Goal: Information Seeking & Learning: Learn about a topic

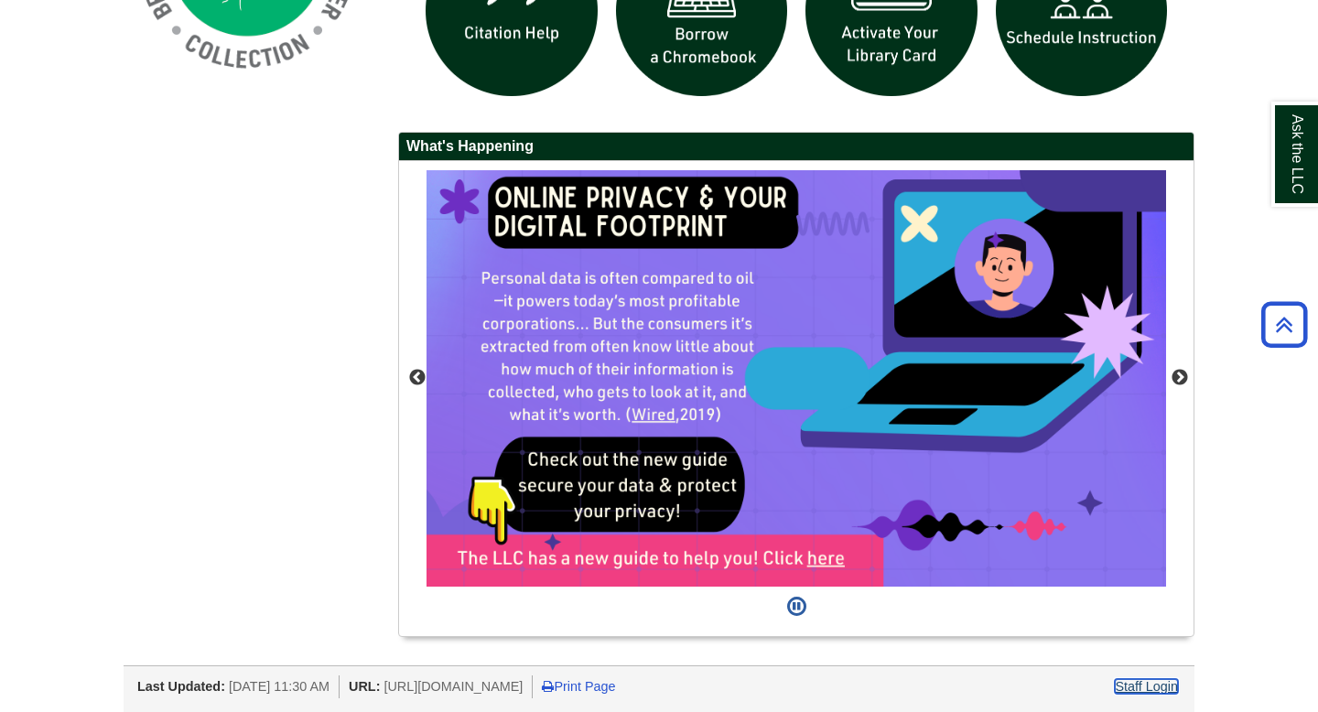
click at [1159, 683] on link "Staff Login" at bounding box center [1146, 686] width 63 height 15
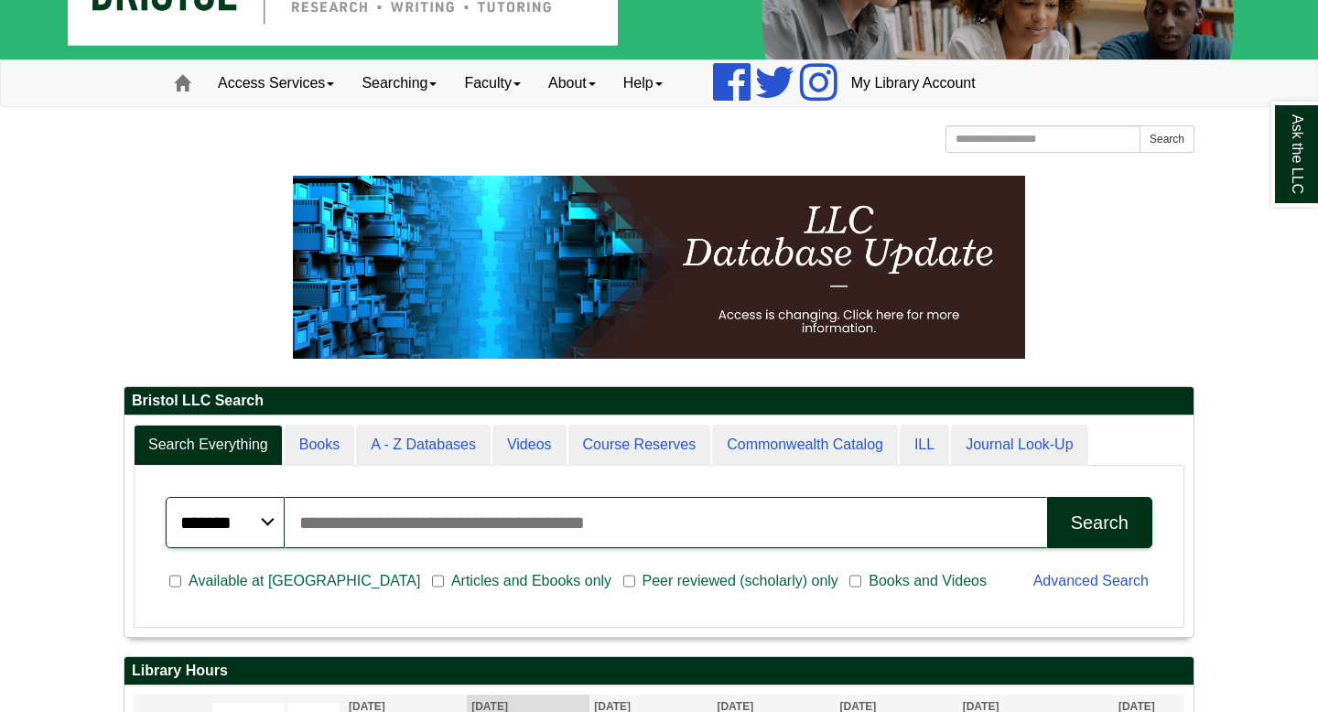
scroll to position [221, 1069]
click at [430, 96] on link "Searching" at bounding box center [399, 83] width 102 height 46
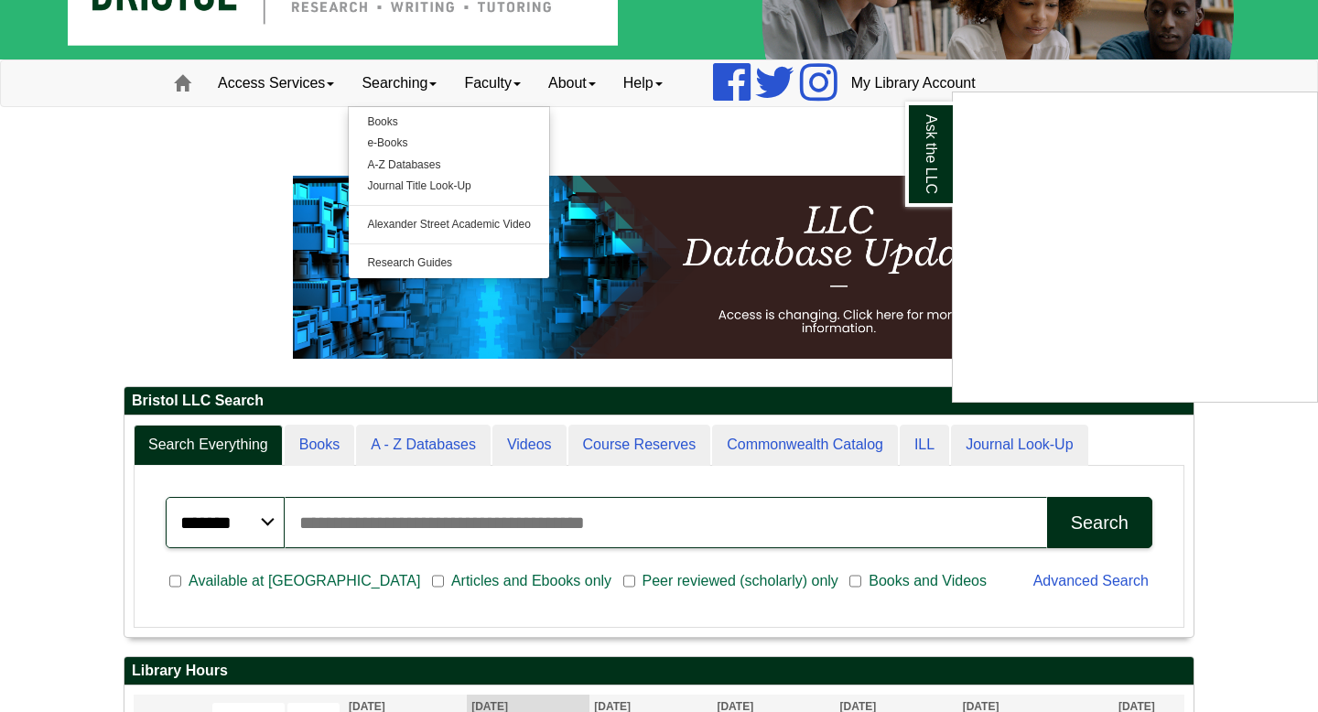
click at [606, 86] on div "Ask the LLC" at bounding box center [659, 356] width 1318 height 712
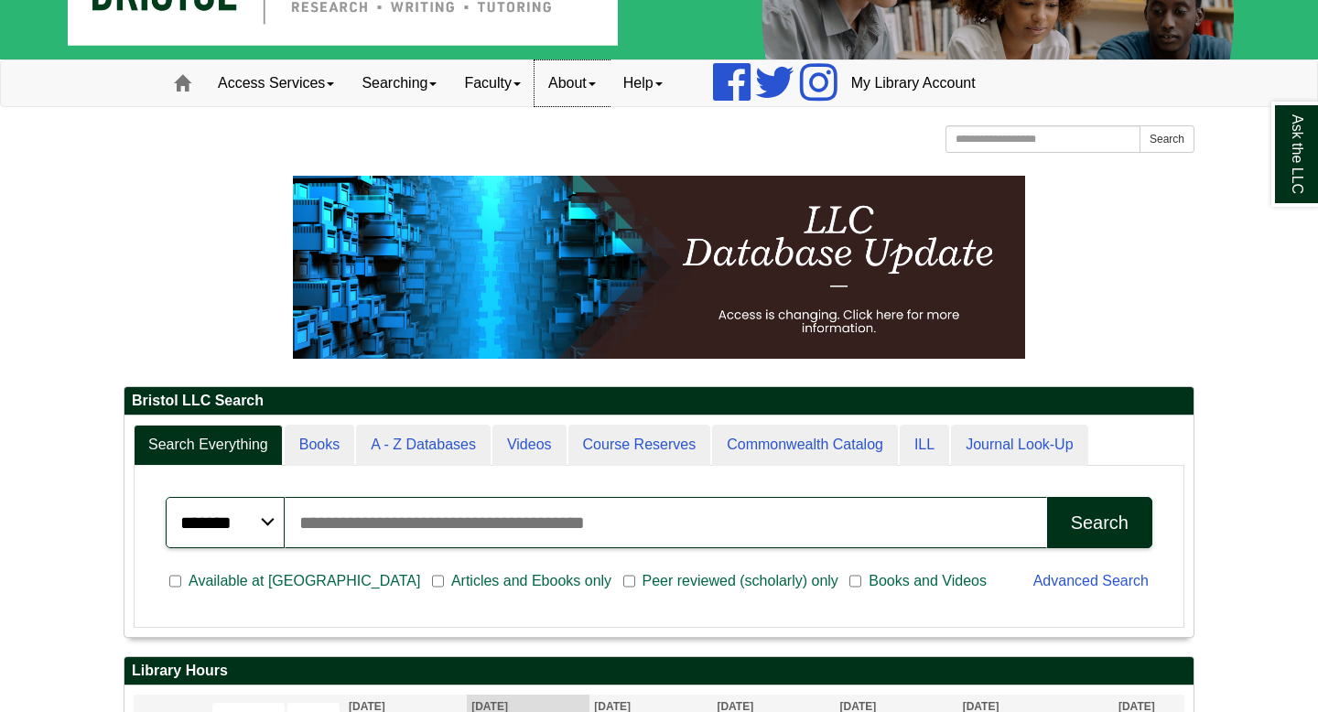
click at [606, 86] on link "About" at bounding box center [571, 83] width 75 height 46
click at [343, 84] on link "Access Services" at bounding box center [276, 83] width 144 height 46
click at [437, 82] on span at bounding box center [432, 84] width 7 height 4
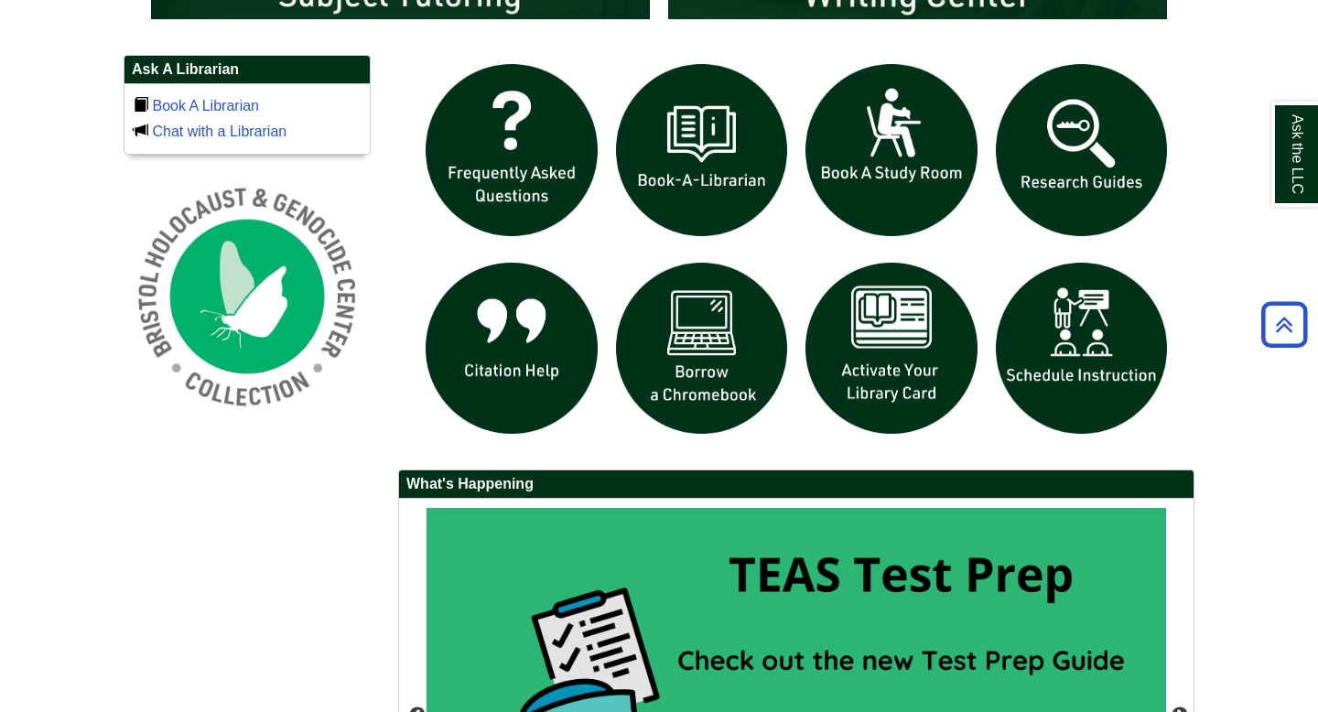
scroll to position [1254, 0]
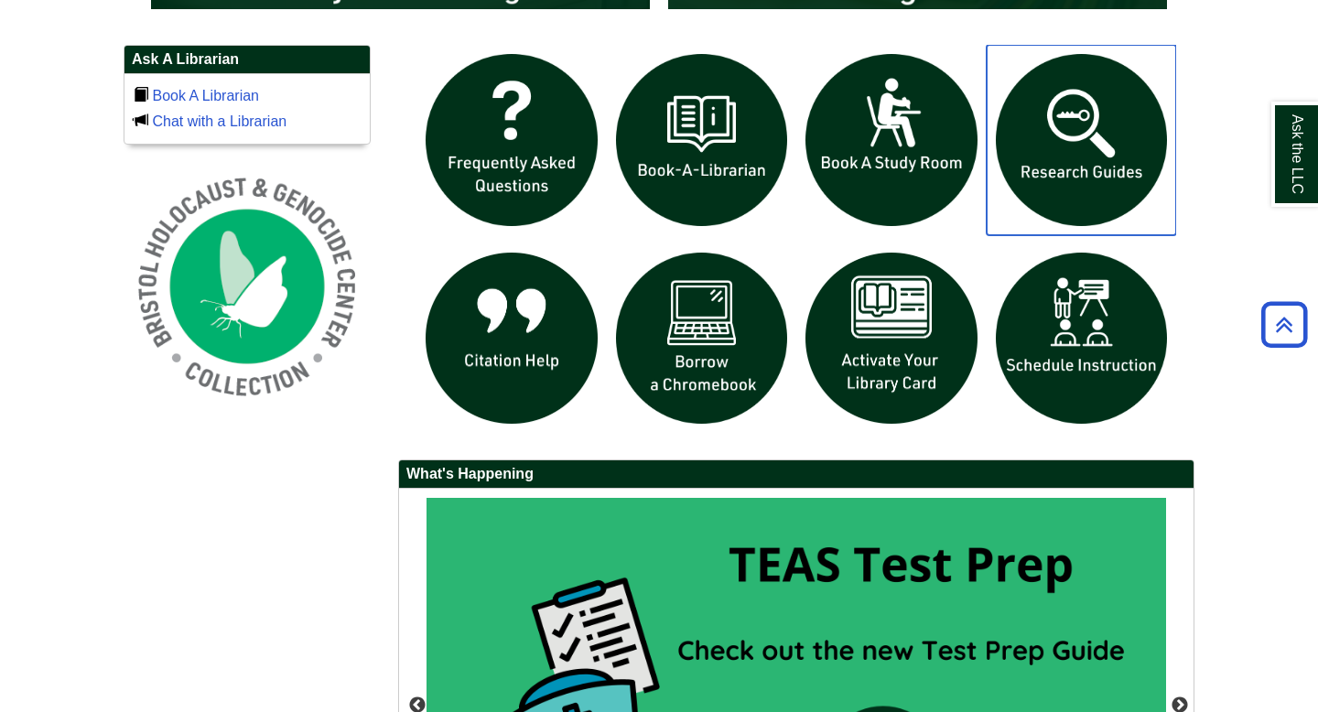
click at [1087, 135] on img "slideshow" at bounding box center [1082, 140] width 190 height 190
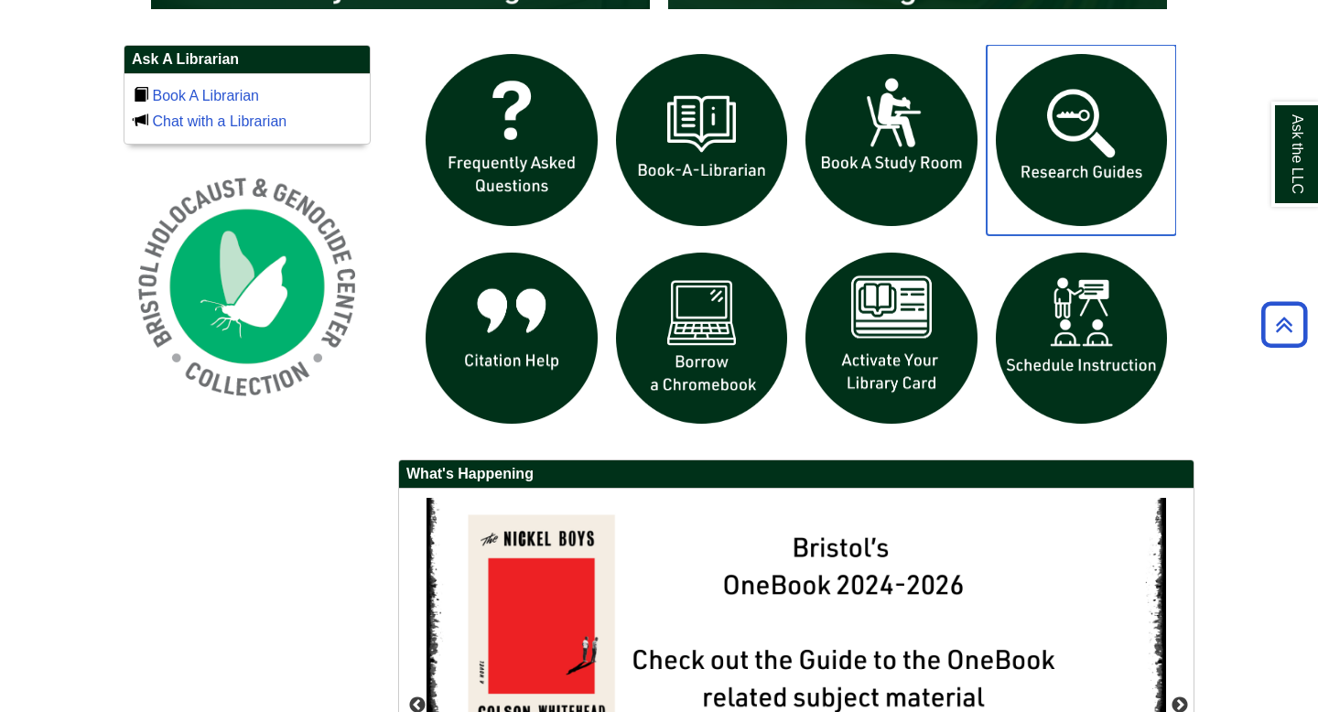
click at [1056, 141] on img "slideshow" at bounding box center [1082, 140] width 190 height 190
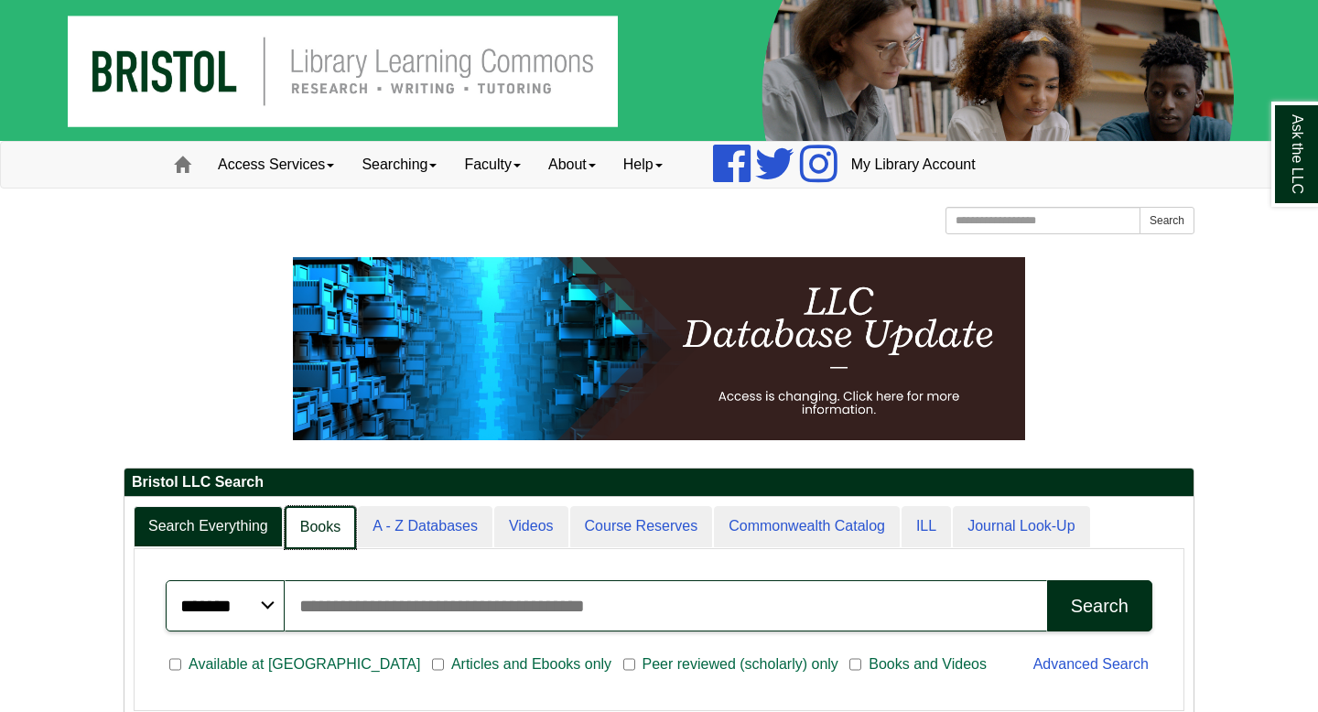
scroll to position [9, 9]
click at [315, 515] on link "Books" at bounding box center [320, 527] width 71 height 43
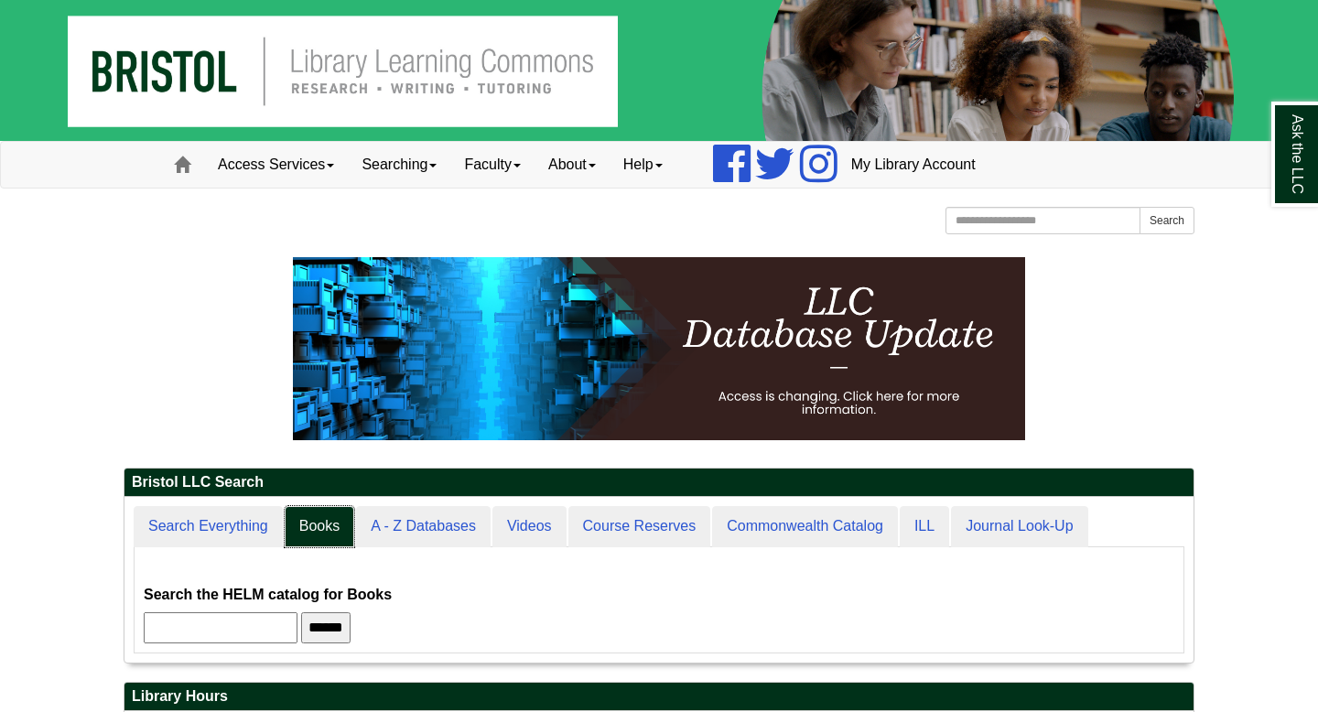
scroll to position [166, 1069]
click at [256, 636] on input "text" at bounding box center [221, 627] width 154 height 31
type input "****"
click at [301, 612] on input "******" at bounding box center [325, 627] width 49 height 31
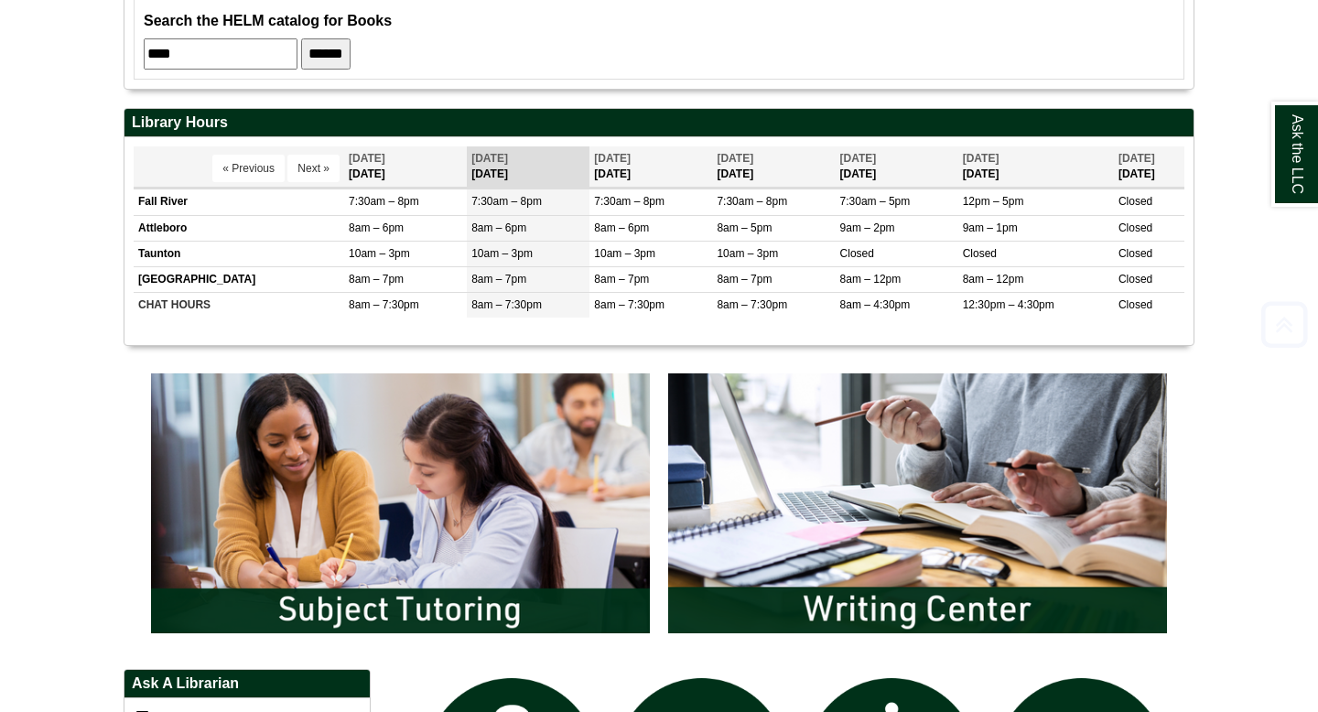
scroll to position [900, 0]
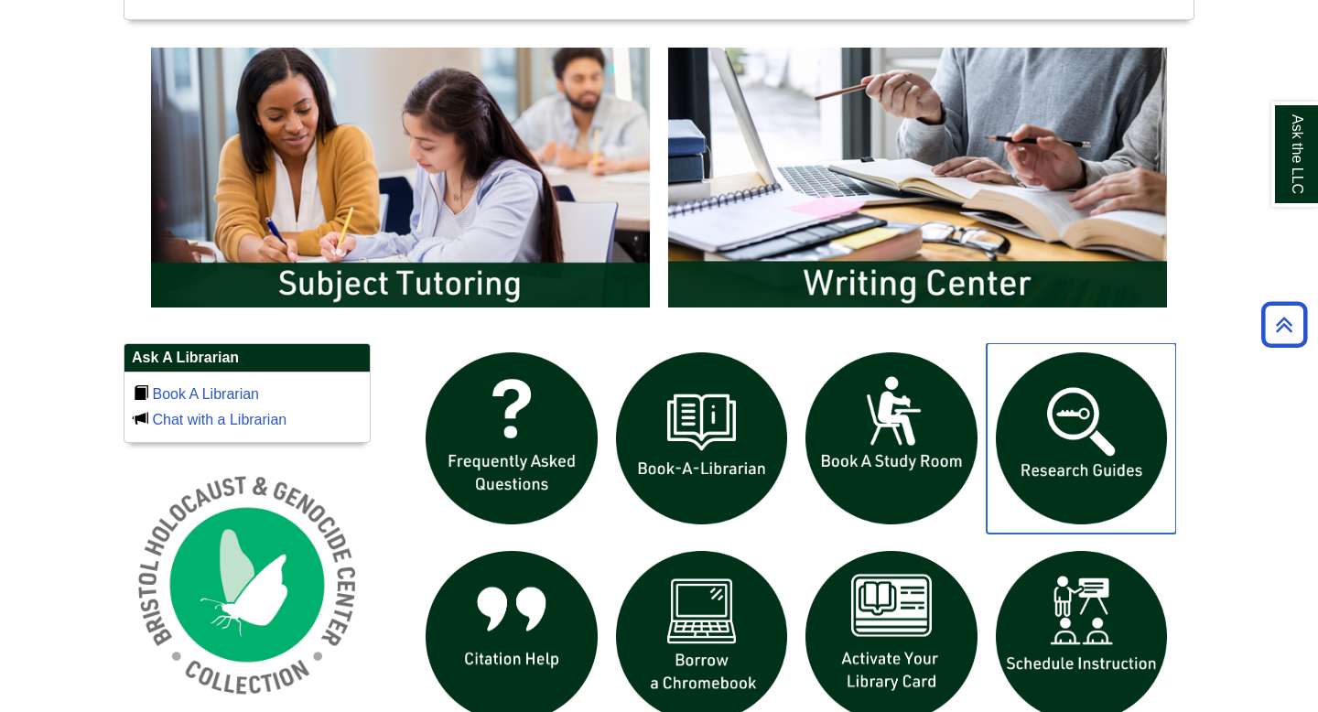
click at [1106, 459] on img "slideshow" at bounding box center [1082, 438] width 190 height 190
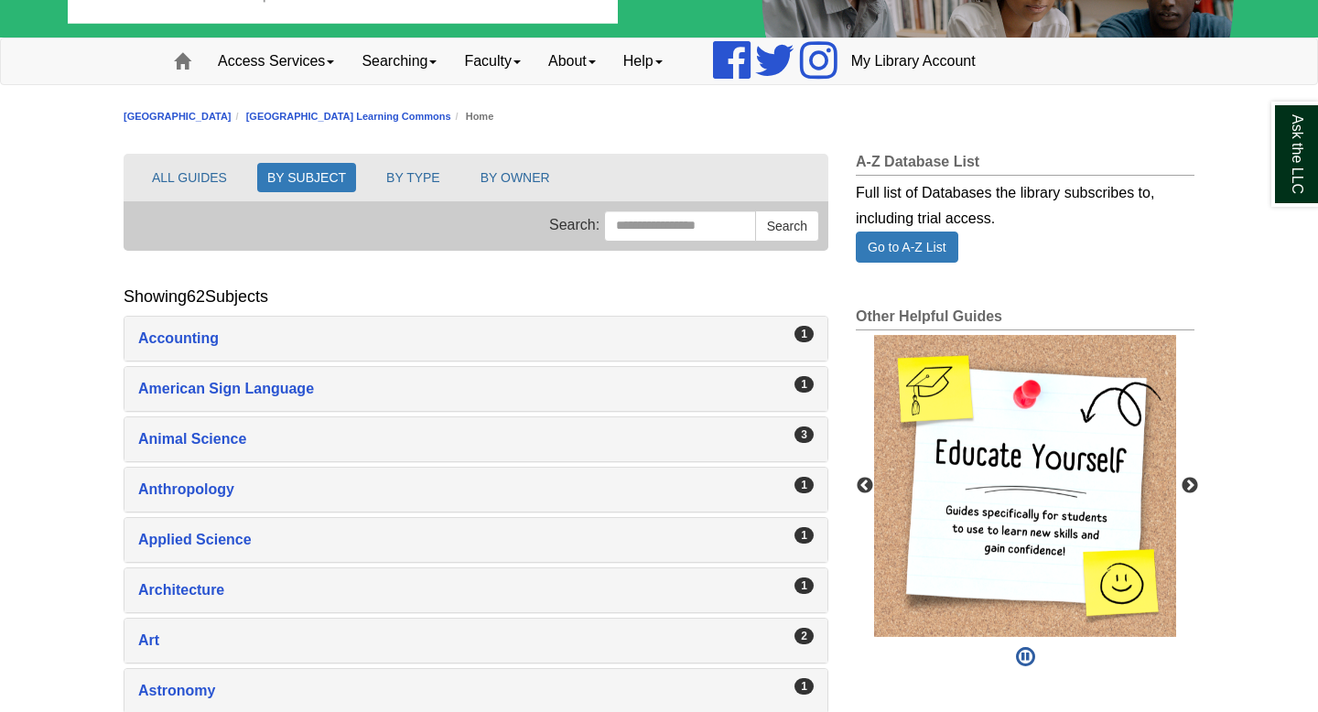
scroll to position [113, 0]
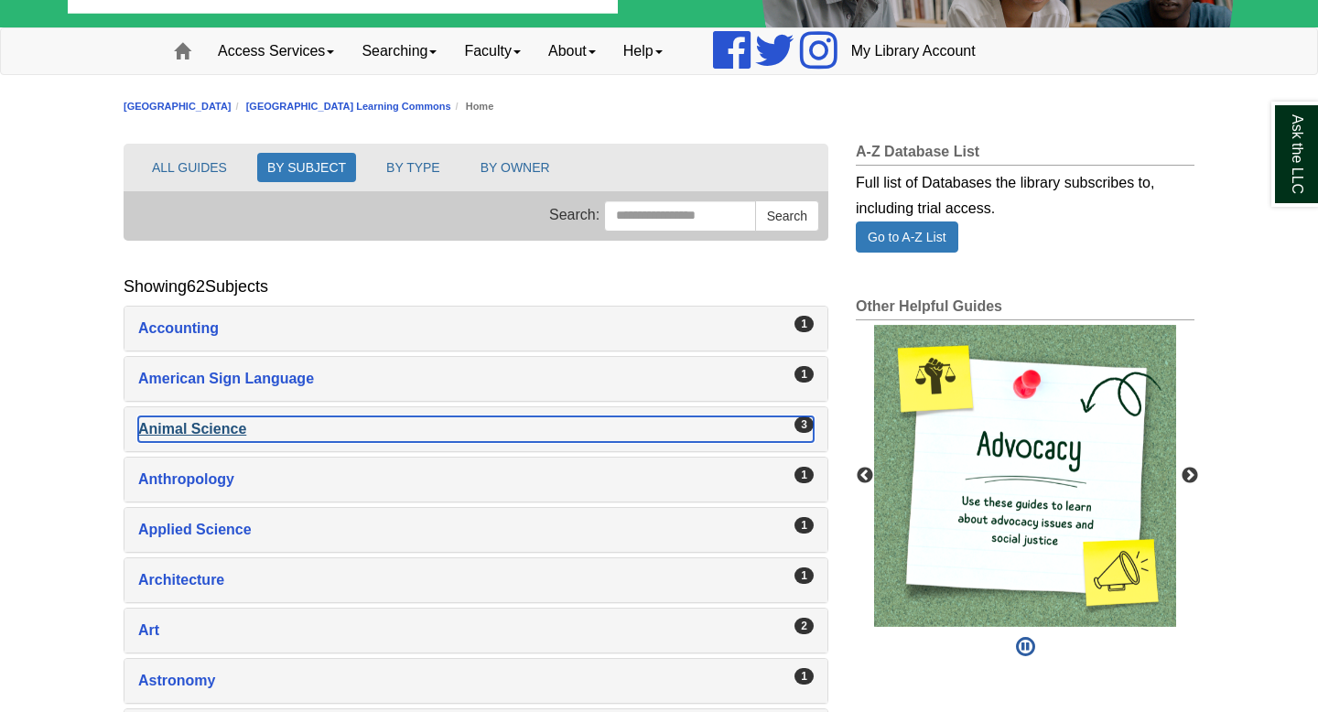
click at [473, 431] on div "Animal Science , 3 guides" at bounding box center [475, 429] width 675 height 26
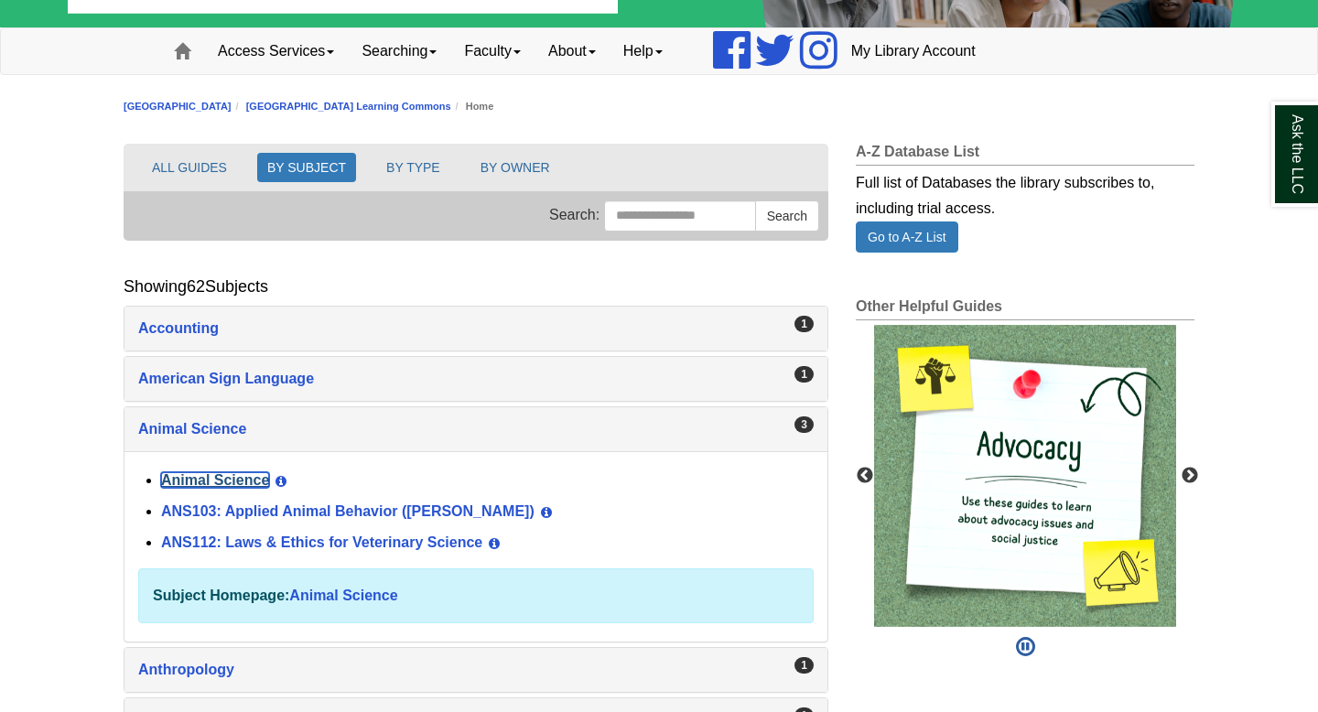
click at [254, 480] on link "Animal Science" at bounding box center [215, 480] width 108 height 16
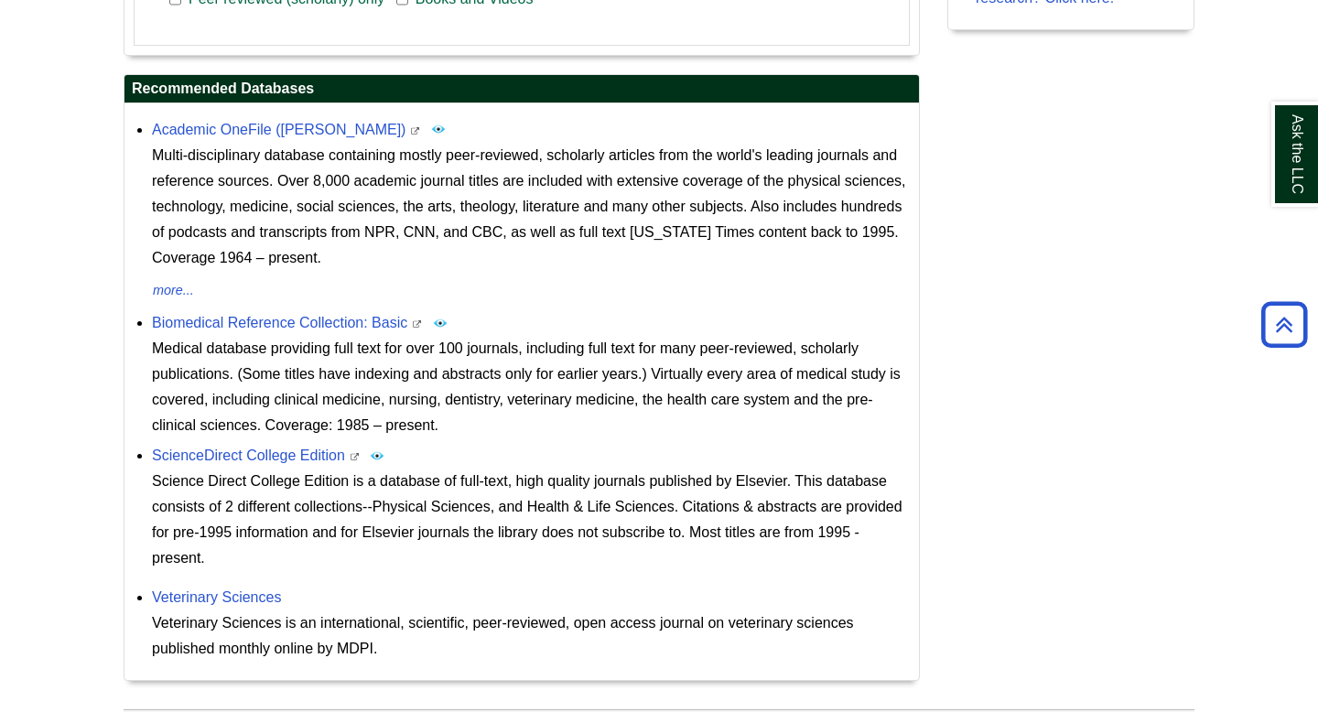
scroll to position [752, 0]
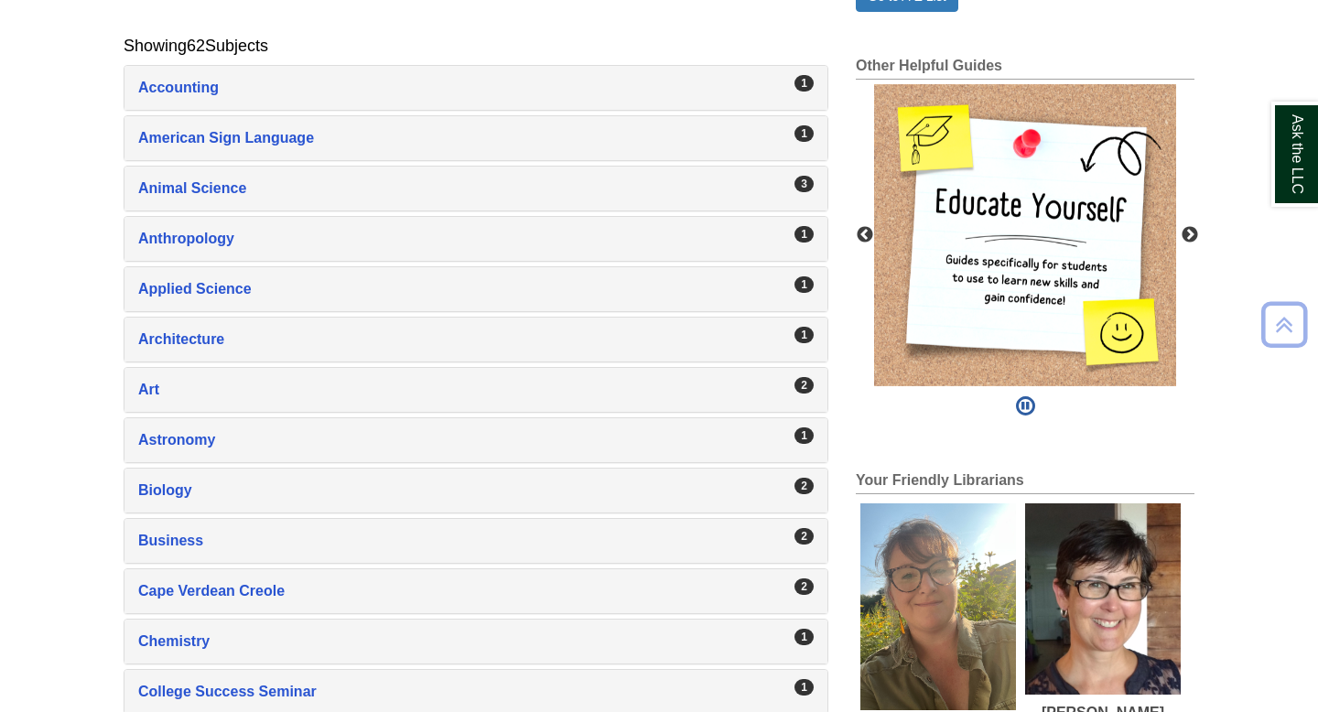
scroll to position [359, 0]
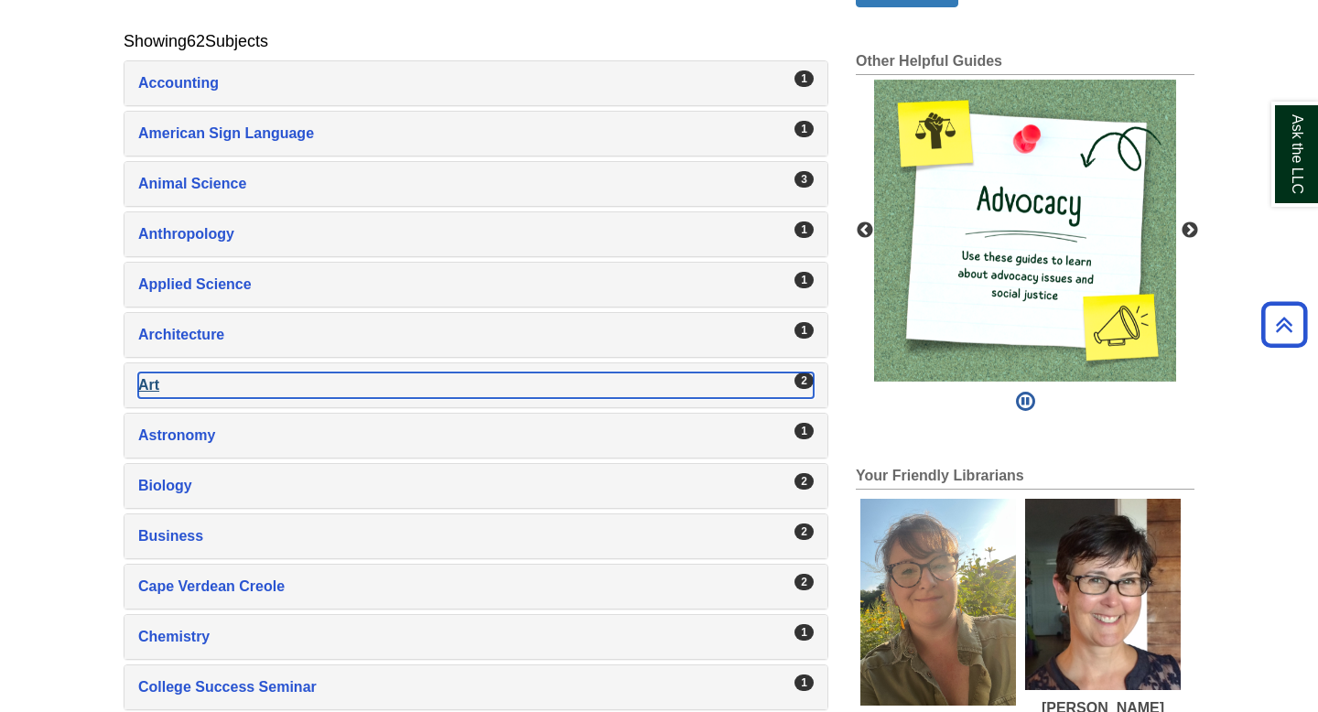
click at [779, 386] on div "Art , 2 guides" at bounding box center [475, 385] width 675 height 26
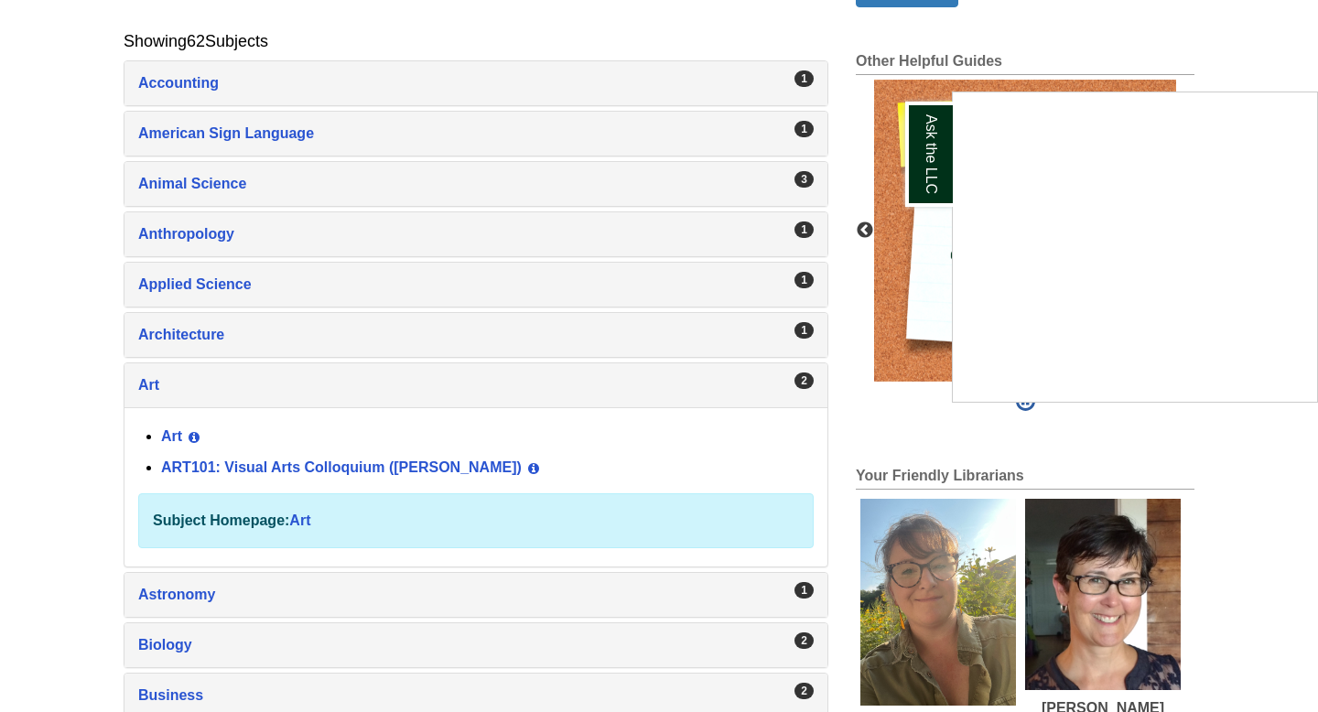
click at [179, 438] on div "Ask the LLC" at bounding box center [659, 356] width 1318 height 712
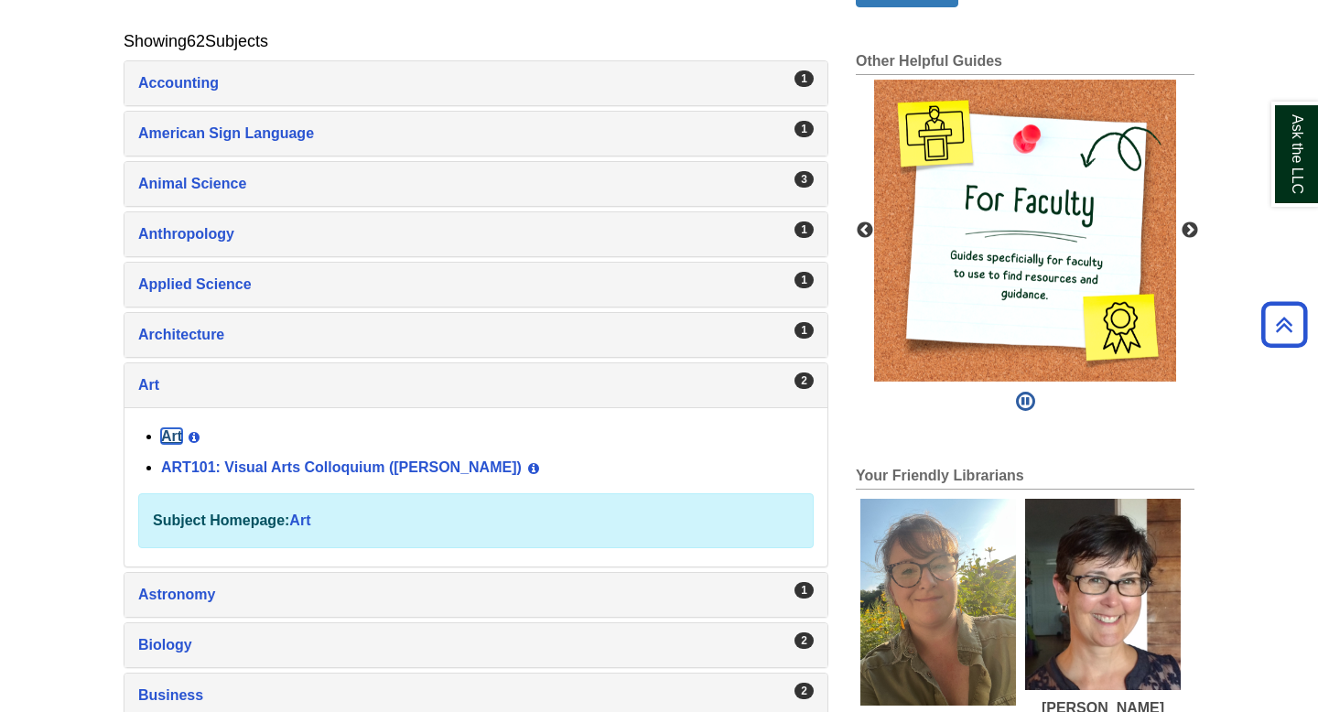
click at [179, 438] on link "Art" at bounding box center [171, 436] width 21 height 16
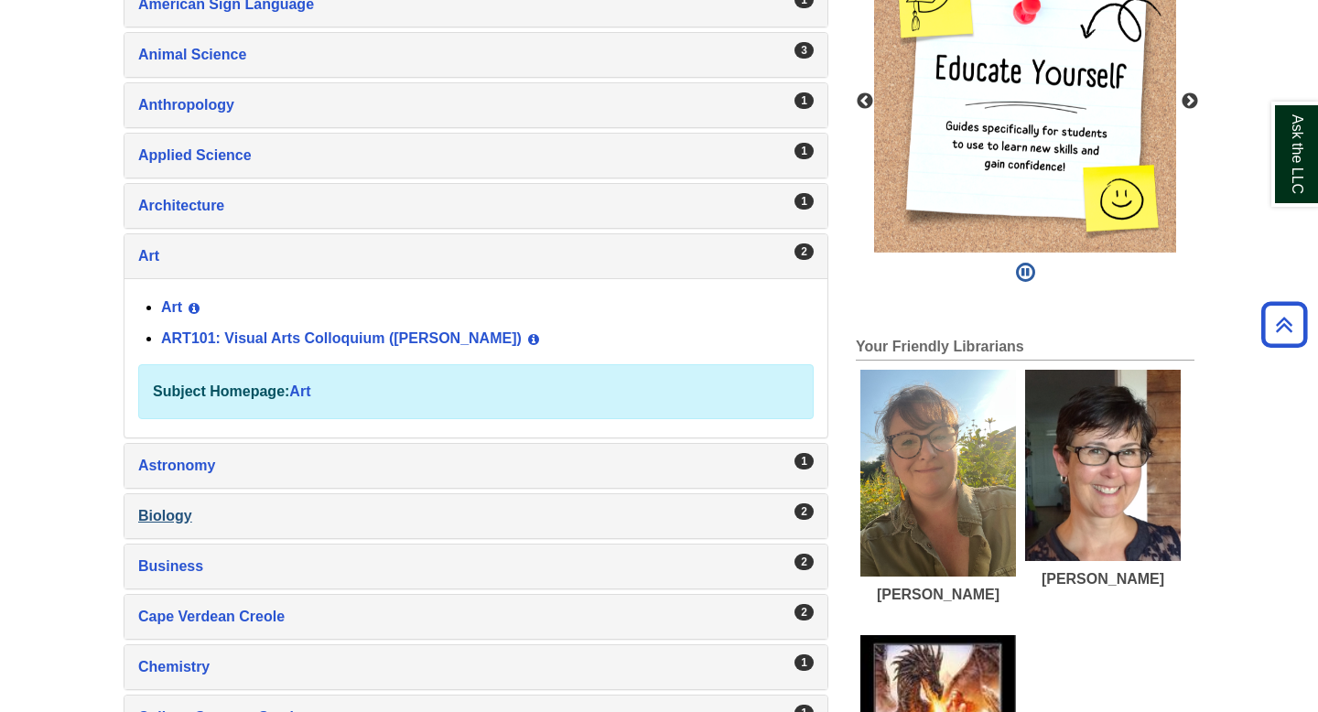
scroll to position [493, 0]
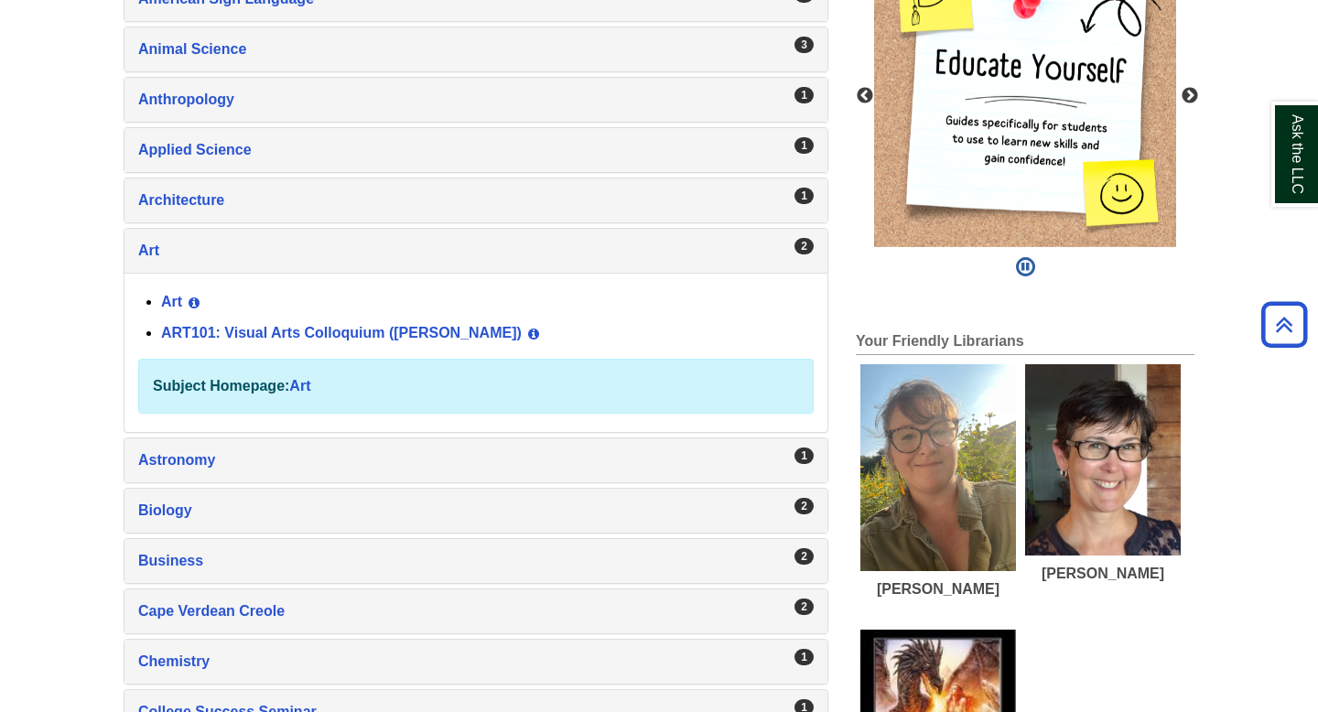
click at [198, 443] on div "1 Astronomy , 1 guides" at bounding box center [475, 460] width 703 height 44
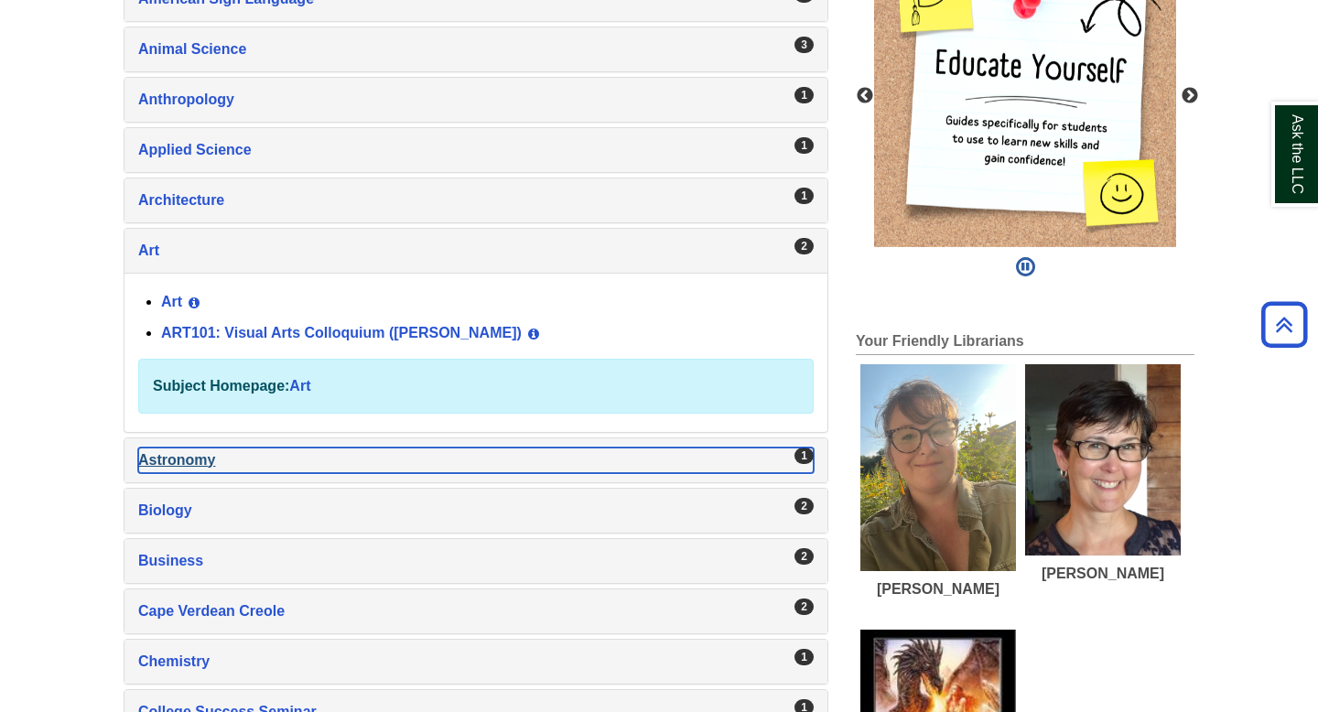
click at [202, 472] on div "Astronomy , 1 guides" at bounding box center [475, 460] width 675 height 26
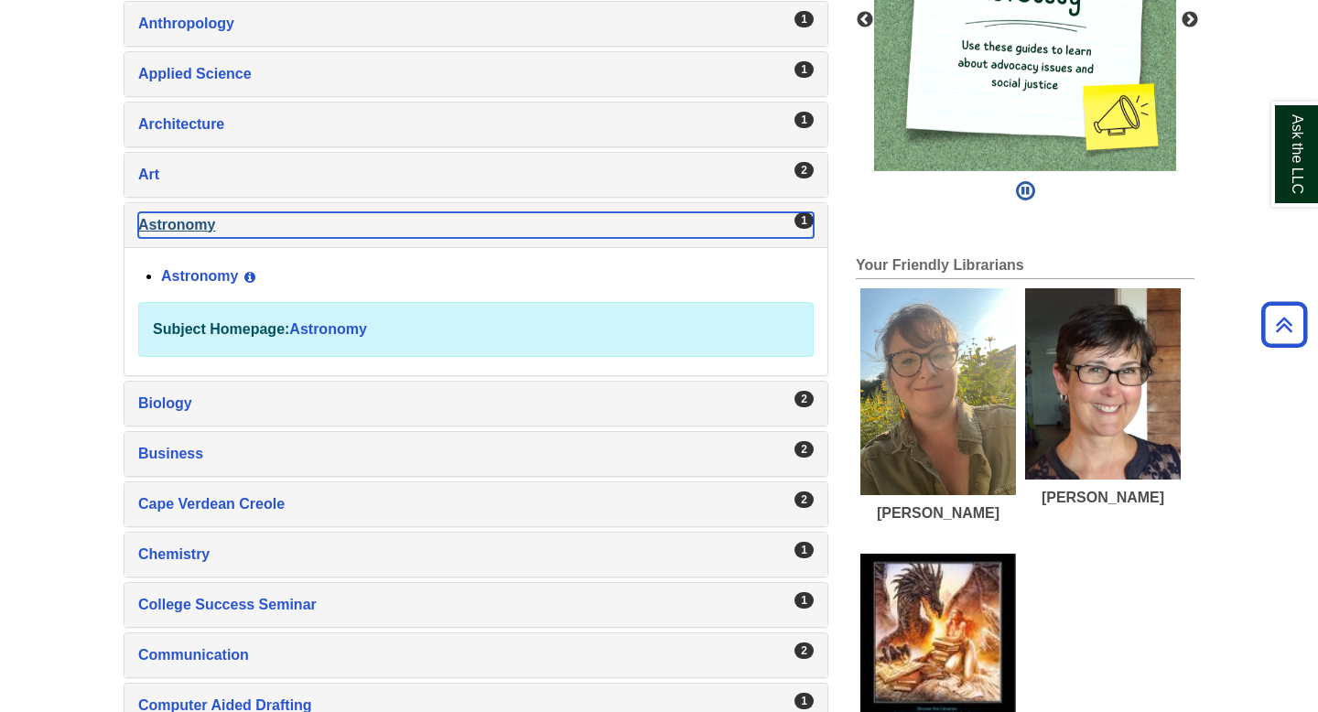
scroll to position [596, 0]
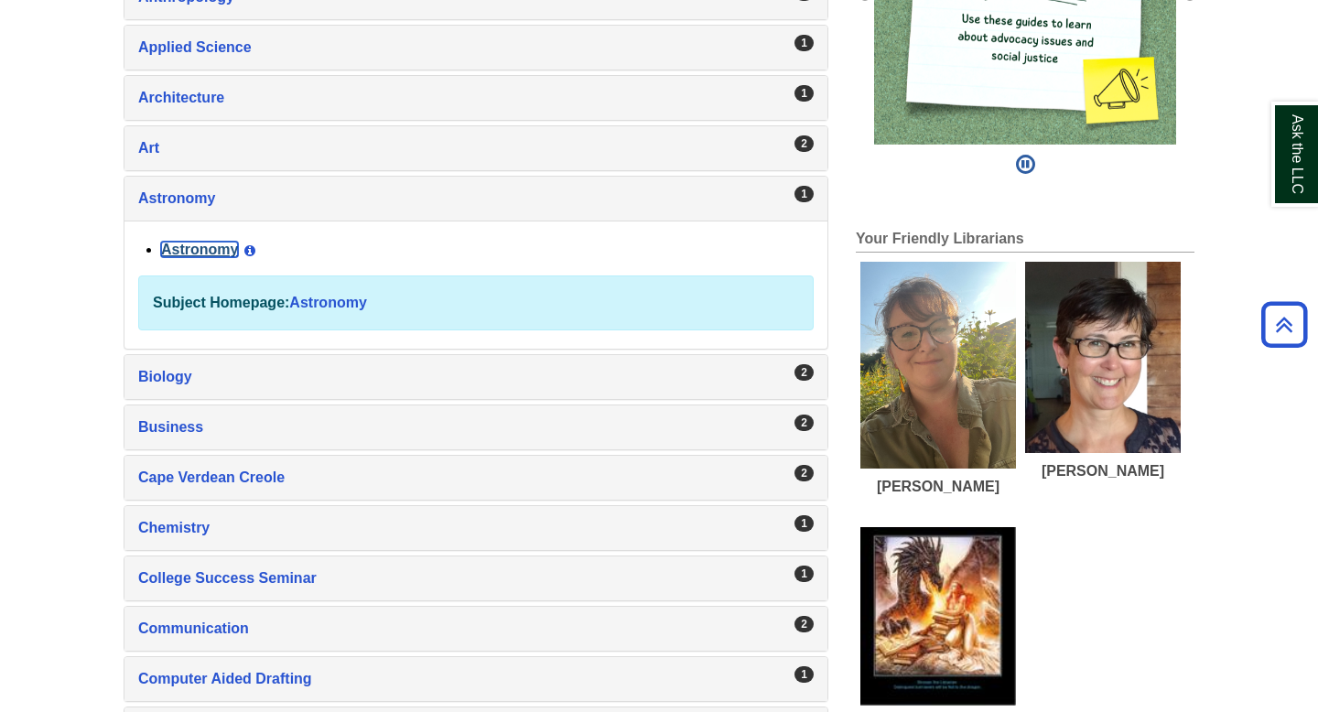
click at [190, 251] on link "Astronomy" at bounding box center [199, 250] width 77 height 16
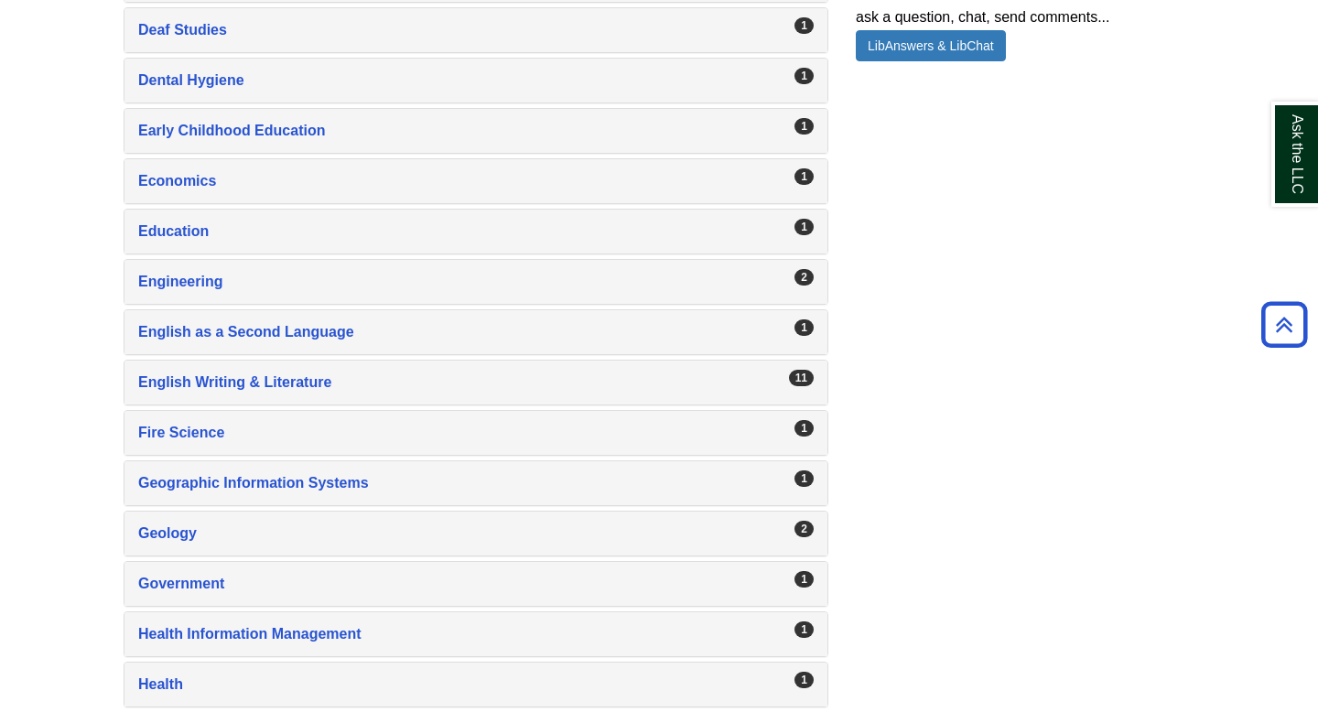
scroll to position [1497, 0]
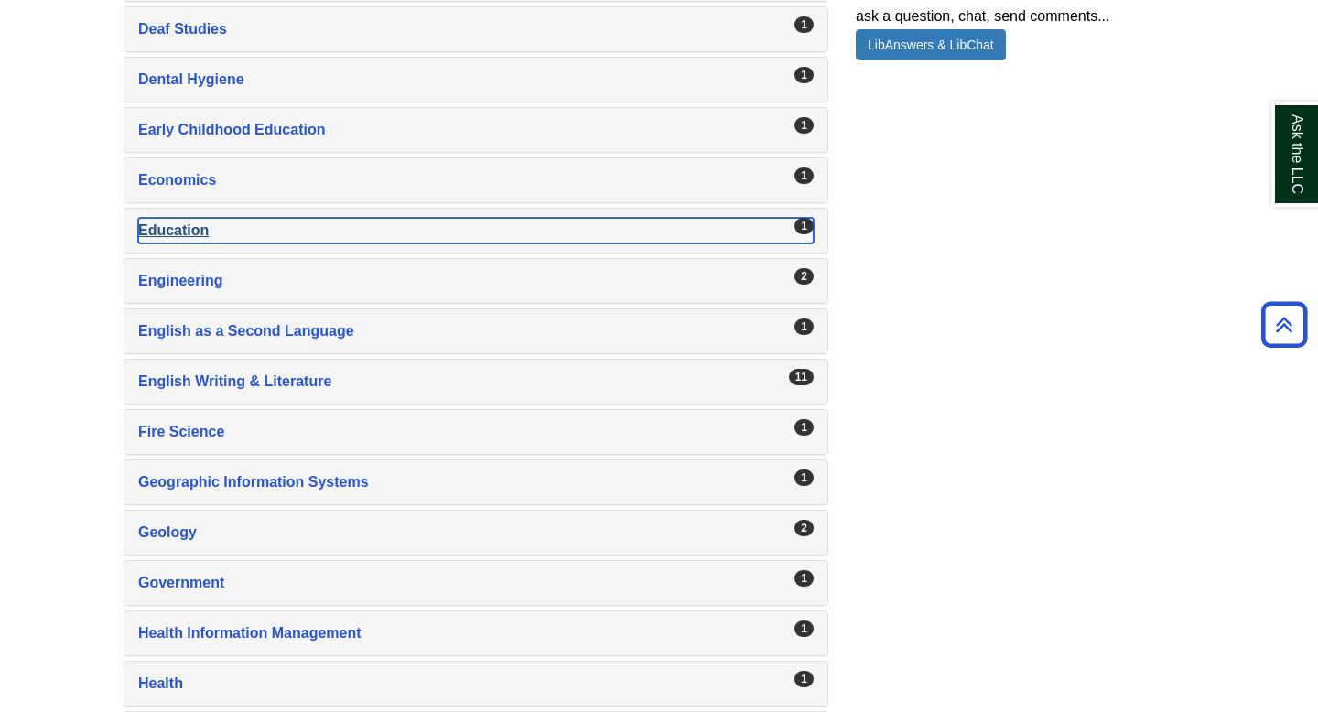
click at [221, 230] on div "Education , 1 guides" at bounding box center [475, 231] width 675 height 26
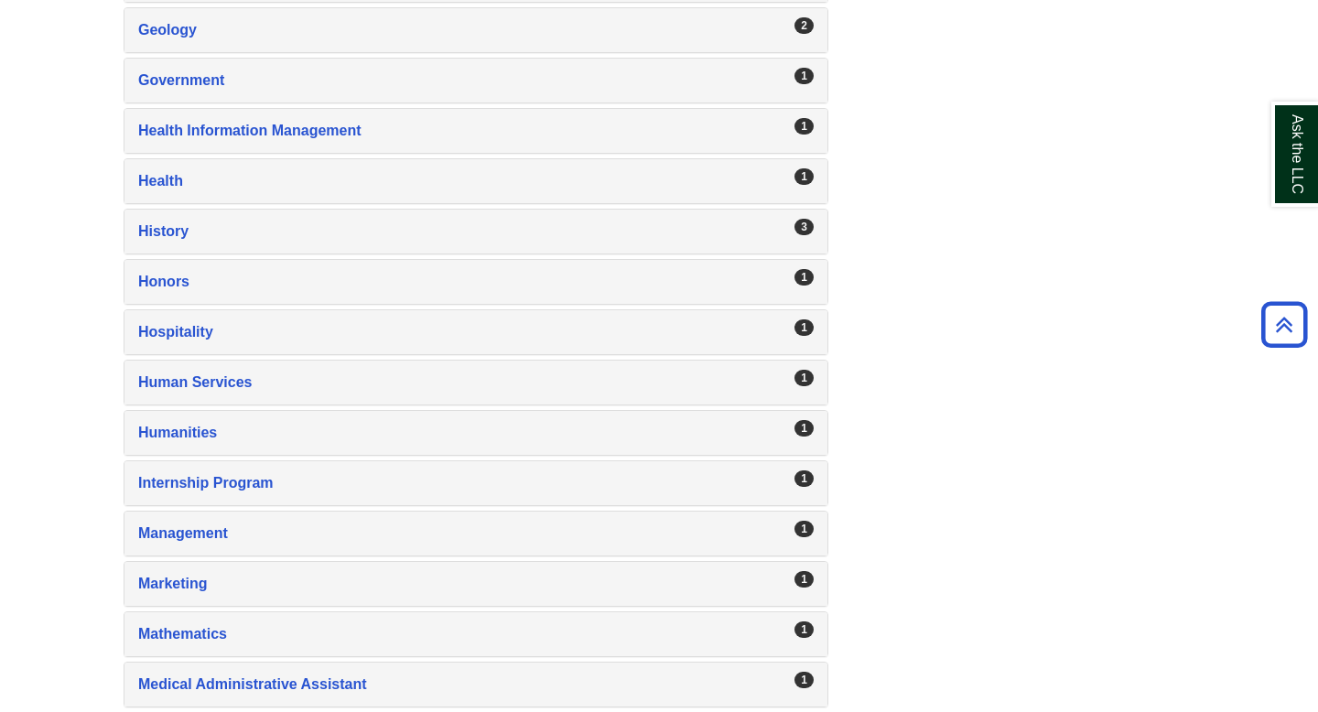
scroll to position [2032, 0]
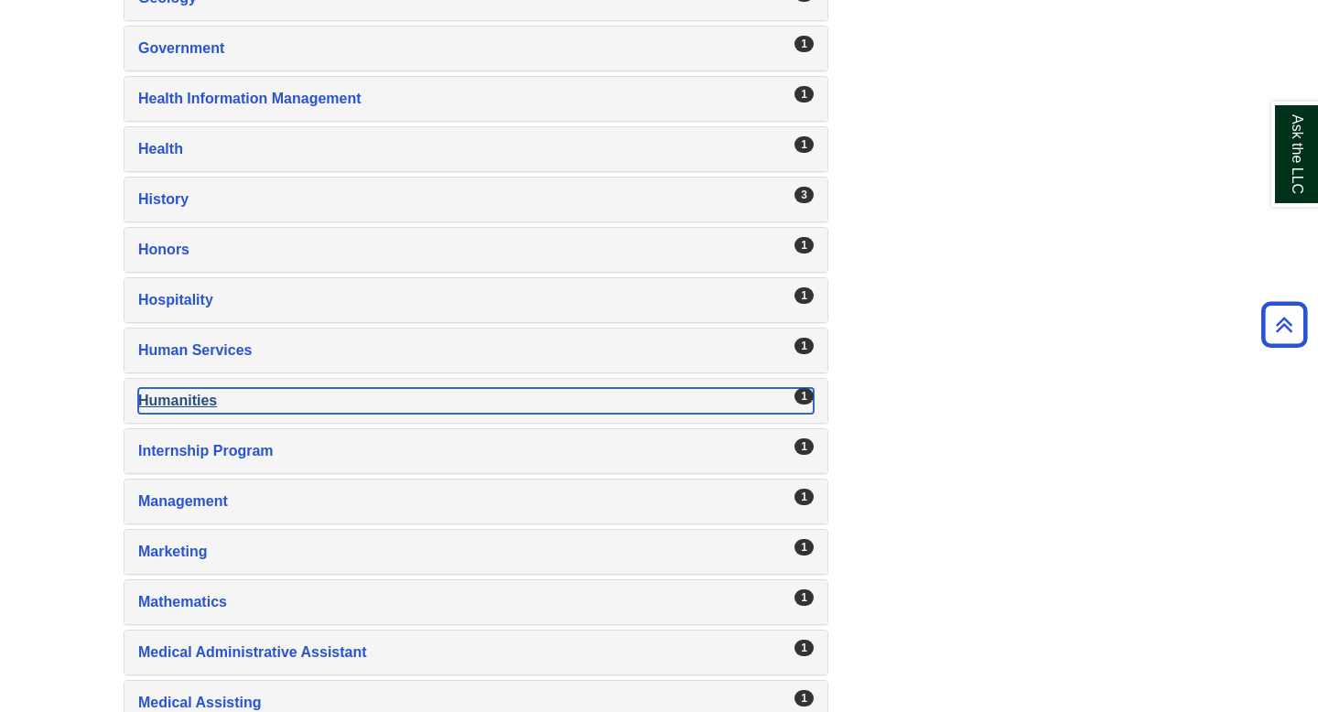
click at [231, 412] on div "Humanities , 1 guides" at bounding box center [475, 401] width 675 height 26
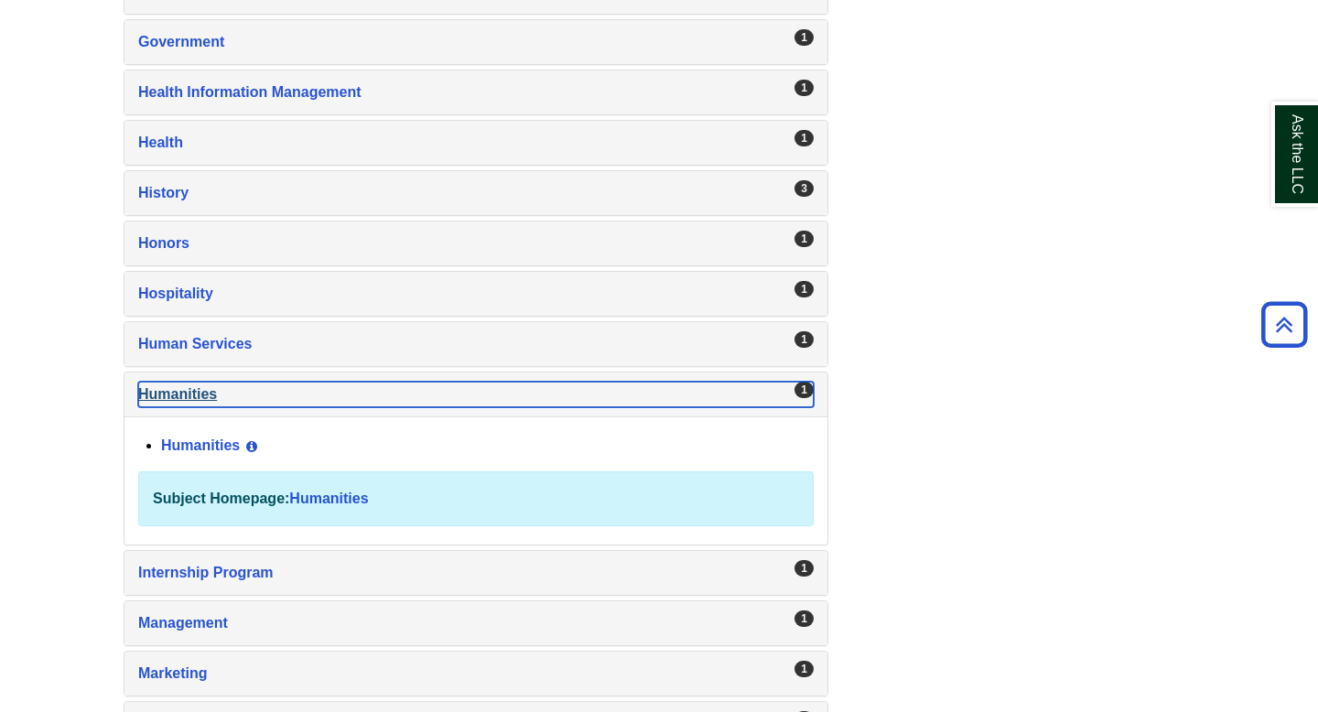
scroll to position [1903, 0]
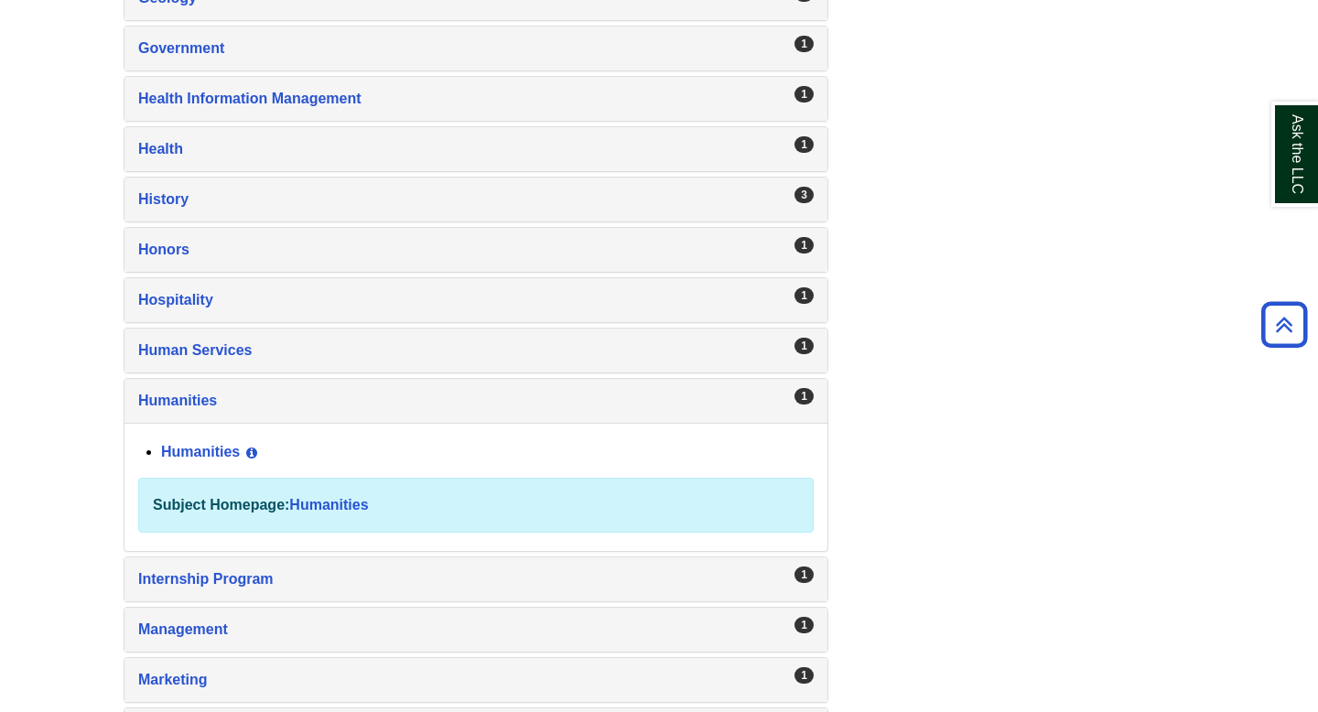
click at [218, 459] on div "Humanities View Guide Info" at bounding box center [487, 452] width 652 height 31
click at [216, 455] on link "Humanities" at bounding box center [200, 452] width 79 height 16
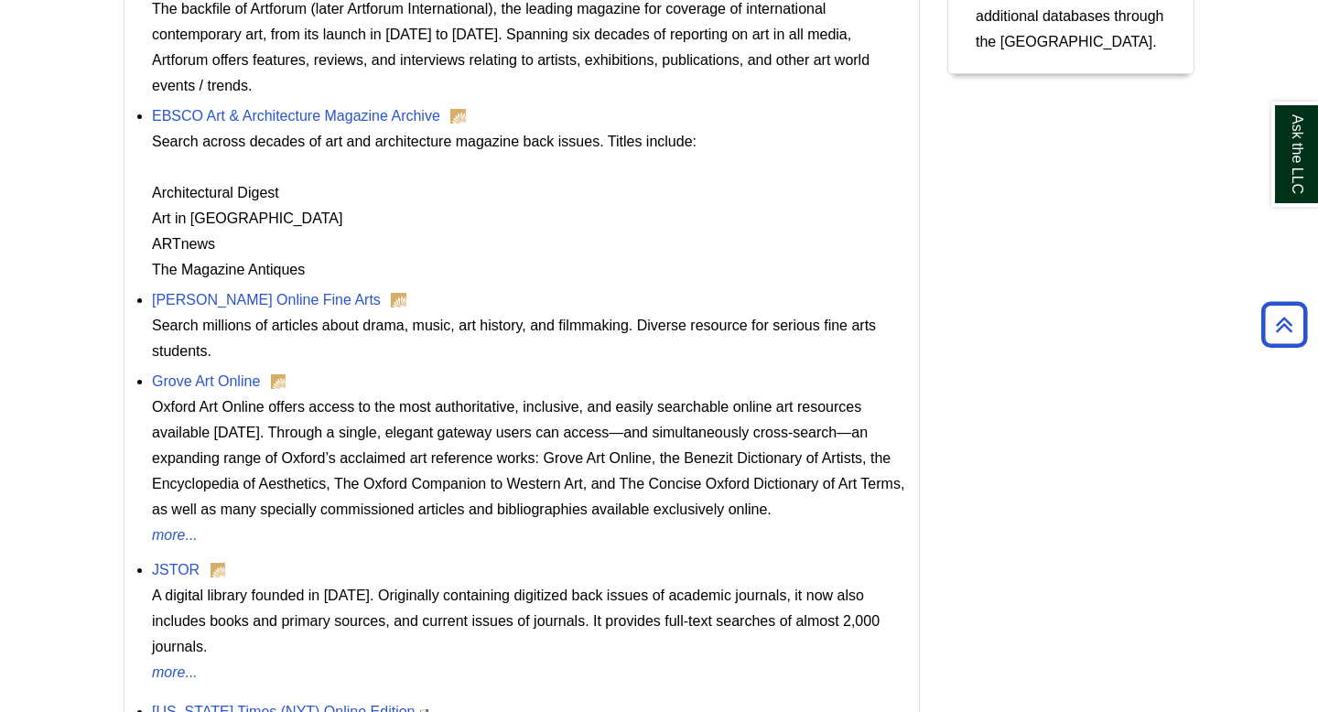
scroll to position [1220, 0]
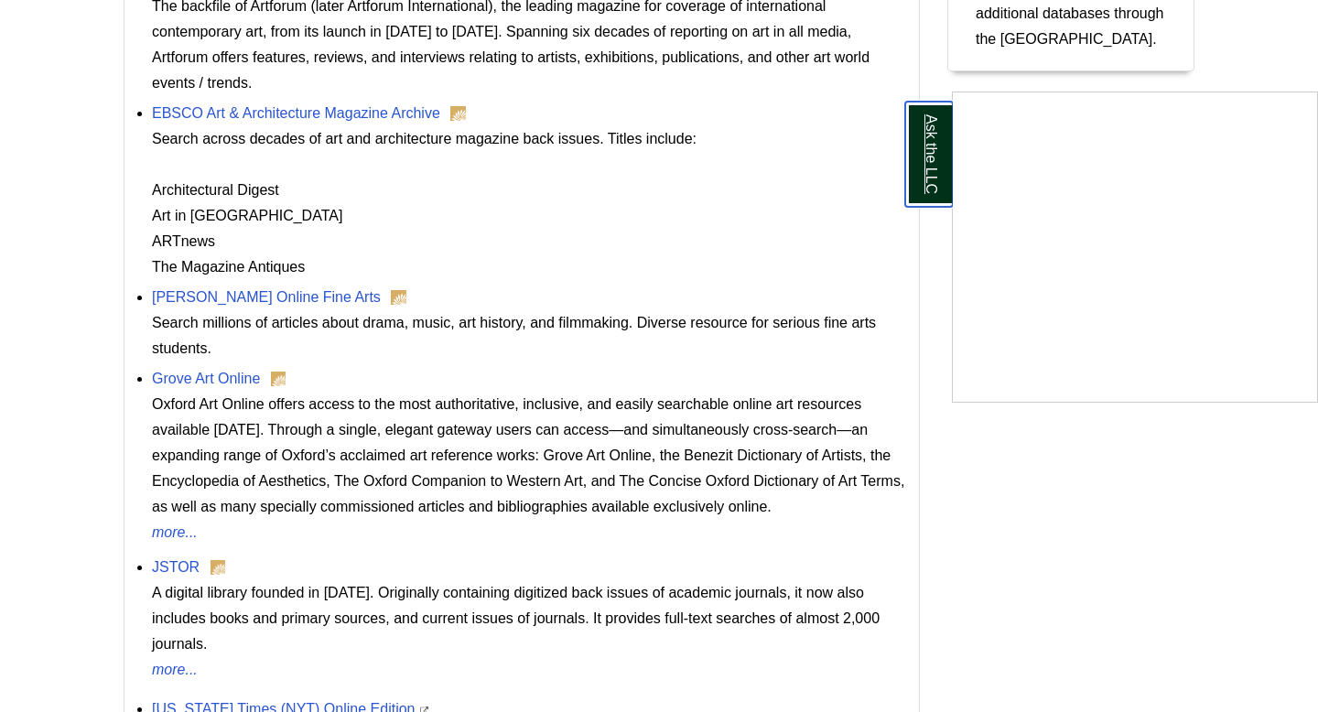
click at [934, 167] on link "Ask the LLC" at bounding box center [929, 154] width 48 height 105
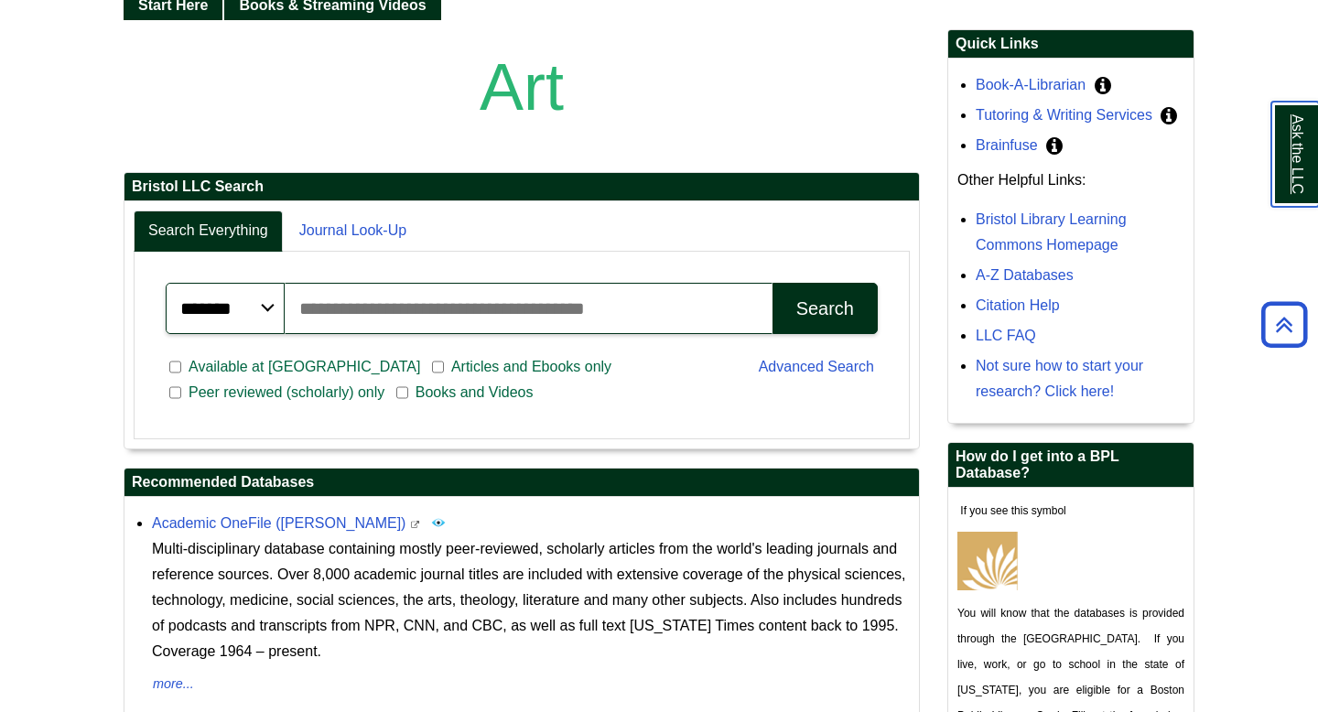
scroll to position [366, 0]
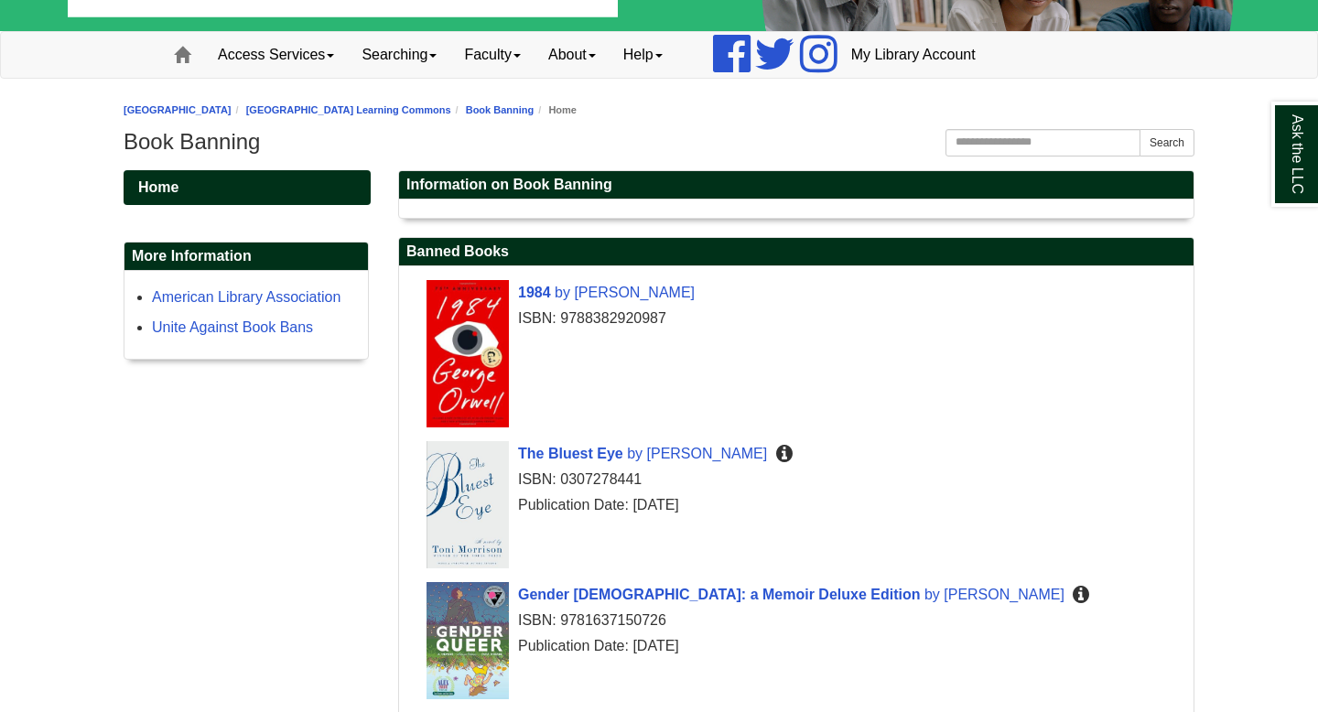
scroll to position [122, 0]
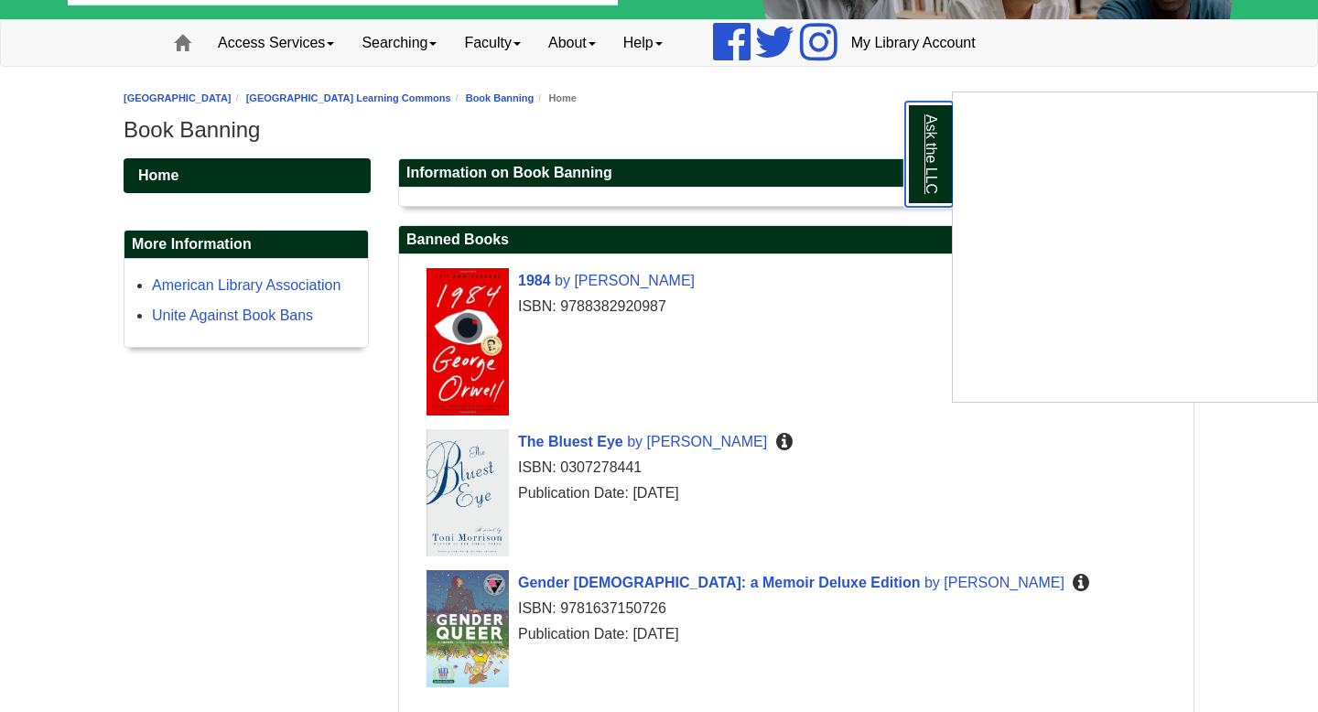
click at [933, 164] on link "Ask the LLC" at bounding box center [929, 154] width 48 height 105
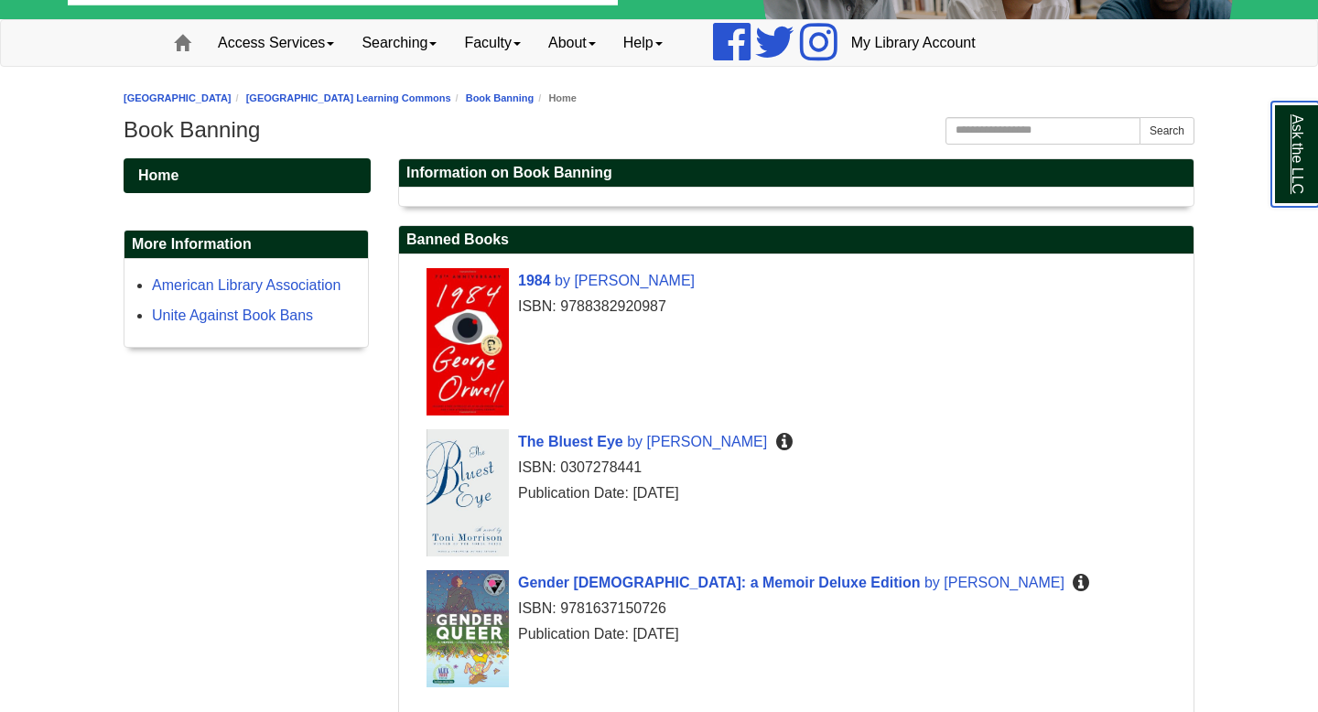
scroll to position [190, 0]
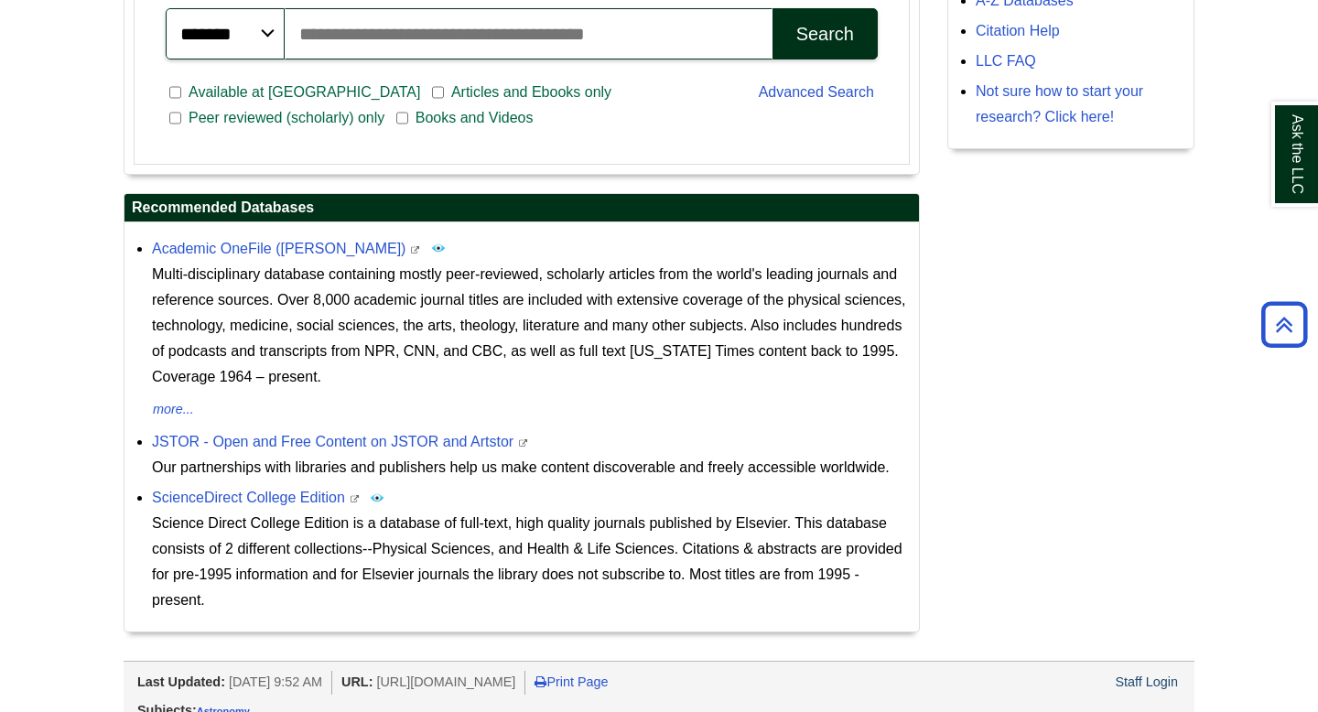
scroll to position [585, 0]
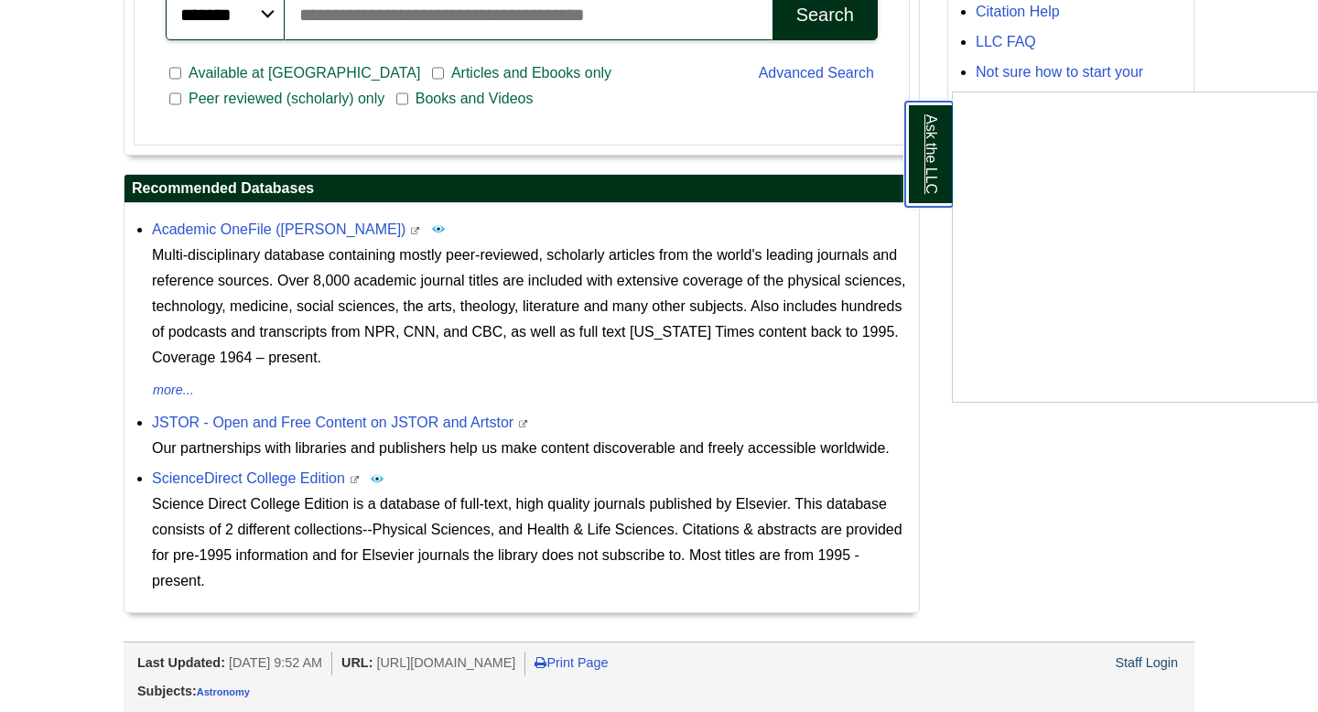
click at [936, 154] on link "Ask the LLC" at bounding box center [929, 154] width 48 height 105
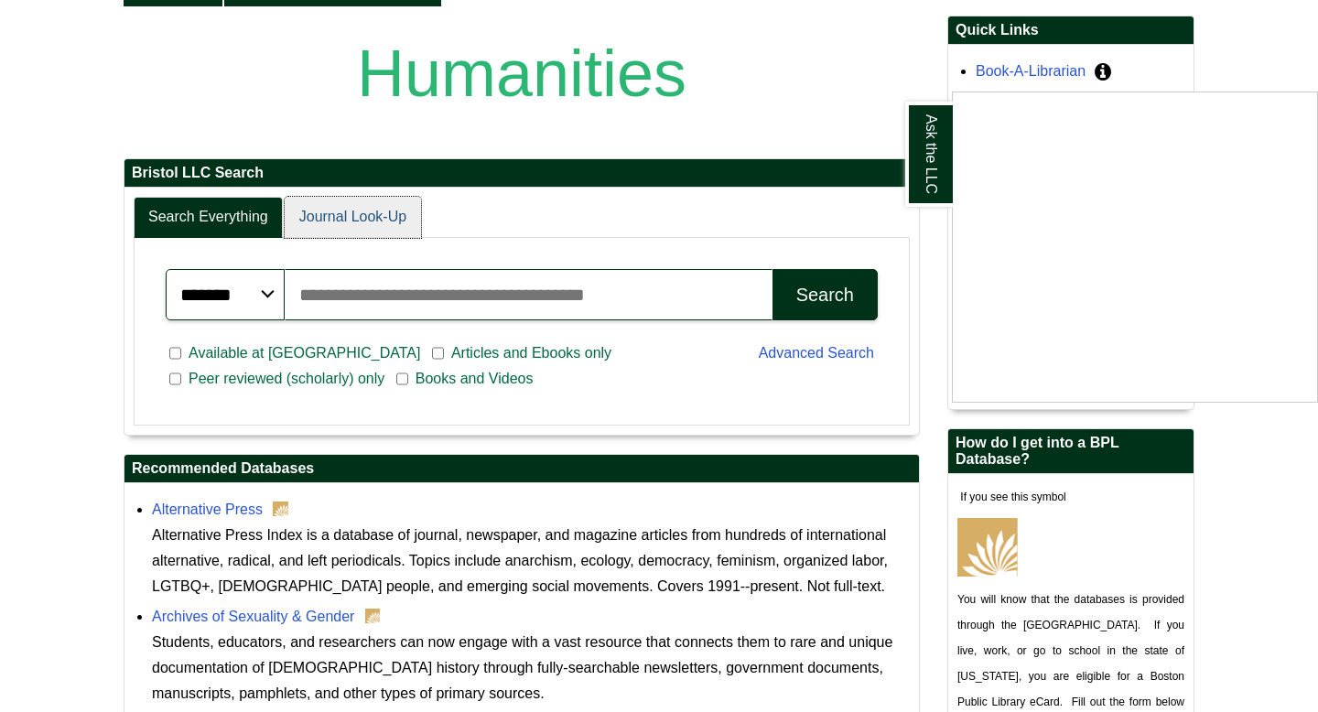
scroll to position [303, 0]
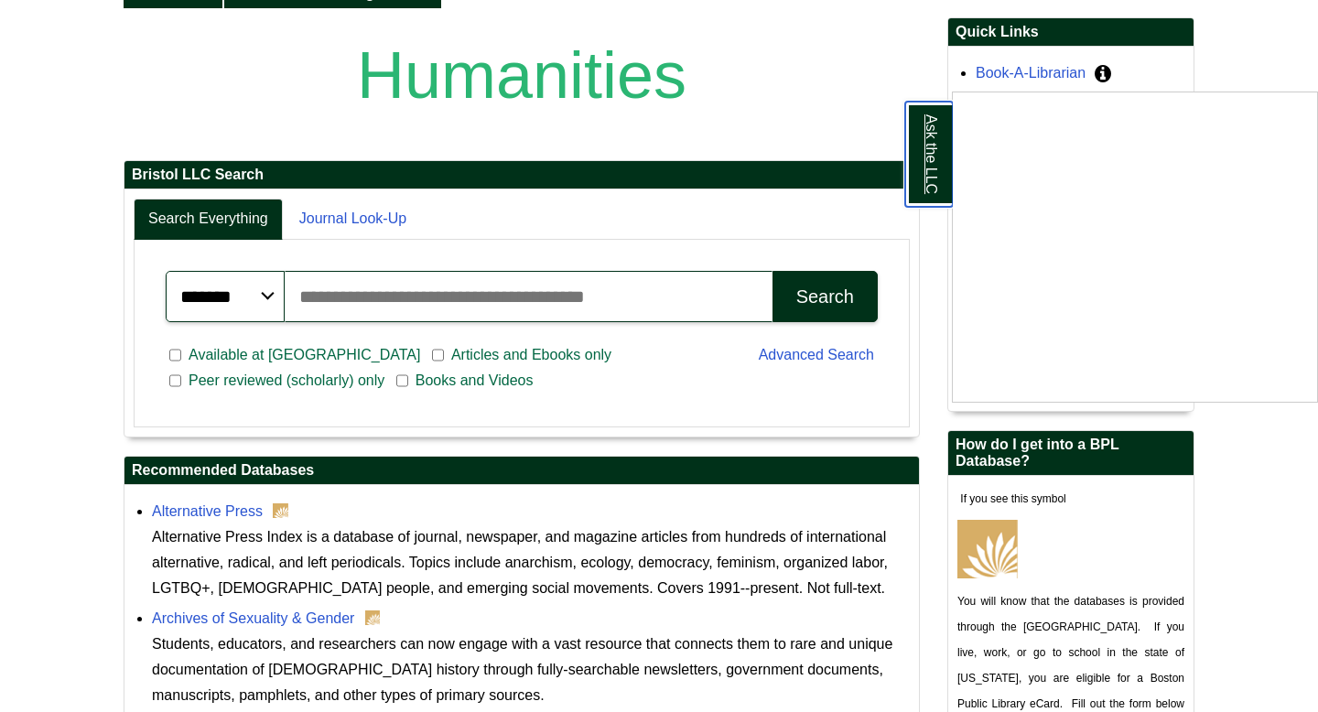
click at [932, 172] on link "Ask the LLC" at bounding box center [929, 154] width 48 height 105
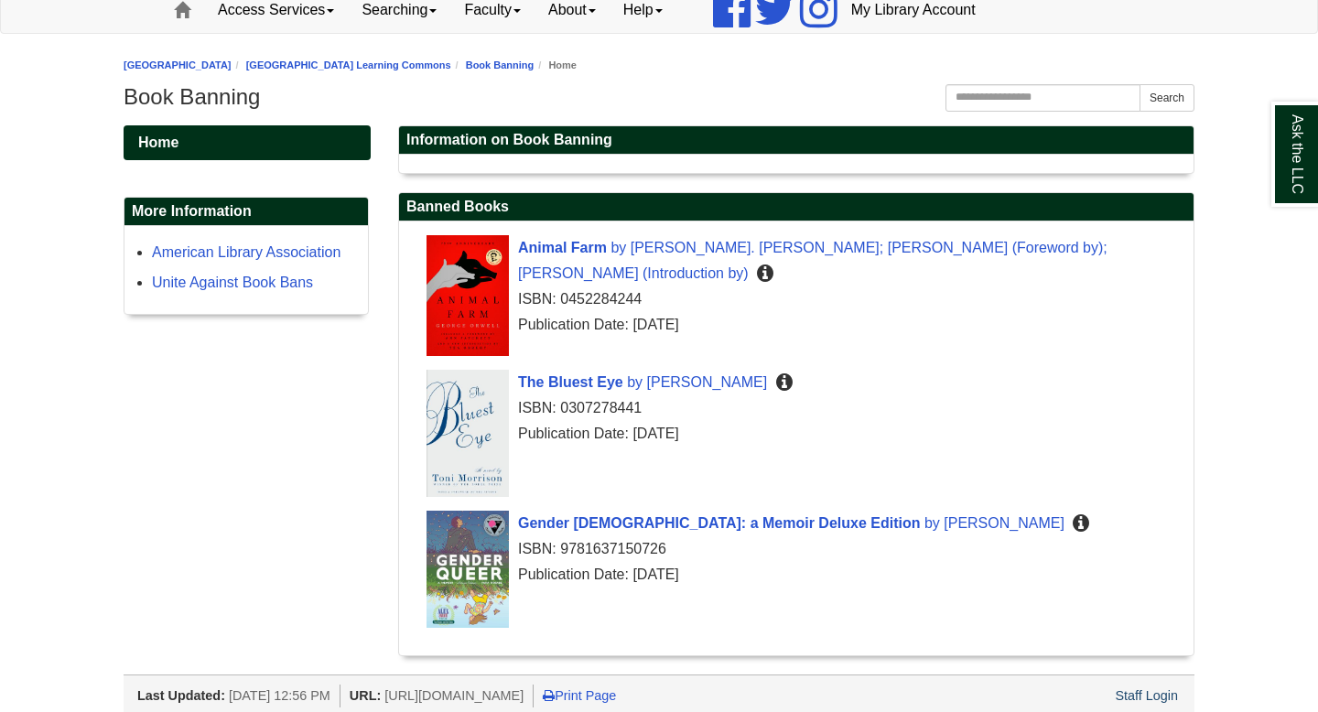
scroll to position [164, 0]
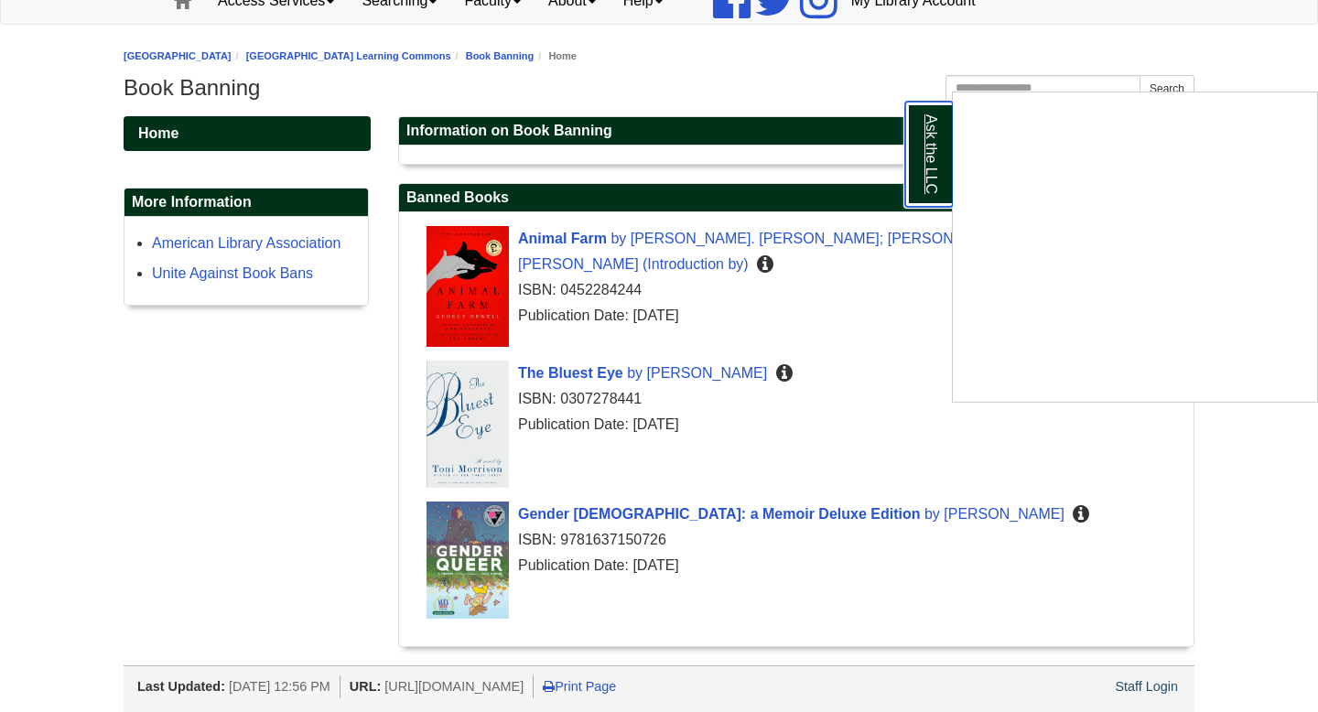
click at [935, 147] on link "Ask the LLC" at bounding box center [929, 154] width 48 height 105
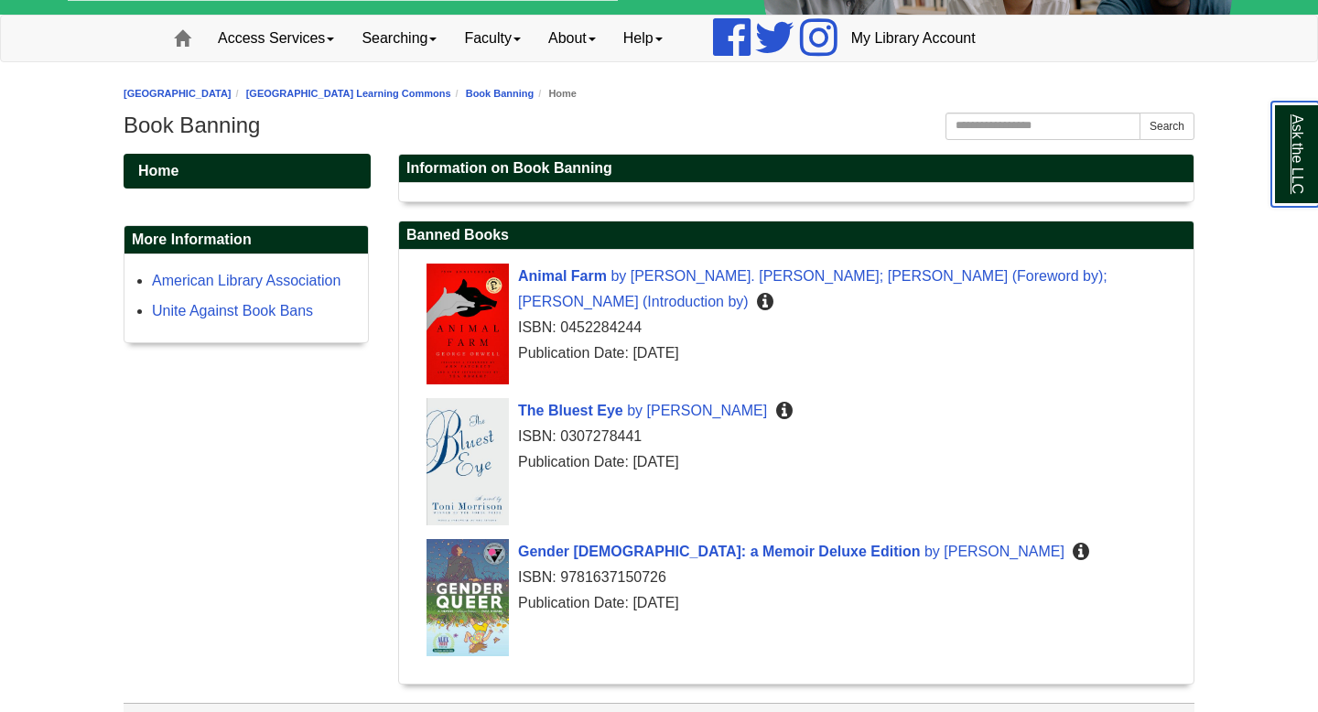
scroll to position [112, 0]
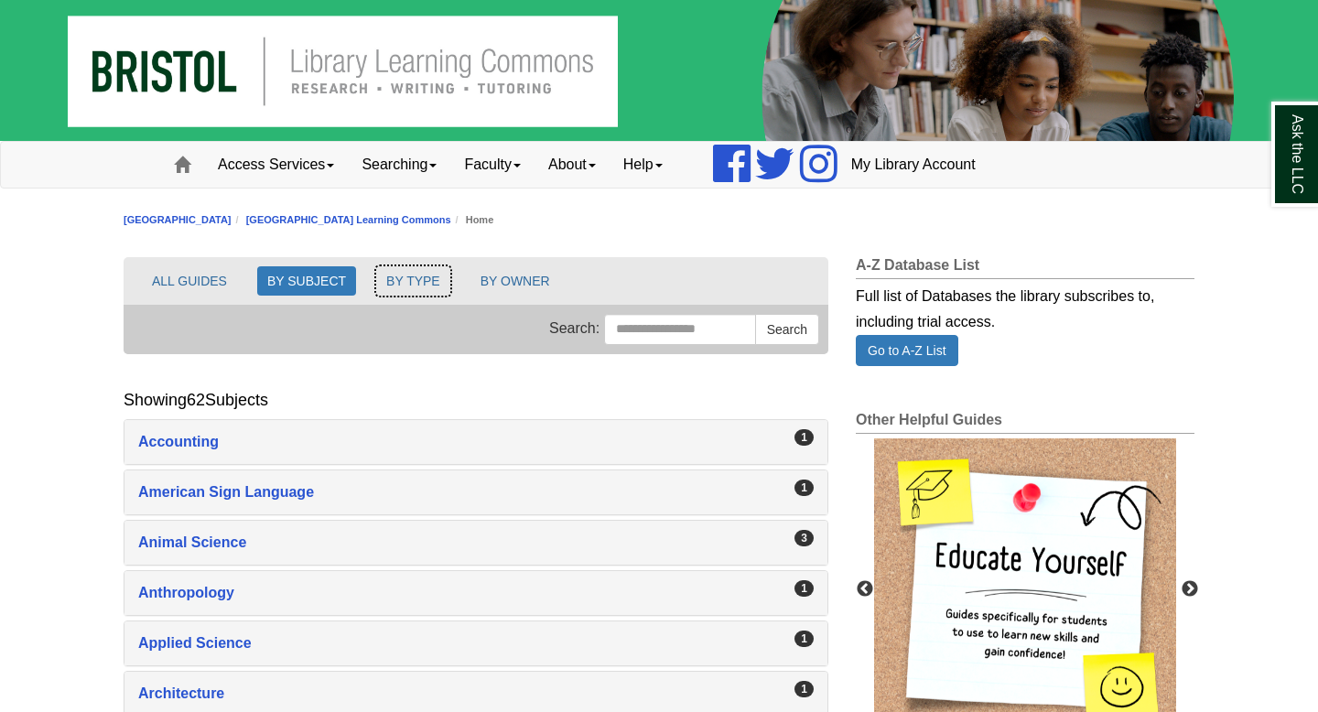
click at [415, 289] on button "BY TYPE" at bounding box center [413, 280] width 74 height 29
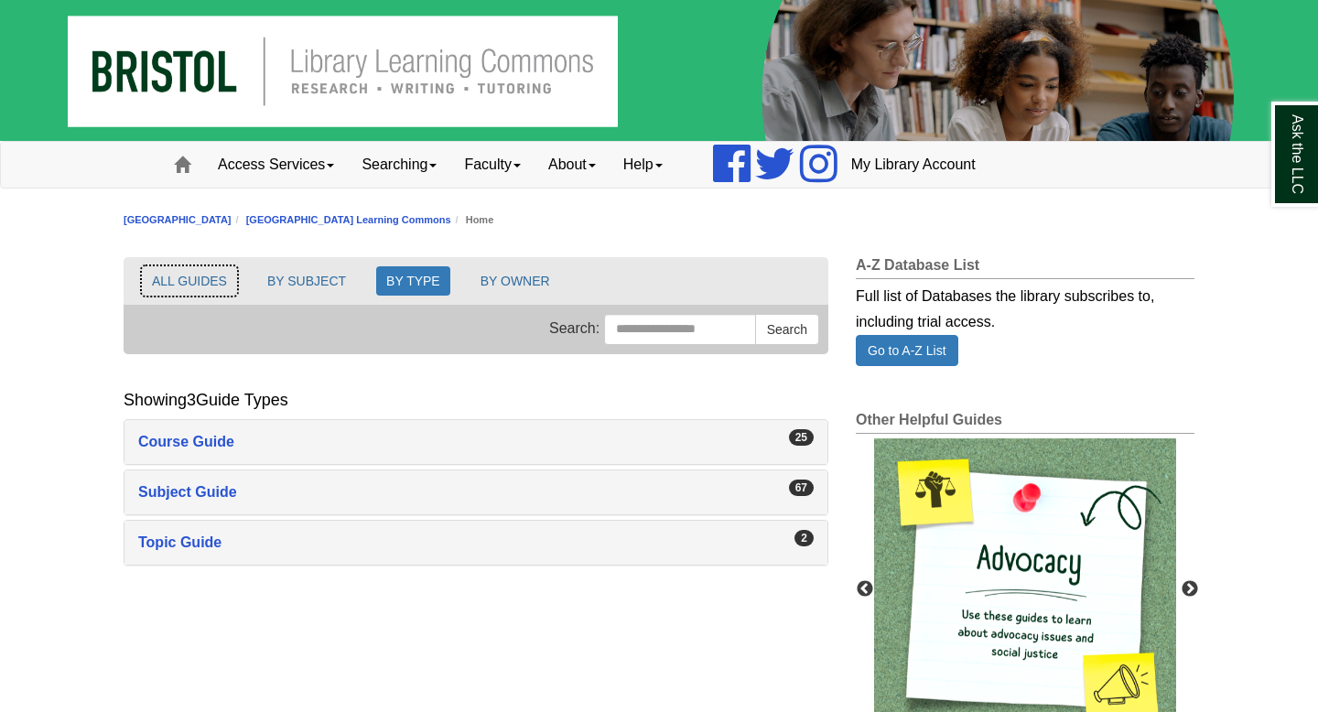
click at [199, 294] on button "ALL GUIDES" at bounding box center [189, 280] width 95 height 29
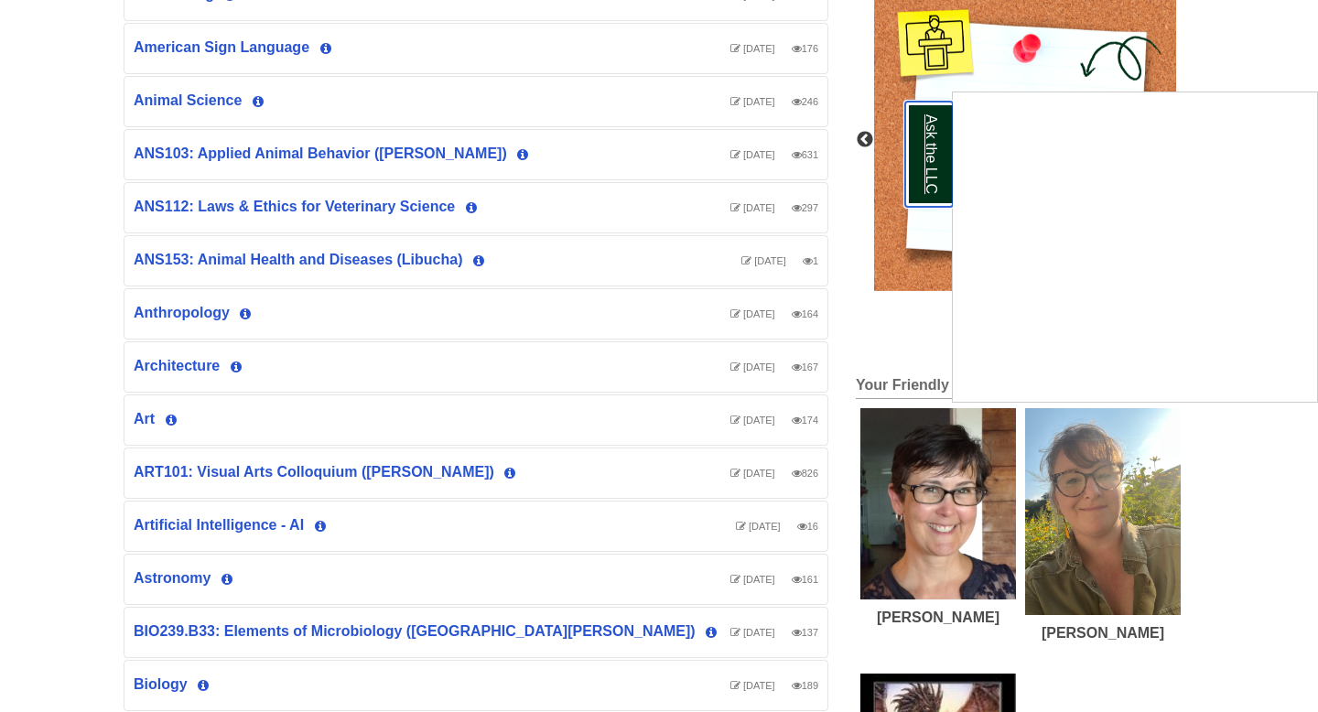
click at [932, 163] on link "Ask the LLC" at bounding box center [929, 154] width 48 height 105
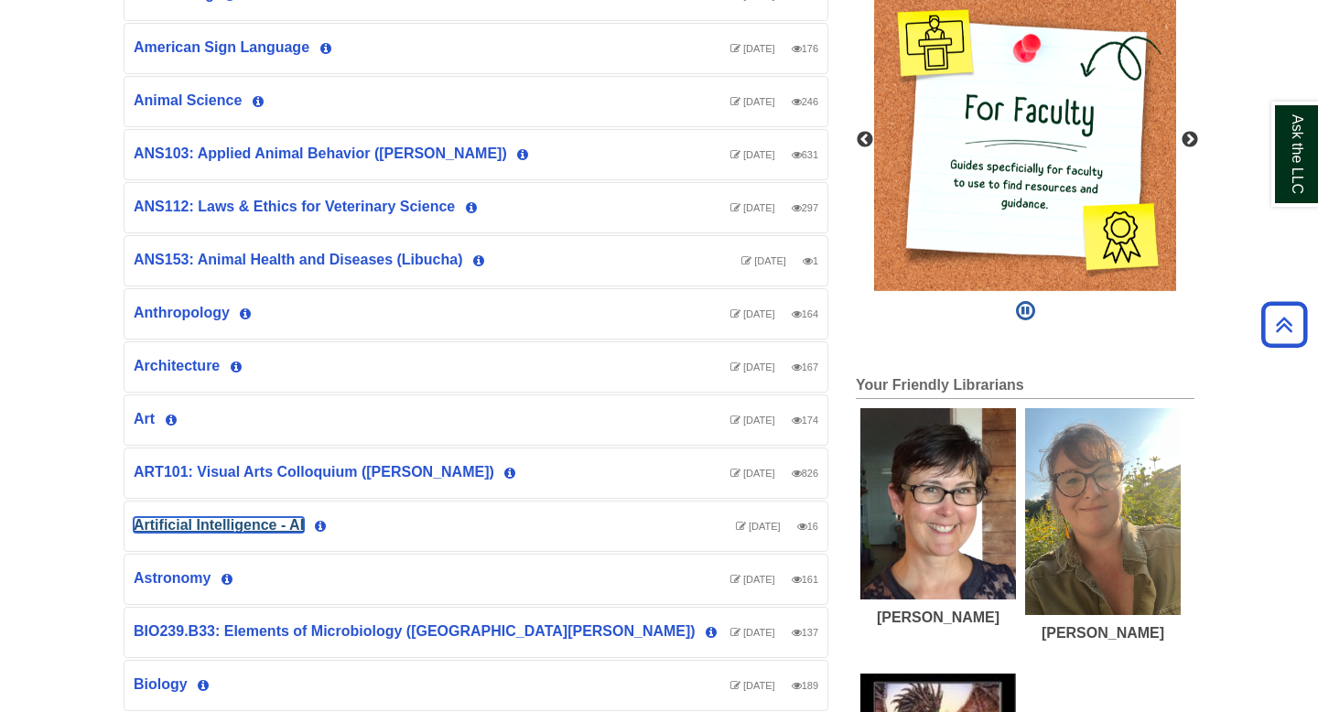
click at [286, 530] on link "Artificial Intelligence - AI" at bounding box center [219, 525] width 170 height 16
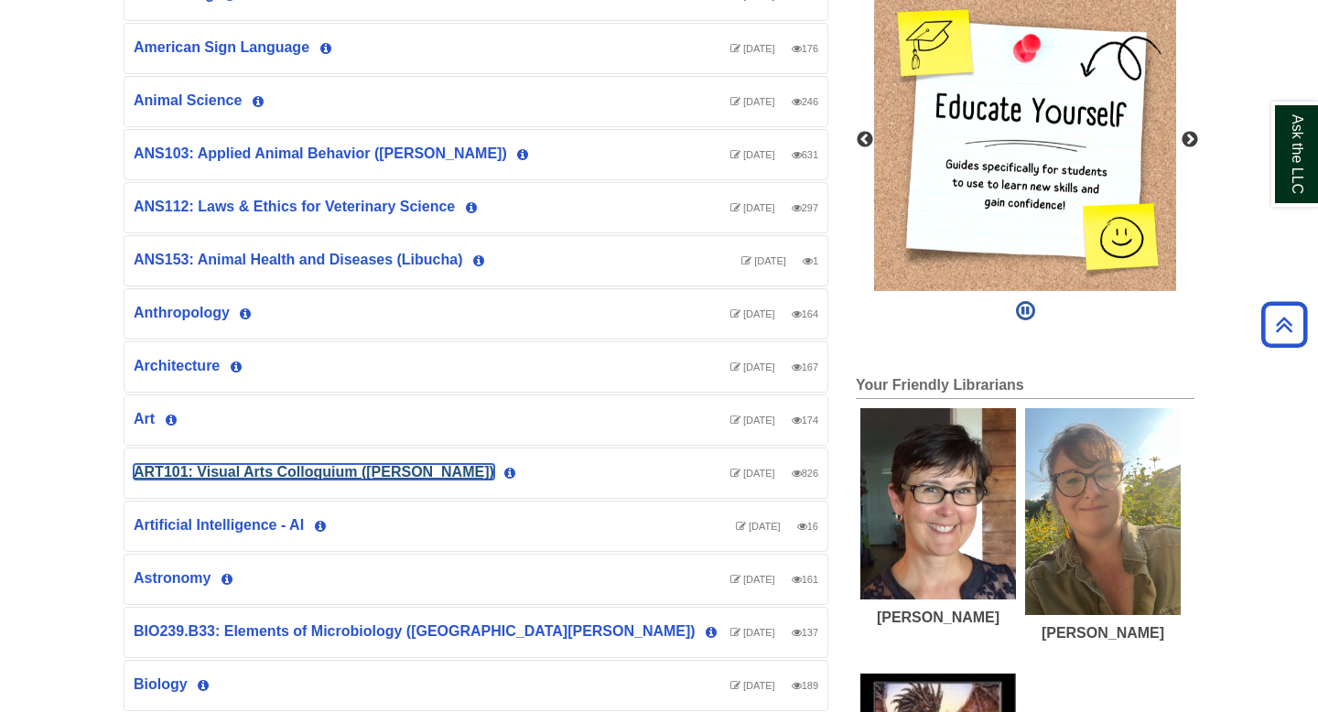
click at [218, 472] on link "ART101: Visual Arts Colloquium (Millard)" at bounding box center [314, 472] width 361 height 16
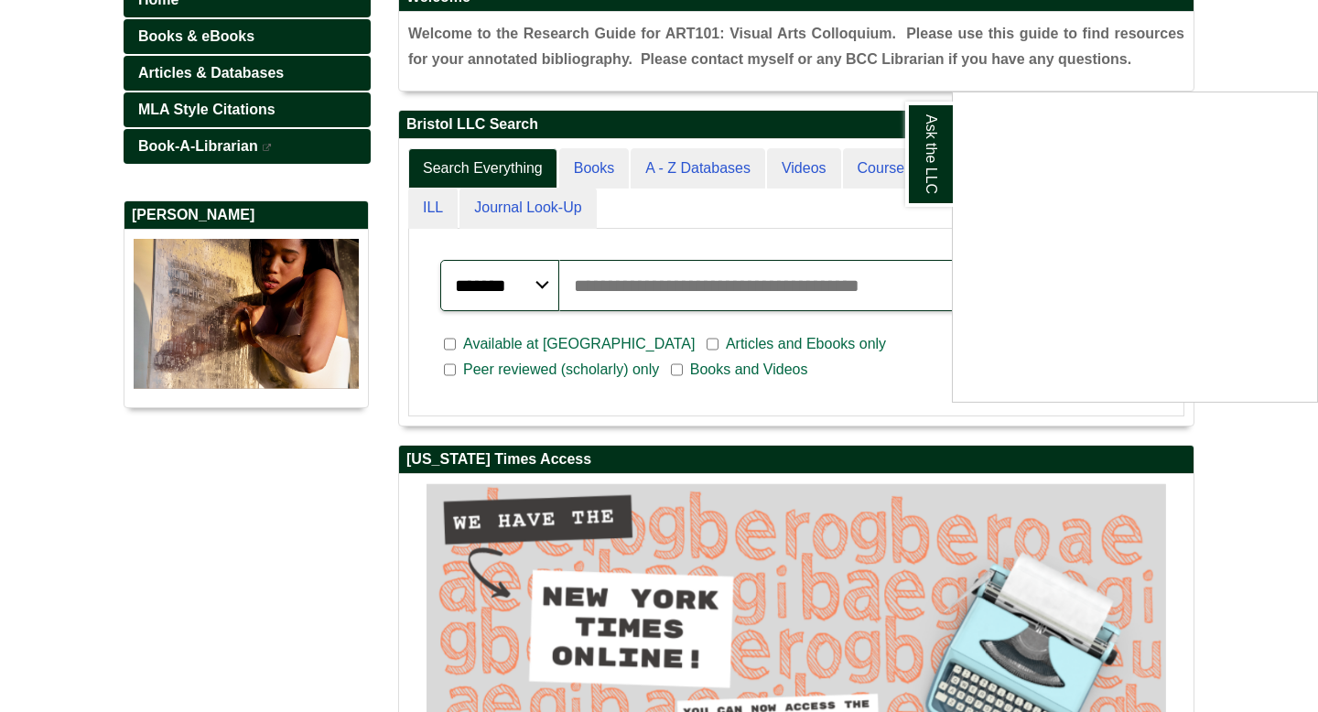
scroll to position [285, 0]
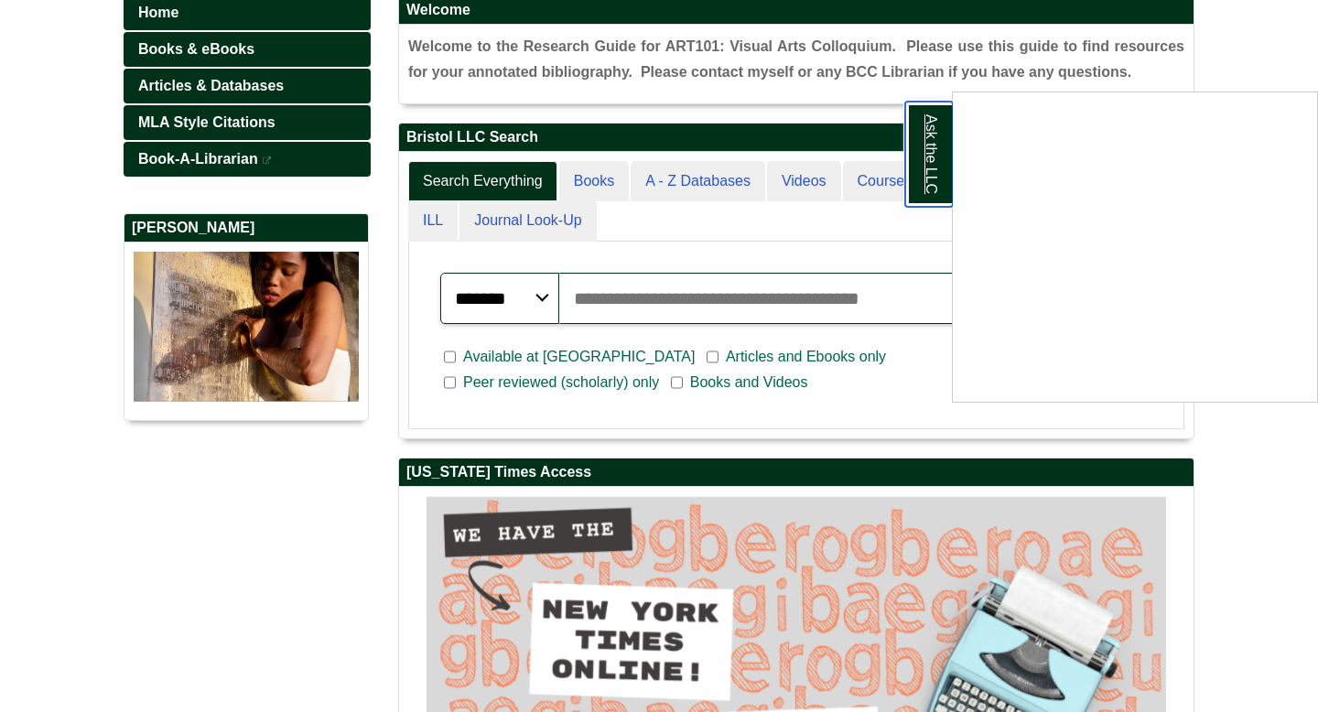
click at [925, 148] on link "Ask the LLC" at bounding box center [929, 154] width 48 height 105
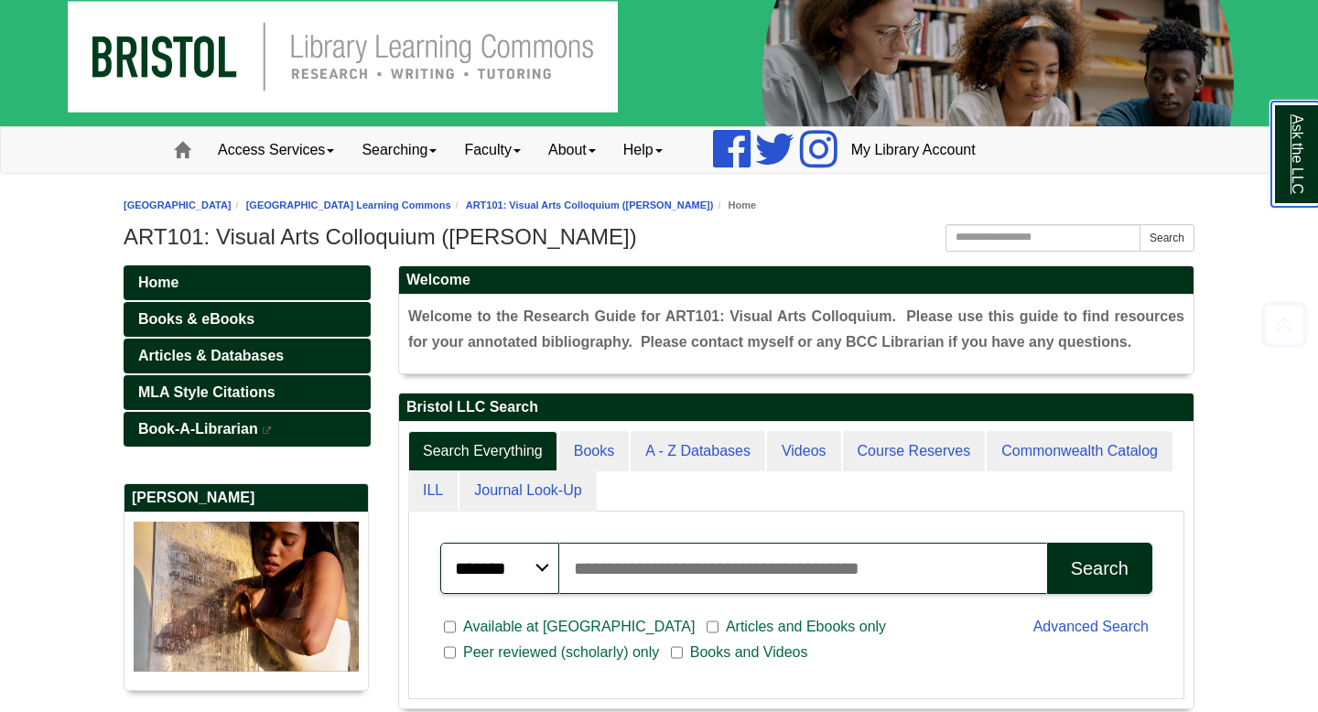
scroll to position [14, 0]
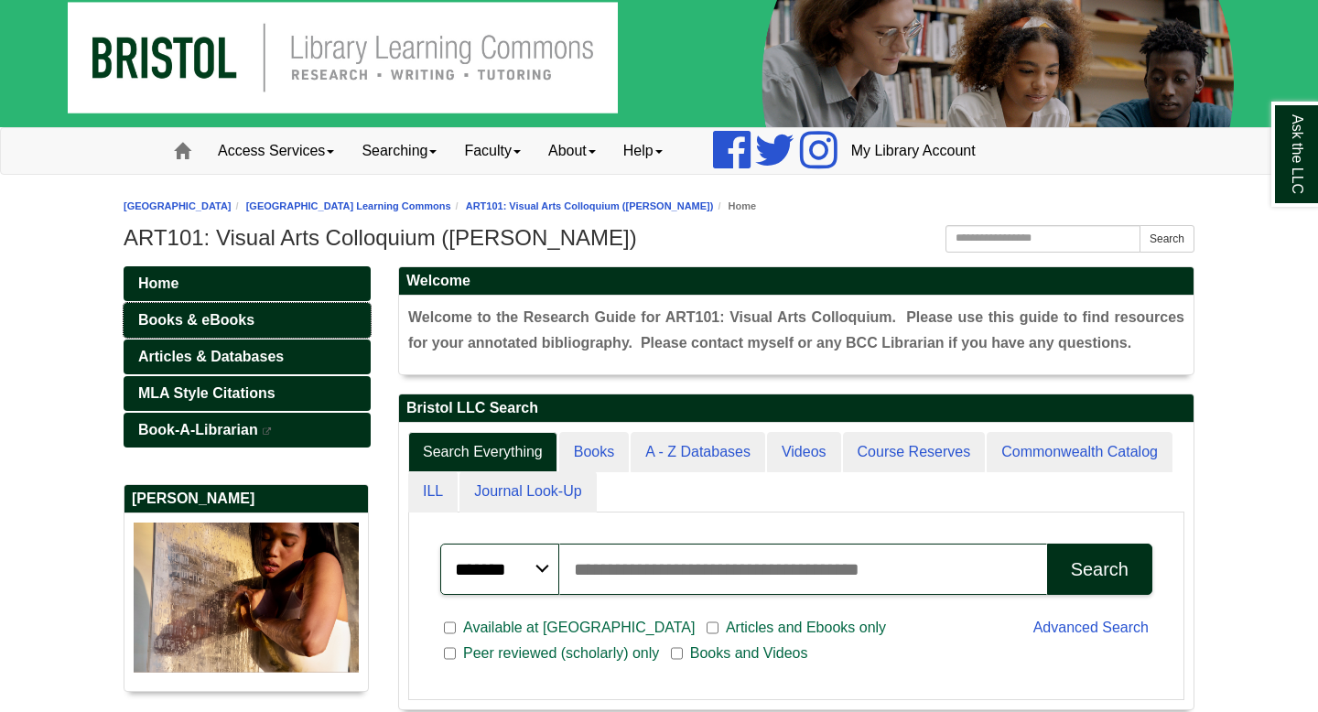
click at [185, 326] on span "Books & eBooks" at bounding box center [196, 320] width 116 height 16
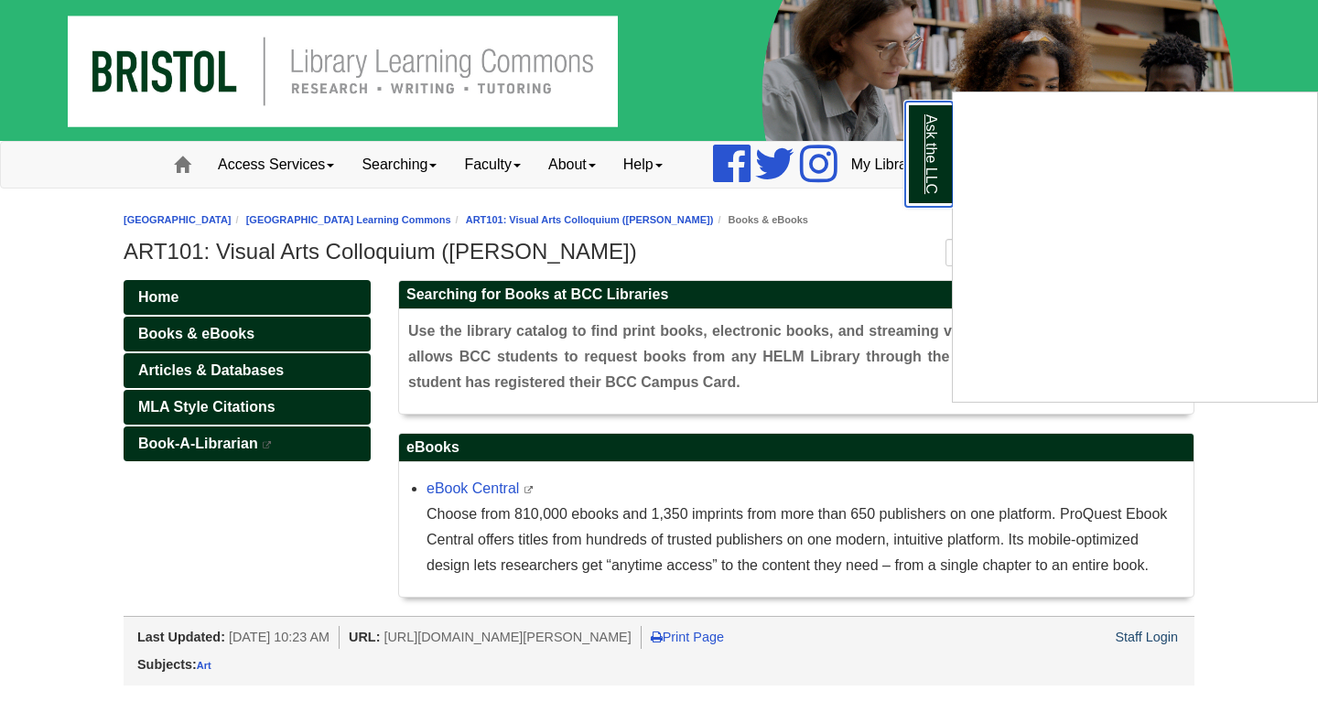
click at [933, 166] on link "Ask the LLC" at bounding box center [929, 154] width 48 height 105
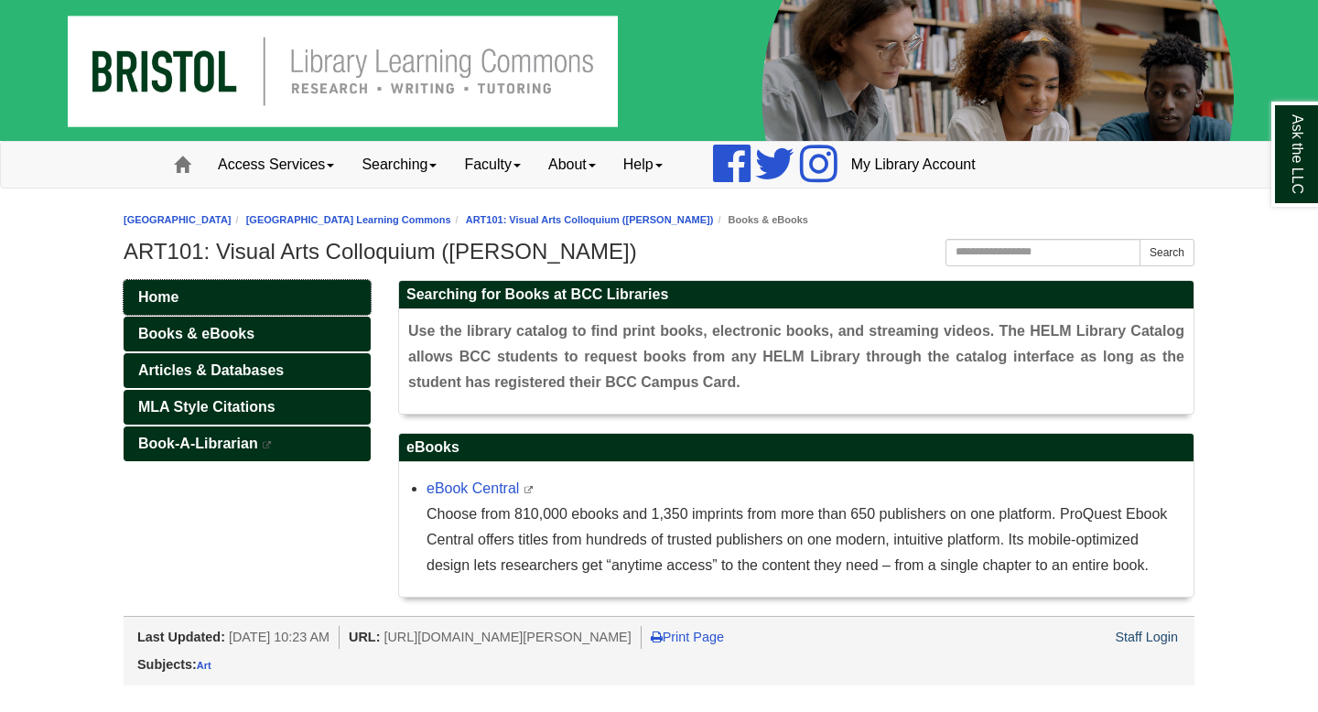
click at [310, 297] on link "Home" at bounding box center [247, 297] width 247 height 35
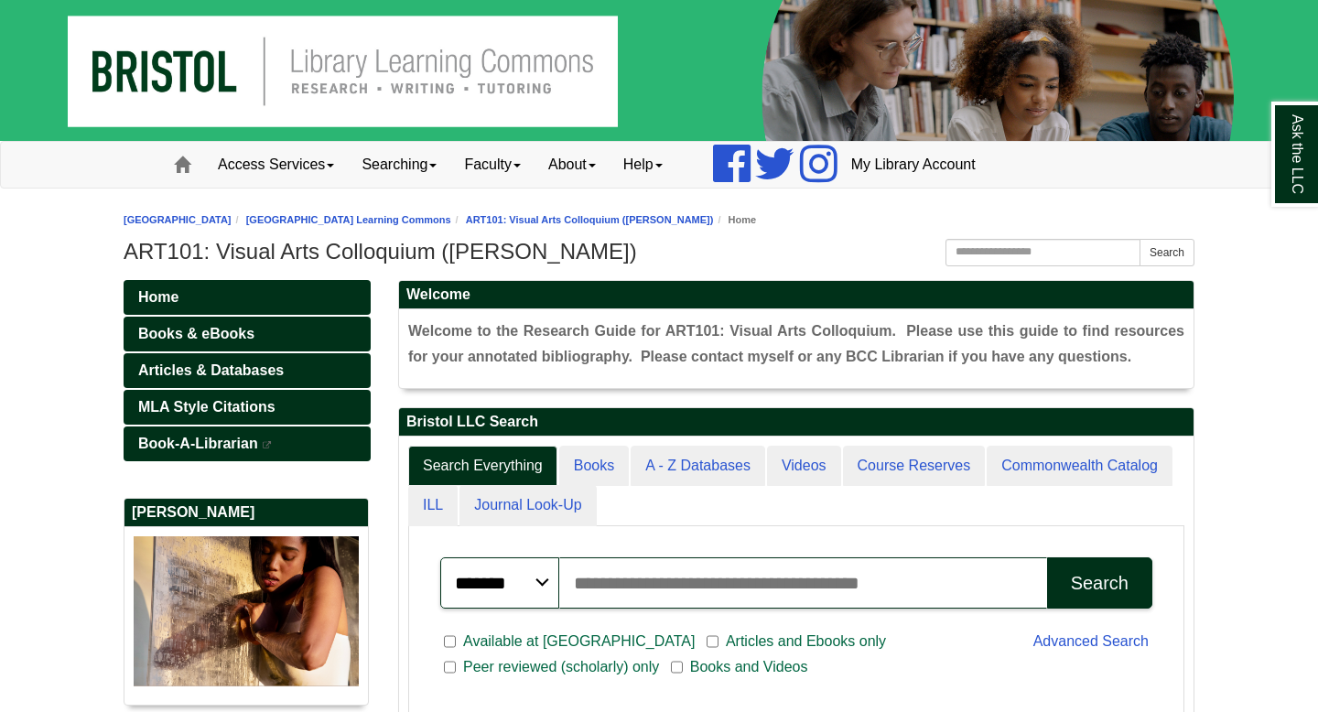
scroll to position [347, 794]
click at [310, 333] on link "Books & eBooks" at bounding box center [247, 334] width 247 height 35
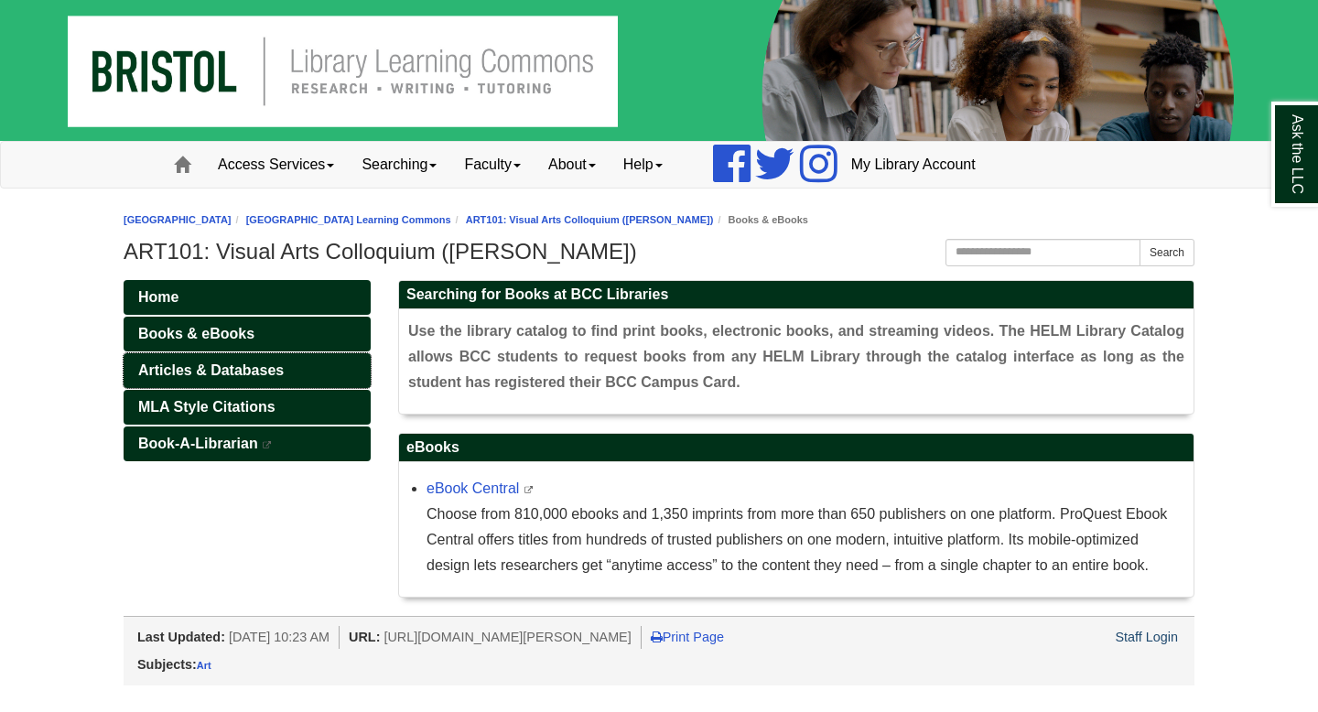
click at [306, 374] on link "Articles & Databases" at bounding box center [247, 370] width 247 height 35
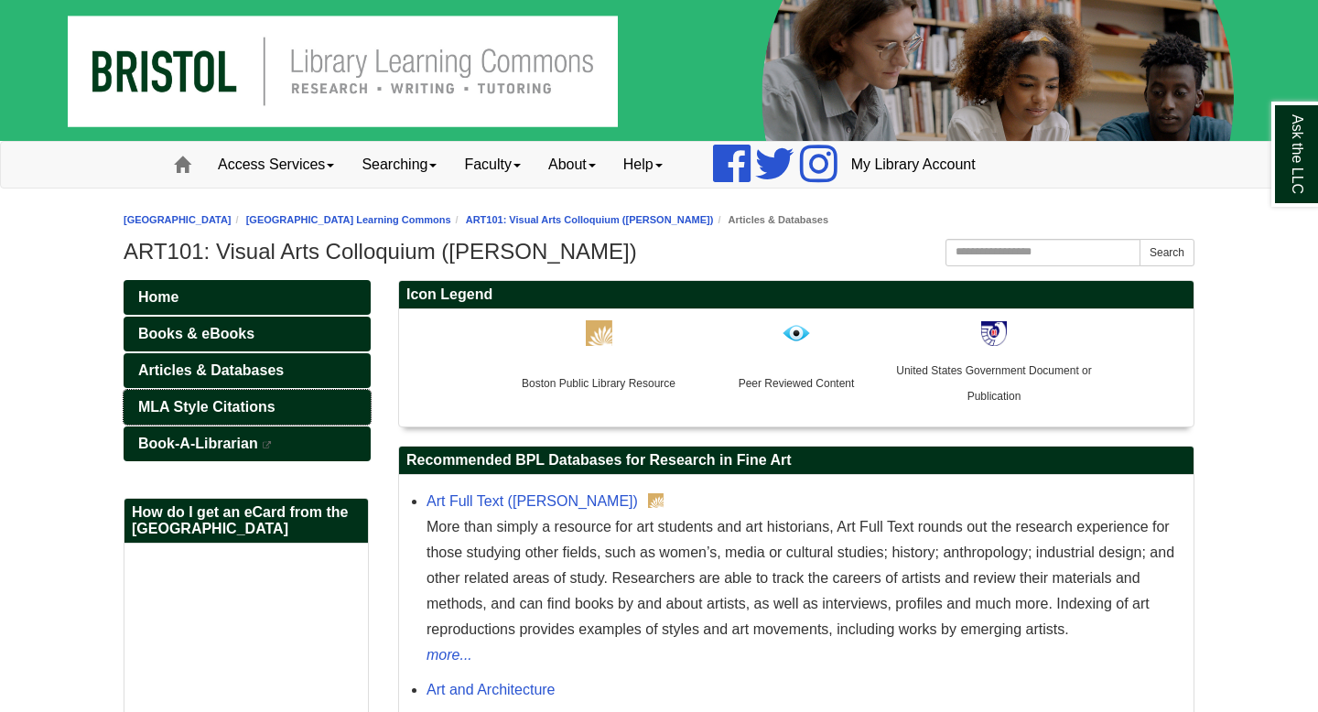
click at [306, 404] on link "MLA Style Citations" at bounding box center [247, 407] width 247 height 35
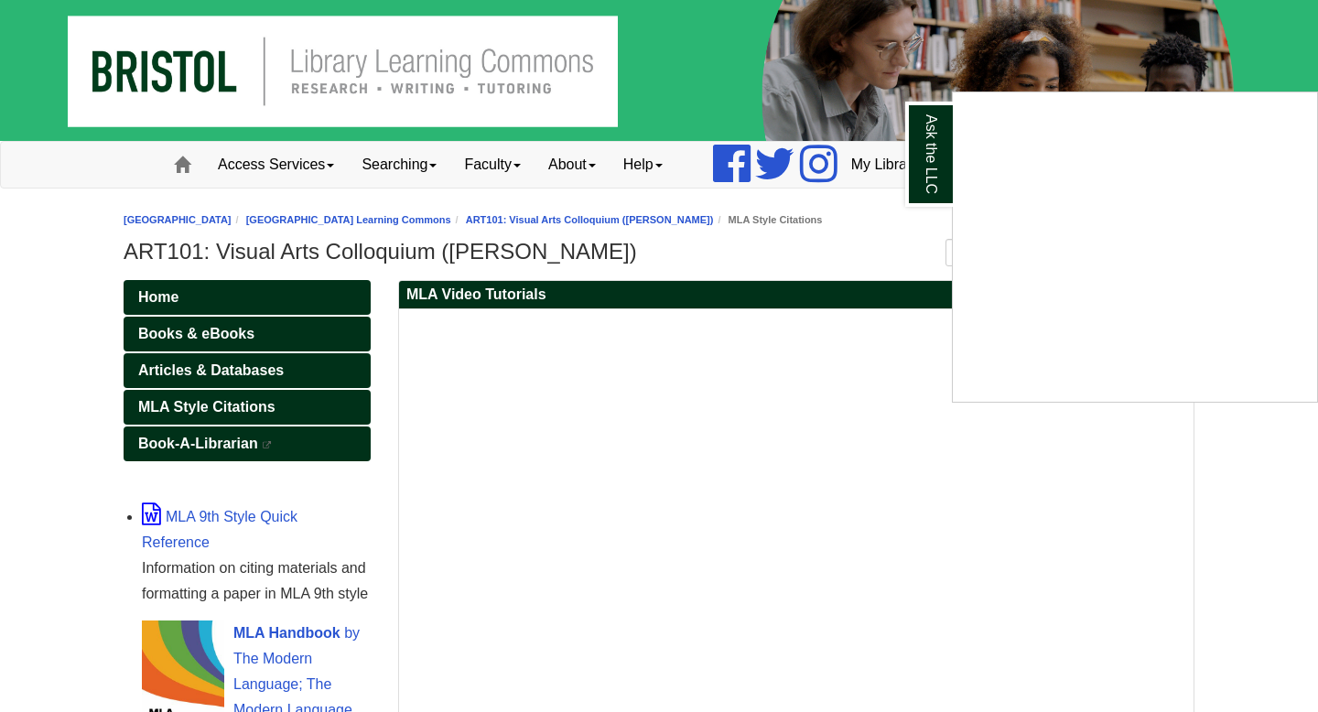
click at [239, 407] on div "Ask the LLC" at bounding box center [659, 356] width 1318 height 712
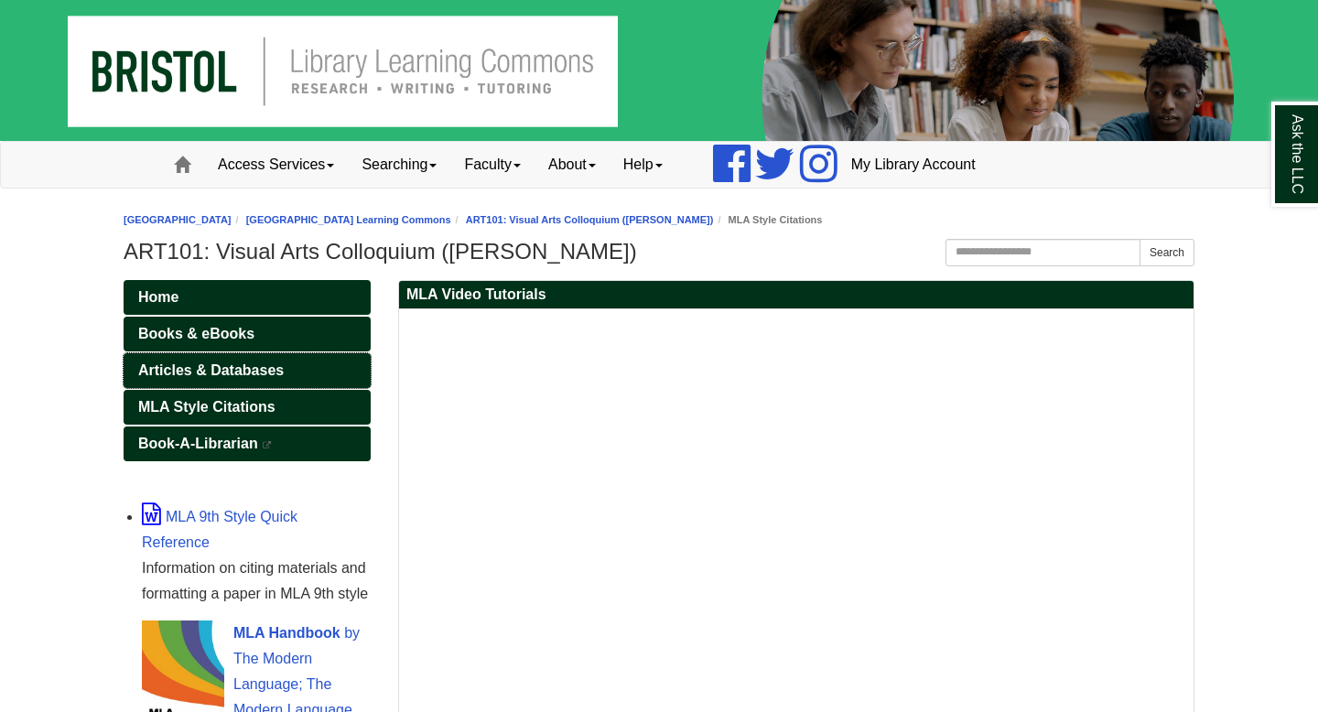
click at [234, 368] on span "Articles & Databases" at bounding box center [211, 370] width 146 height 16
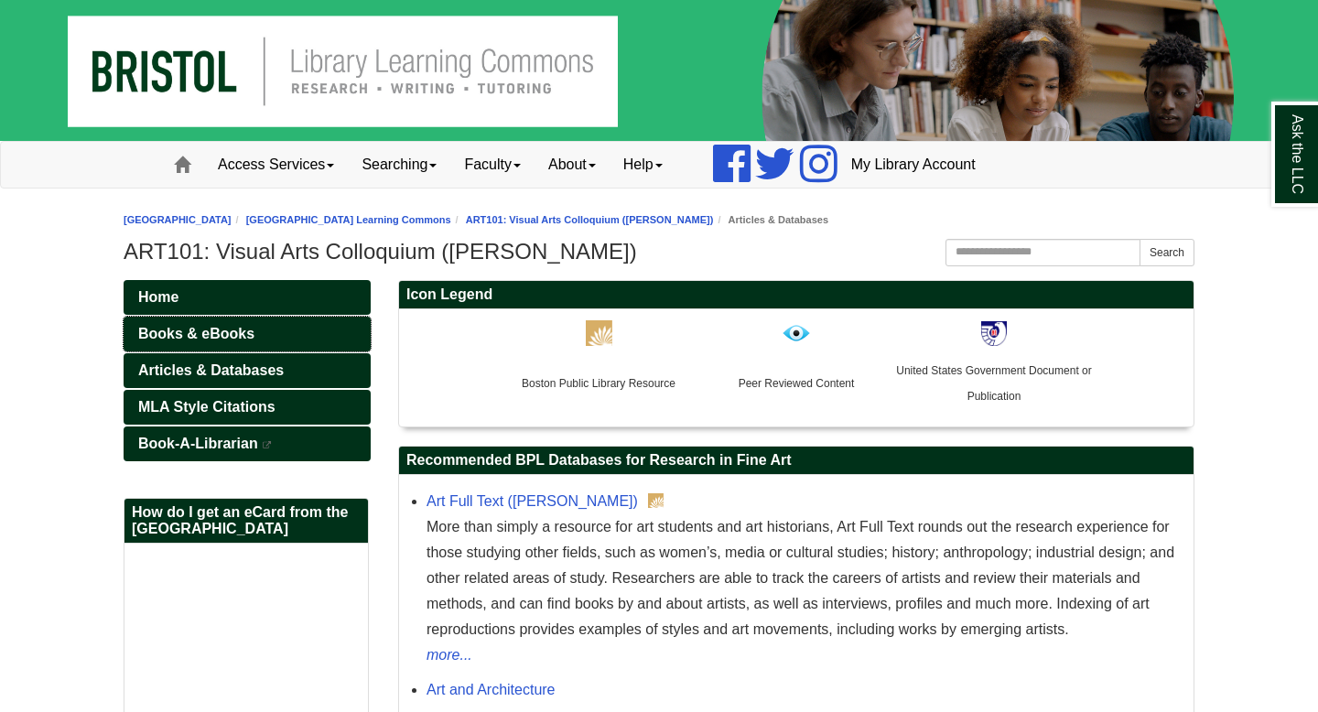
click at [224, 329] on span "Books & eBooks" at bounding box center [196, 334] width 116 height 16
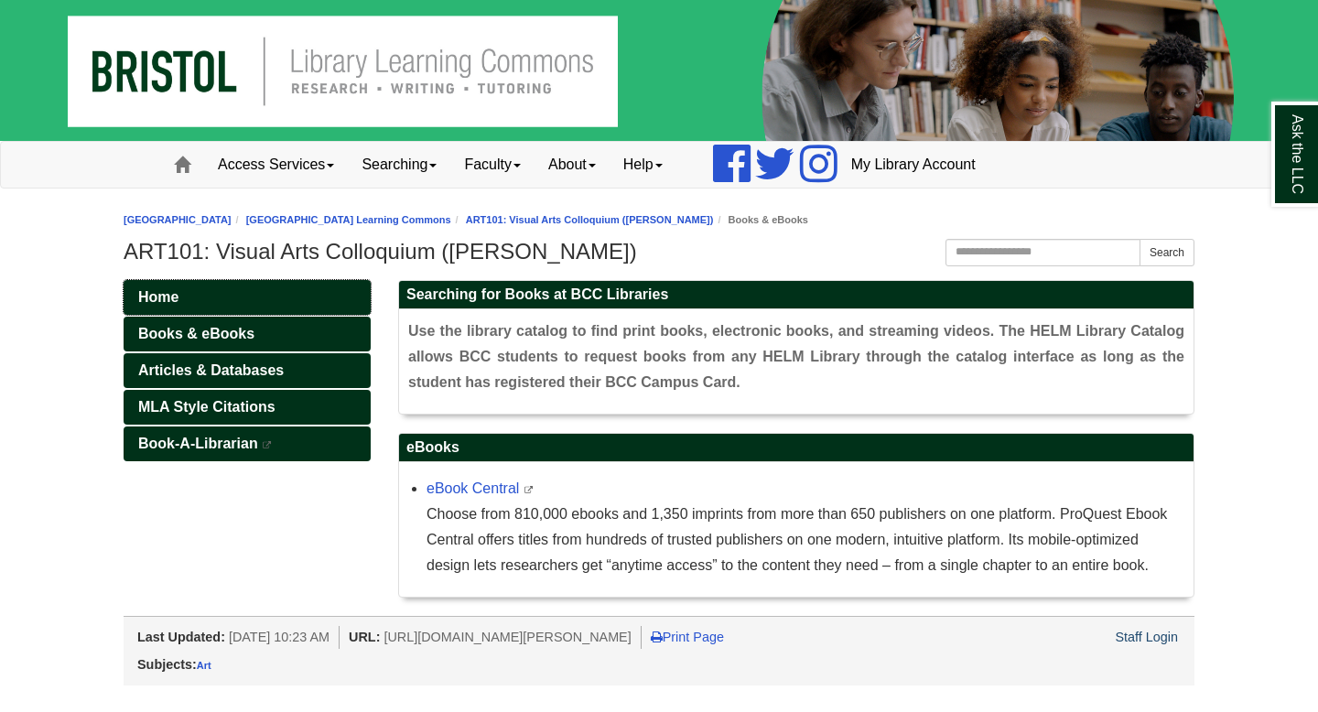
click at [216, 304] on link "Home" at bounding box center [247, 297] width 247 height 35
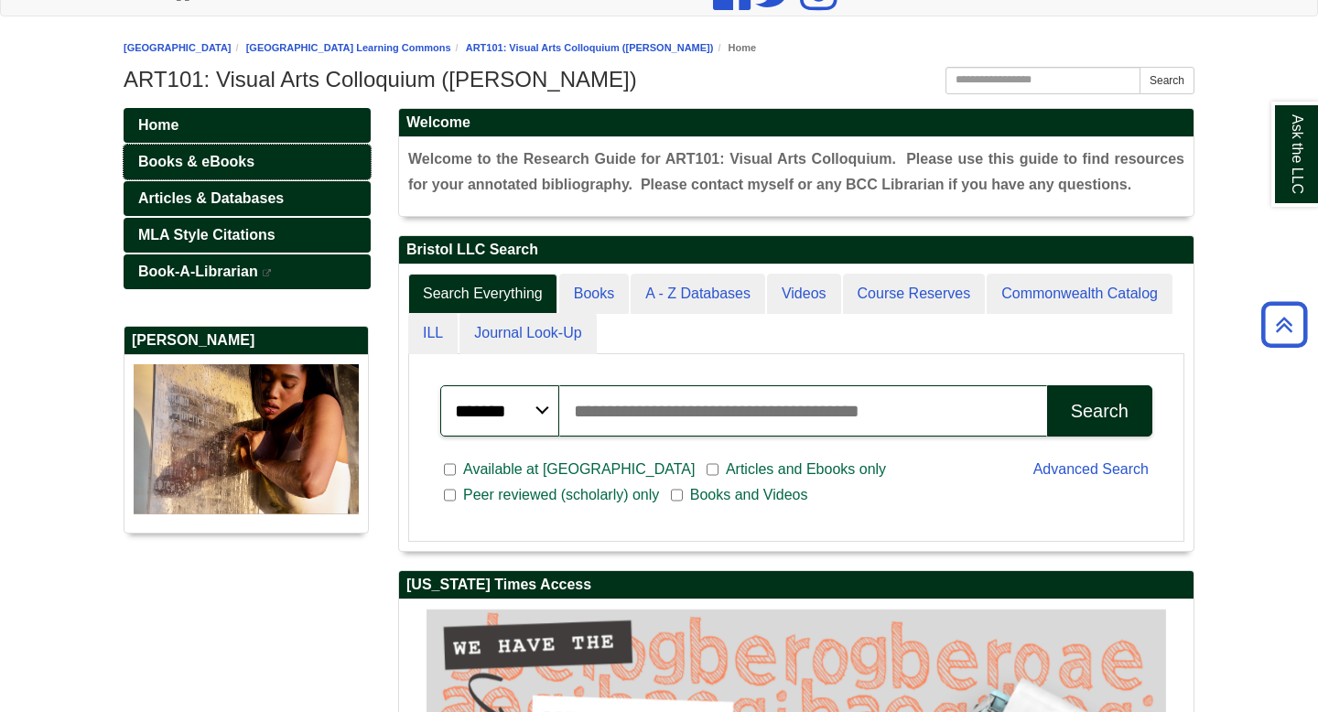
scroll to position [61, 0]
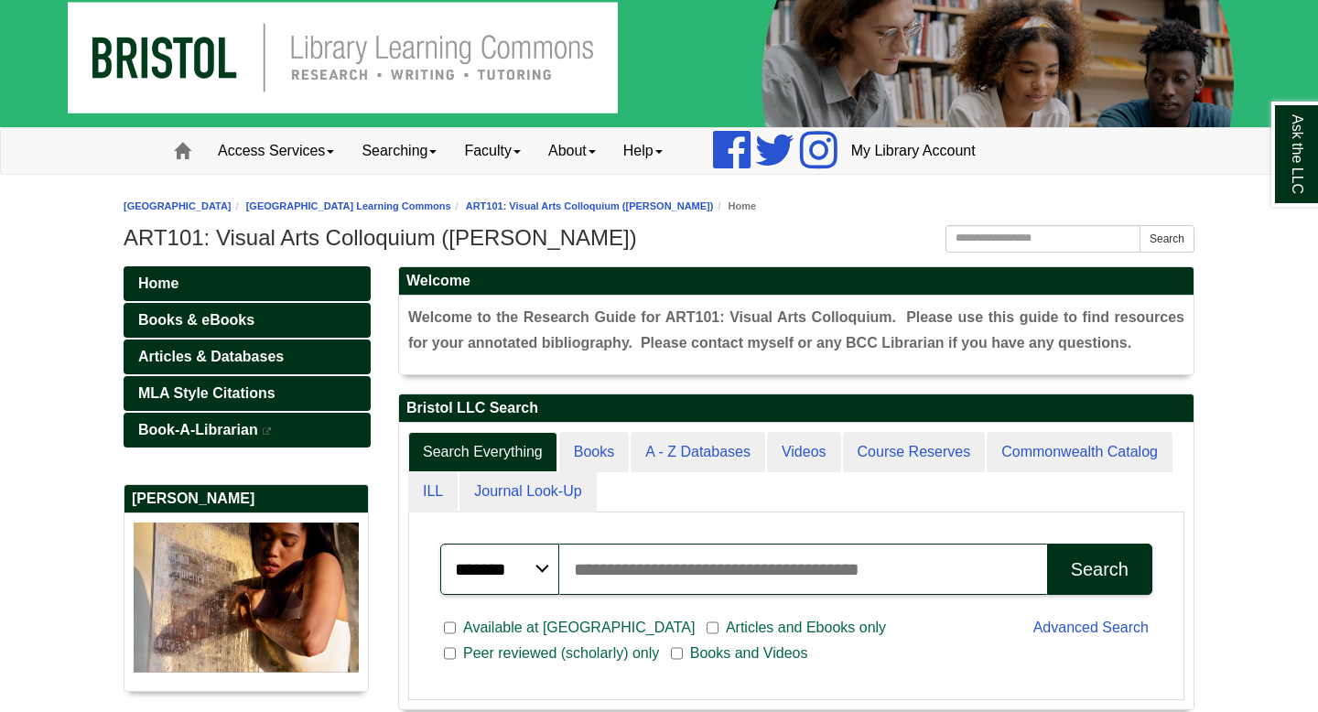
scroll to position [347, 794]
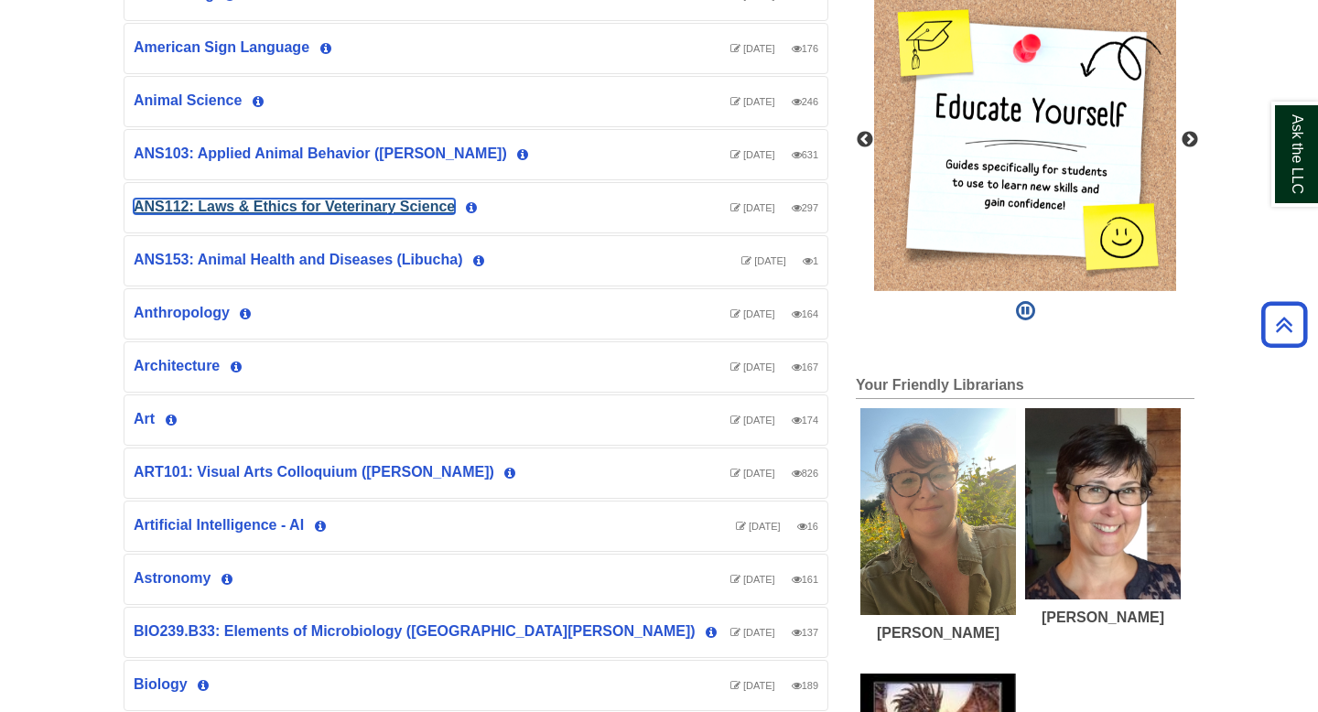
click at [265, 208] on link "ANS112: Laws & Ethics for Veterinary Science" at bounding box center [294, 207] width 321 height 16
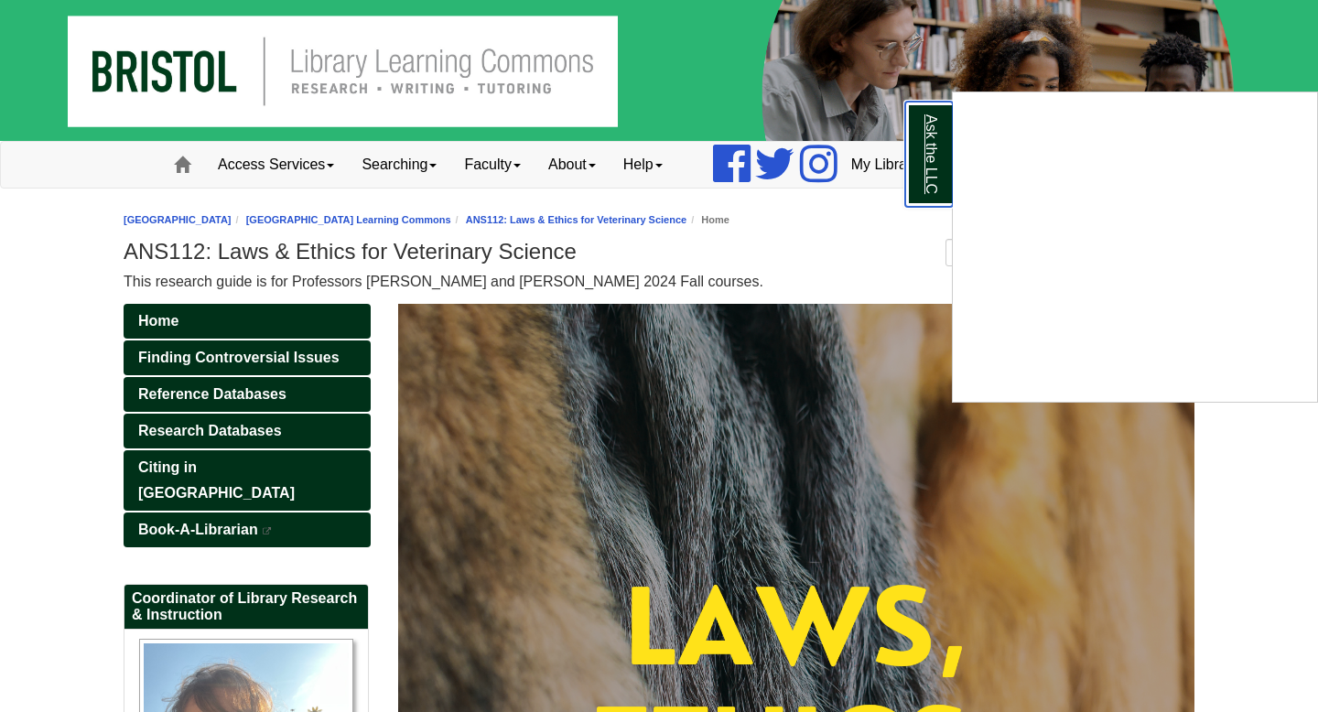
click at [929, 178] on link "Ask the LLC" at bounding box center [929, 154] width 48 height 105
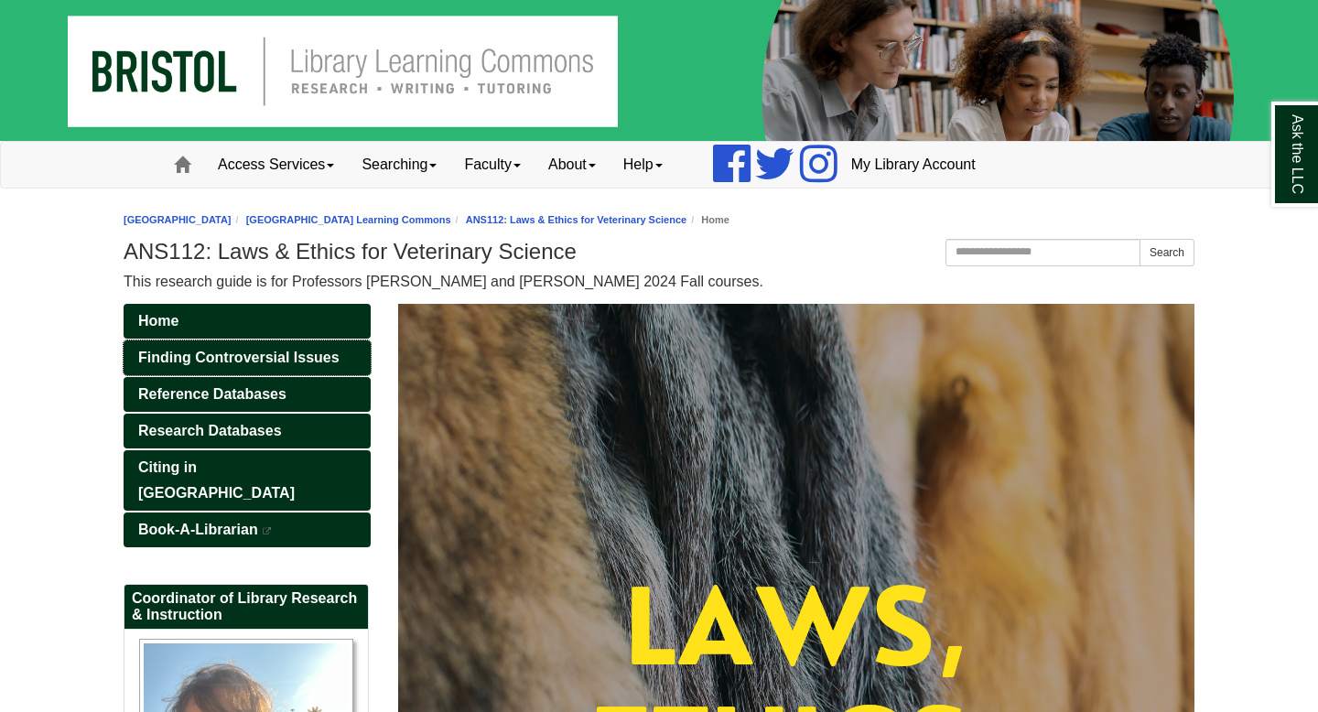
click at [267, 356] on span "Finding Controversial Issues" at bounding box center [238, 358] width 201 height 16
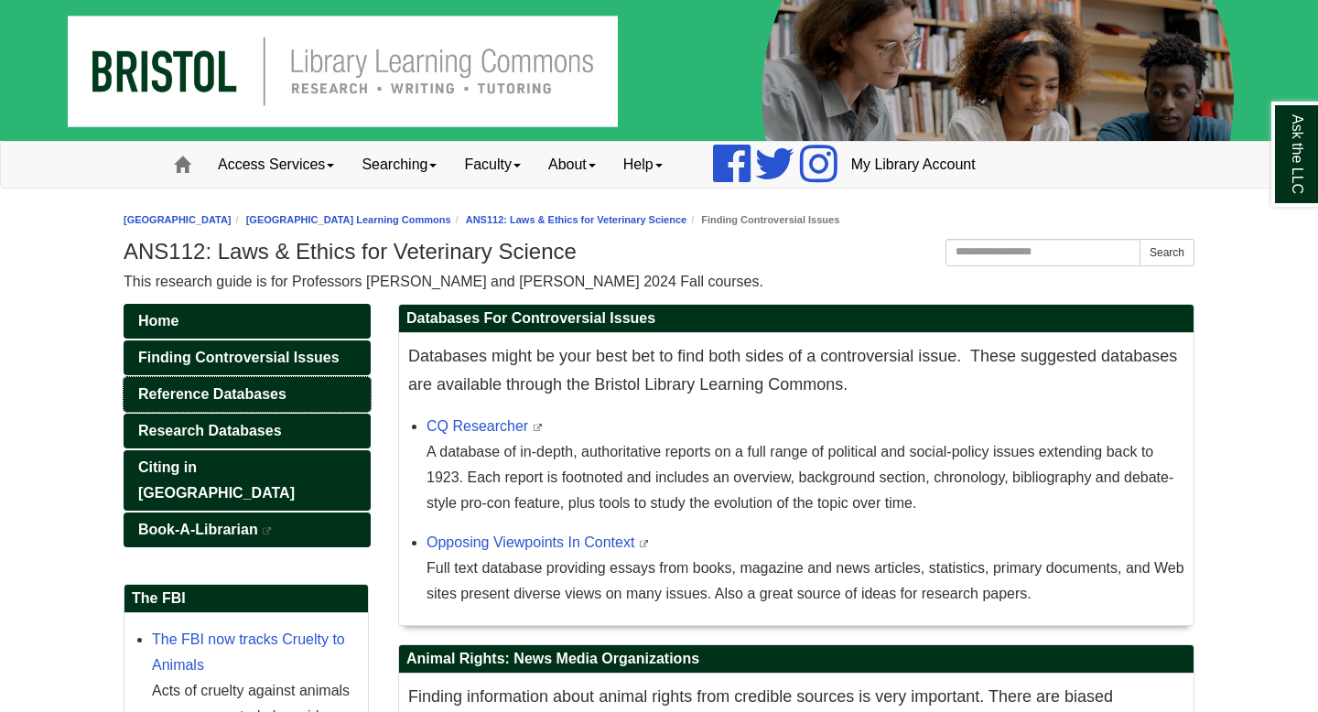
click at [264, 393] on span "Reference Databases" at bounding box center [212, 394] width 148 height 16
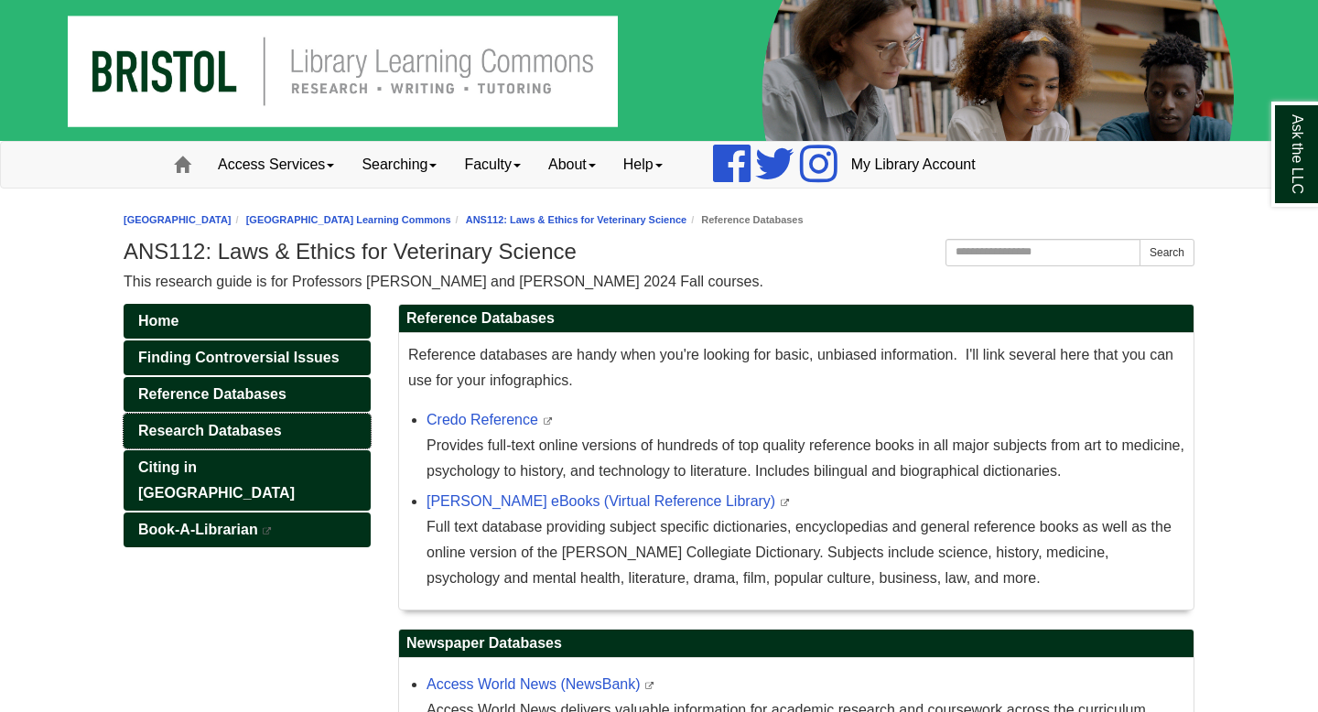
click at [262, 426] on span "Research Databases" at bounding box center [210, 431] width 144 height 16
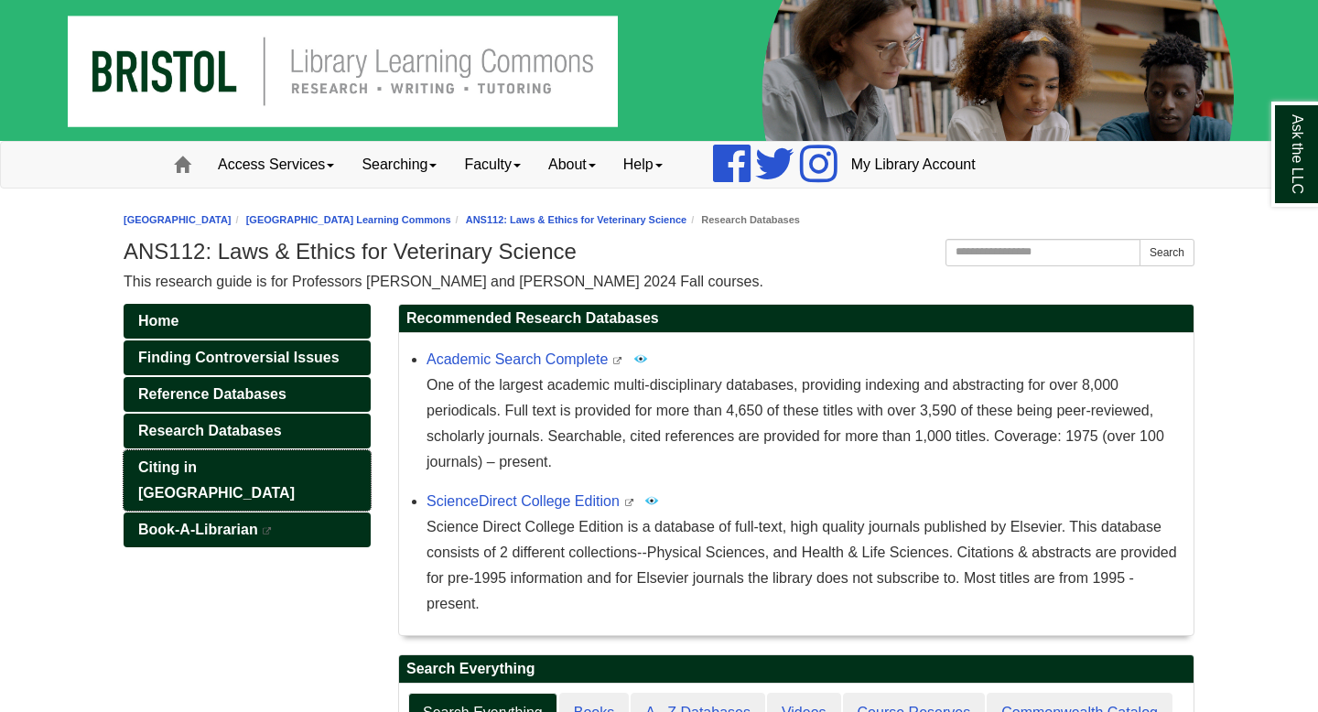
click at [250, 458] on link "Citing in [GEOGRAPHIC_DATA]" at bounding box center [247, 480] width 247 height 60
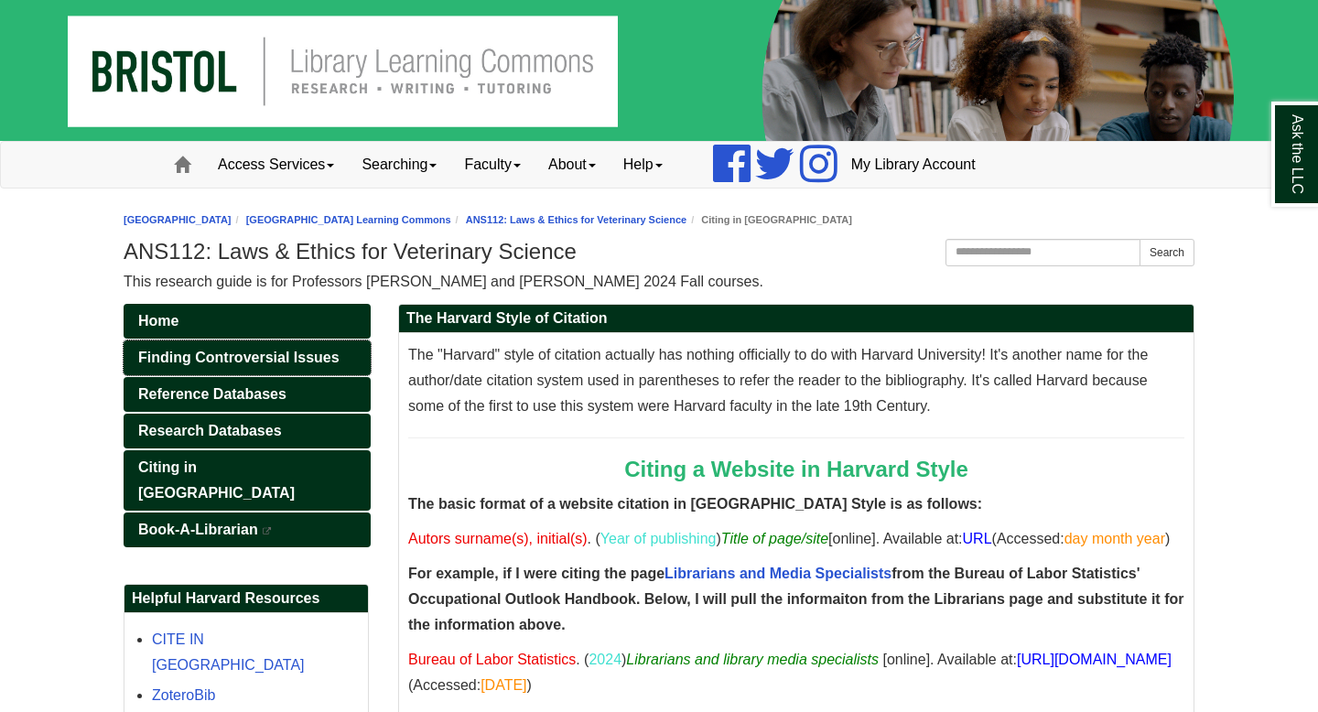
click at [247, 360] on span "Finding Controversial Issues" at bounding box center [238, 358] width 201 height 16
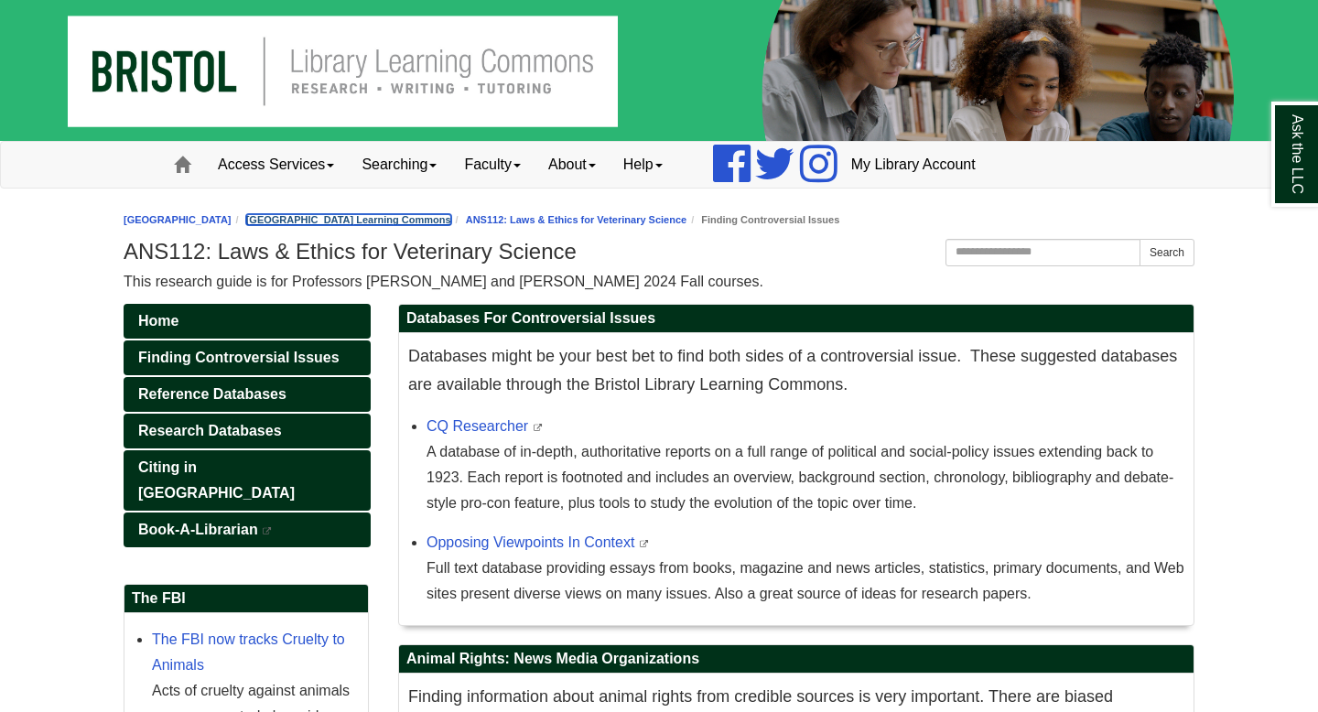
click at [307, 219] on link "[GEOGRAPHIC_DATA] Learning Commons" at bounding box center [348, 219] width 205 height 11
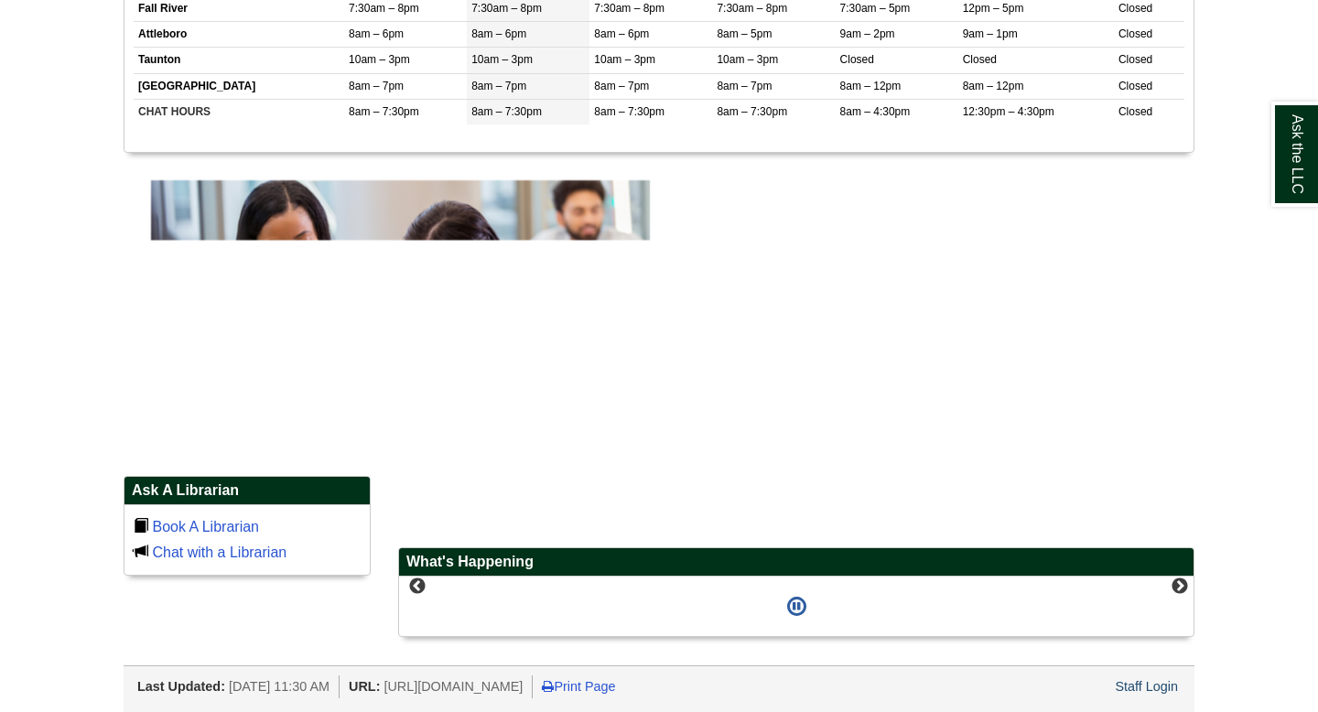
scroll to position [1406, 0]
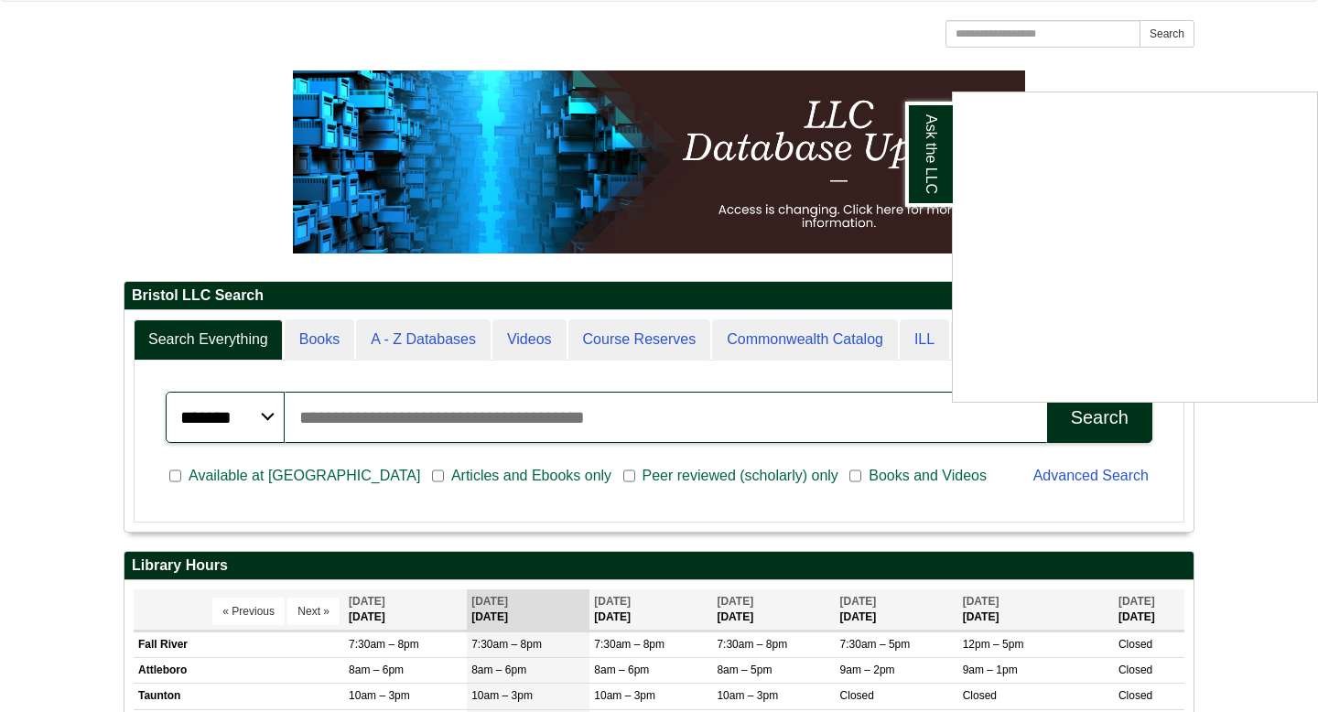
scroll to position [0, 0]
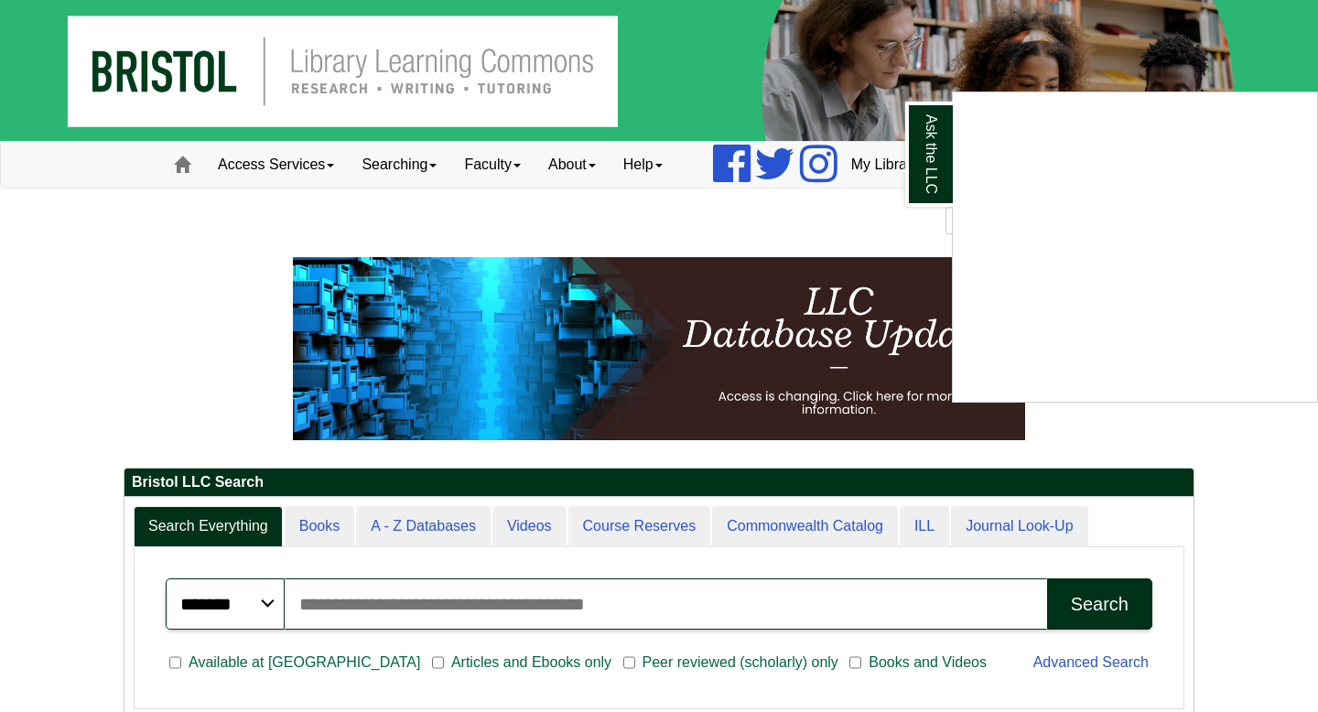
click at [465, 600] on div "Ask the LLC" at bounding box center [659, 356] width 1318 height 712
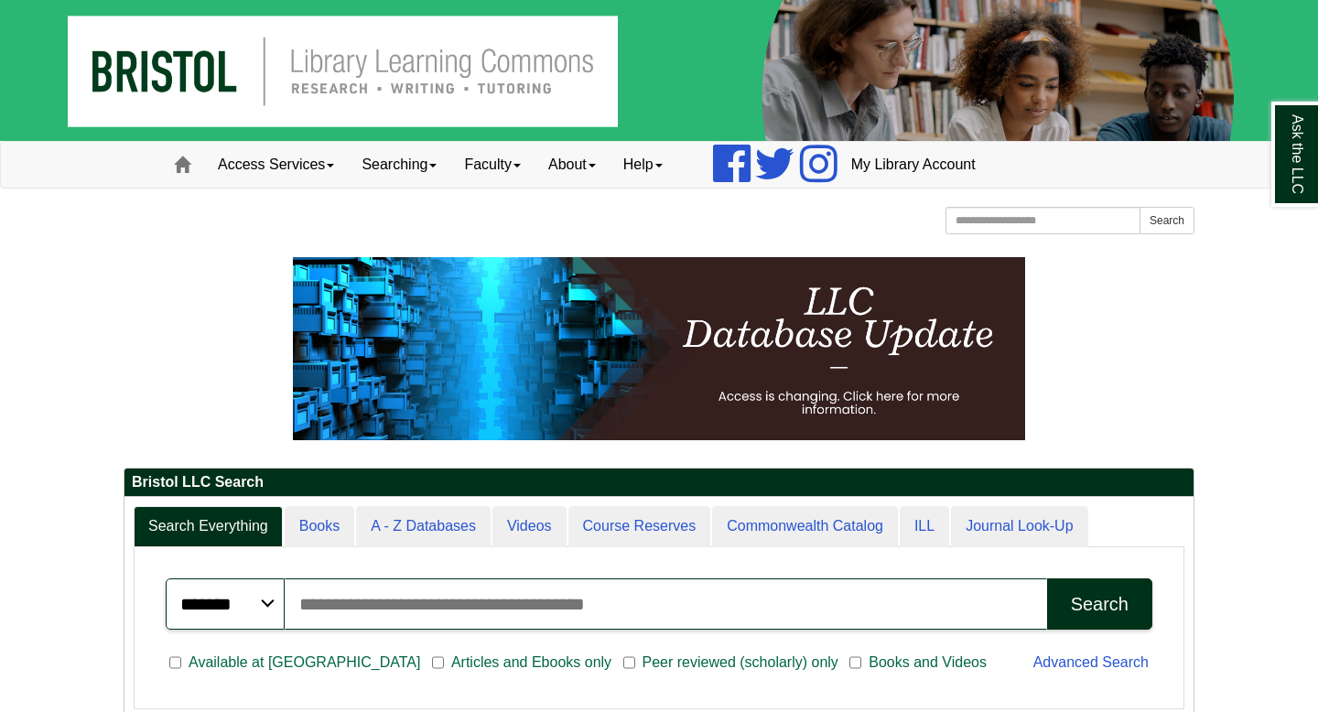
click at [465, 600] on input "Search articles, books, journals & more" at bounding box center [666, 603] width 762 height 51
type input "**********"
click at [1047, 578] on button "Search" at bounding box center [1099, 603] width 105 height 51
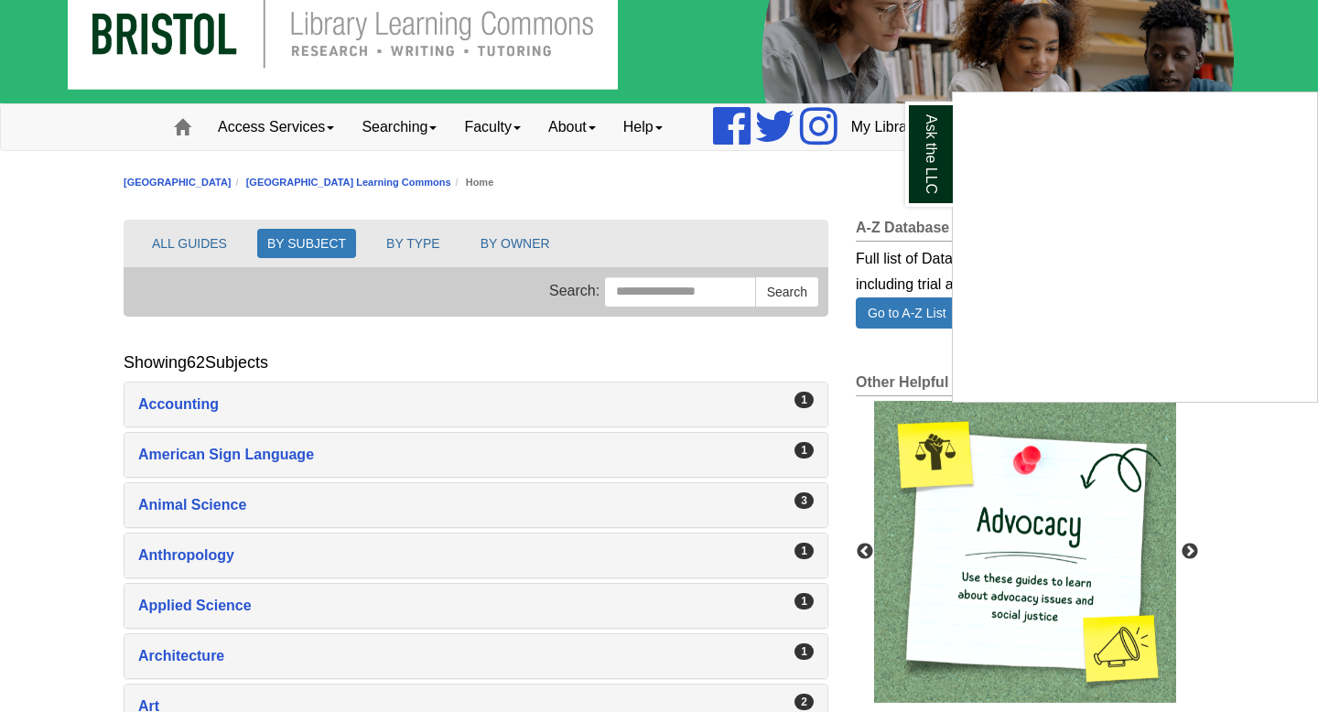
scroll to position [58, 0]
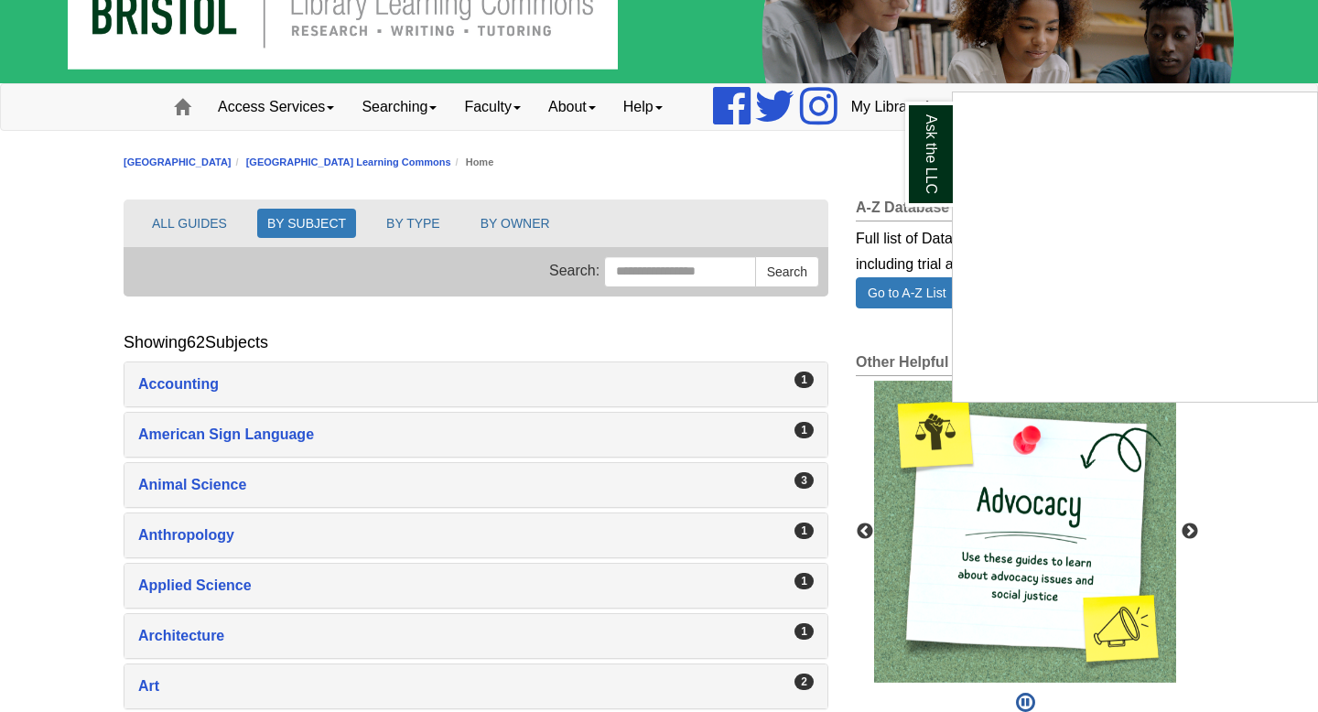
click at [586, 401] on div "Ask the LLC" at bounding box center [659, 356] width 1318 height 712
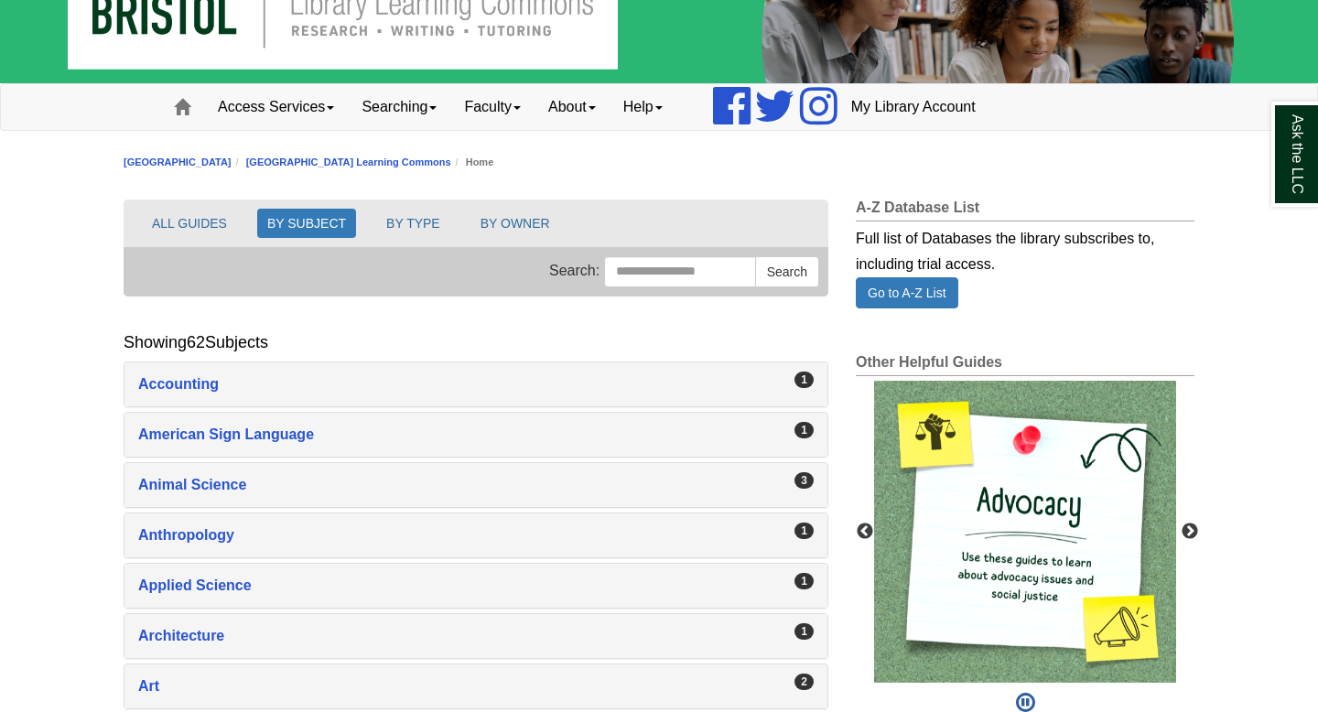
click at [586, 401] on div "1 Accounting , 1 guides" at bounding box center [475, 384] width 703 height 44
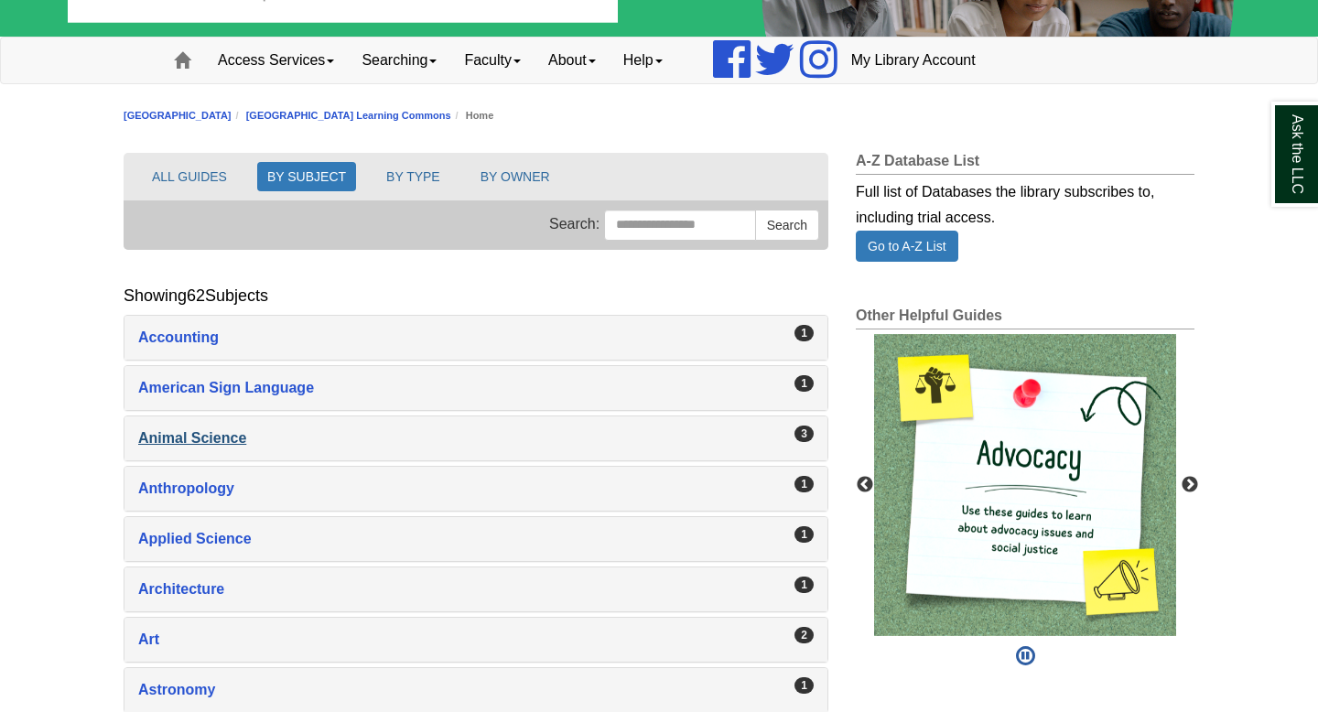
scroll to position [129, 0]
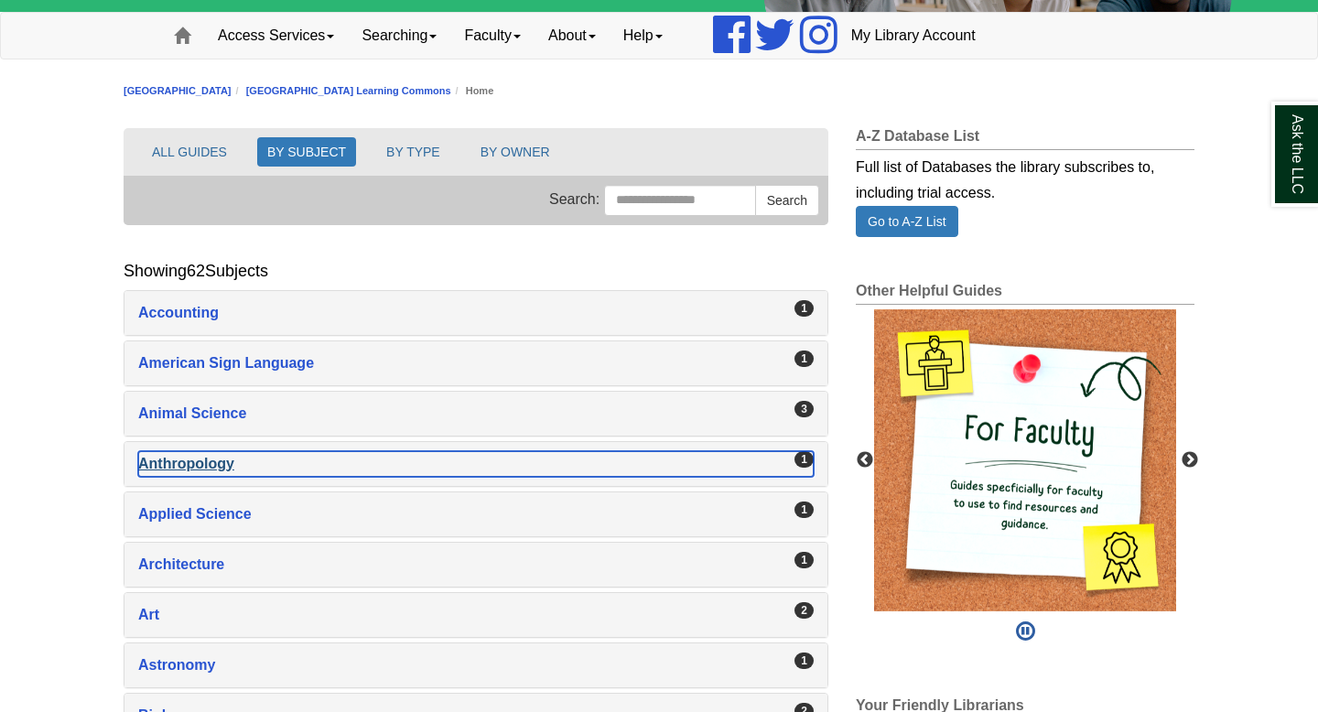
click at [632, 460] on div "Anthropology , 1 guides" at bounding box center [475, 464] width 675 height 26
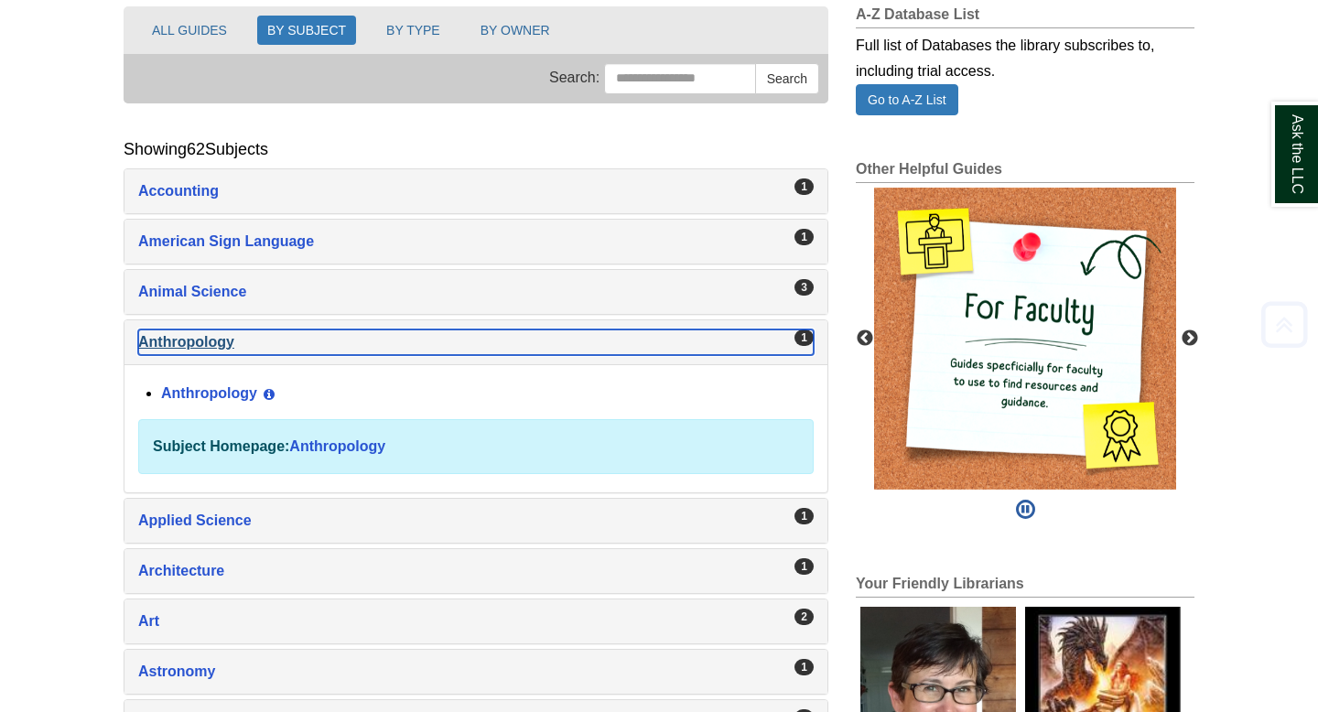
scroll to position [252, 0]
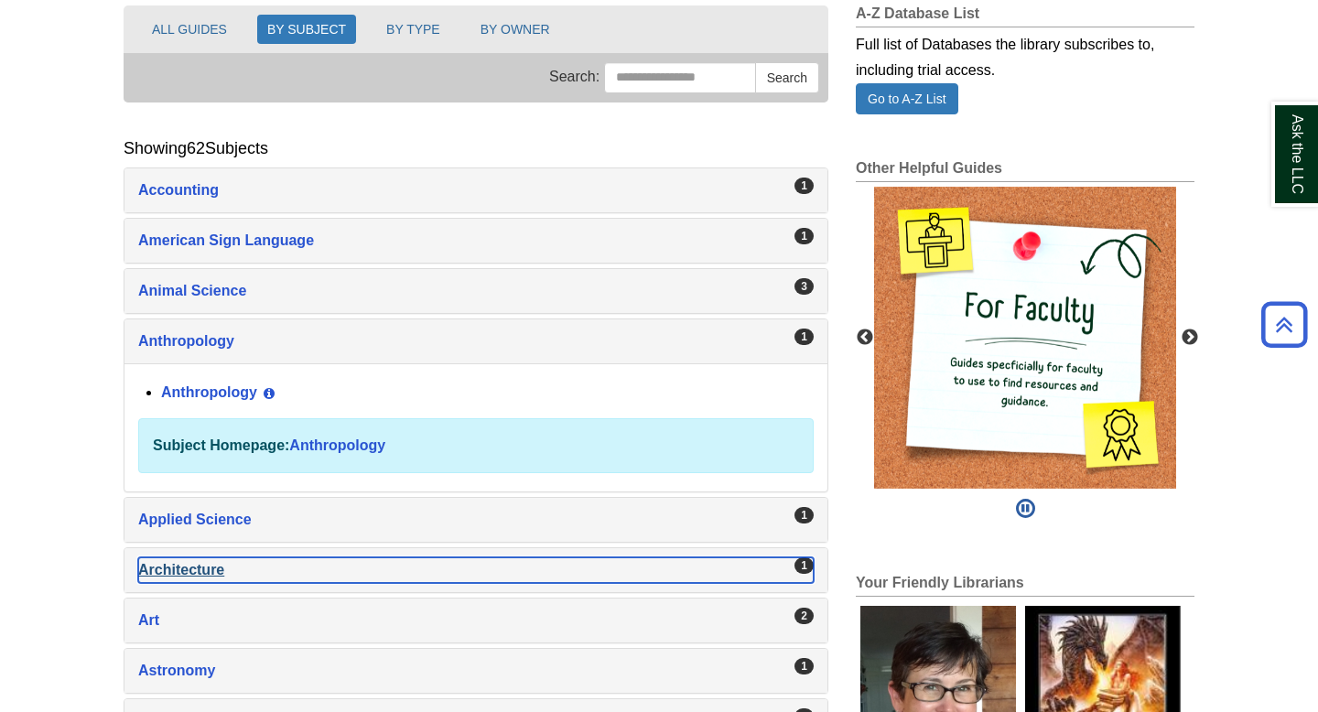
click at [259, 560] on div "Architecture , 1 guides" at bounding box center [475, 570] width 675 height 26
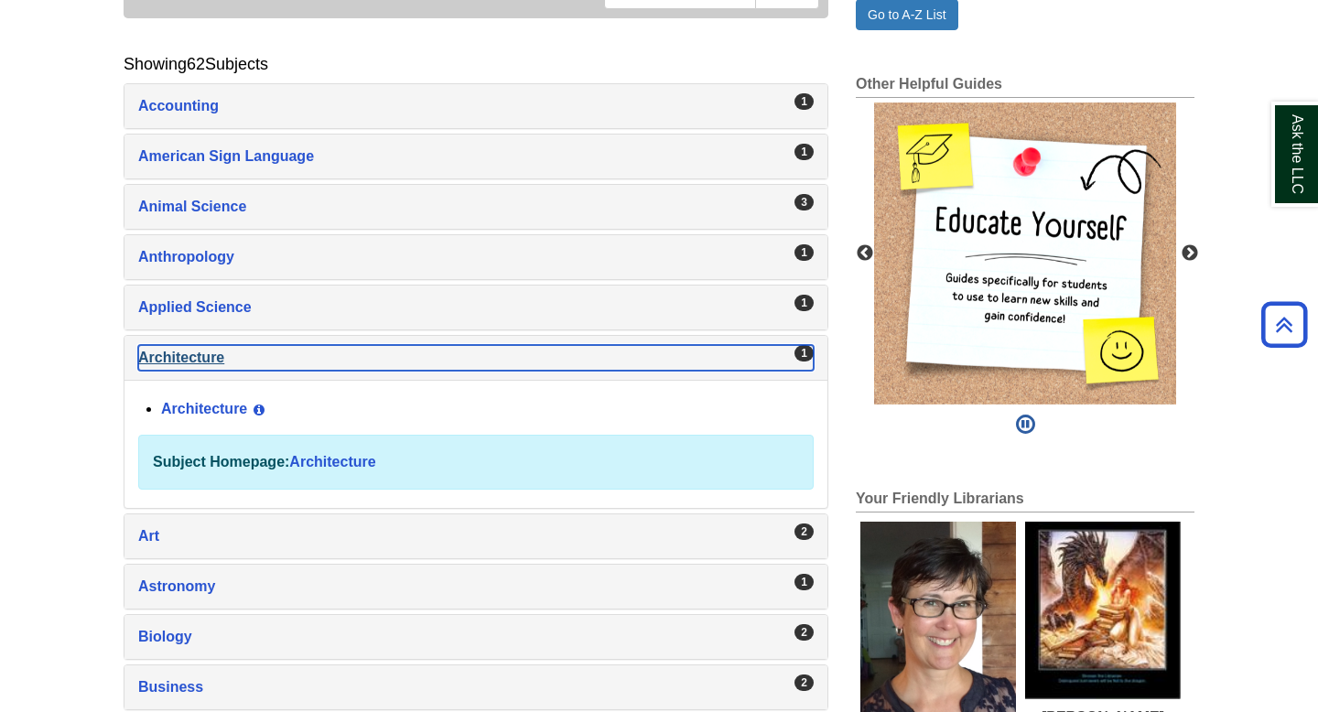
scroll to position [361, 0]
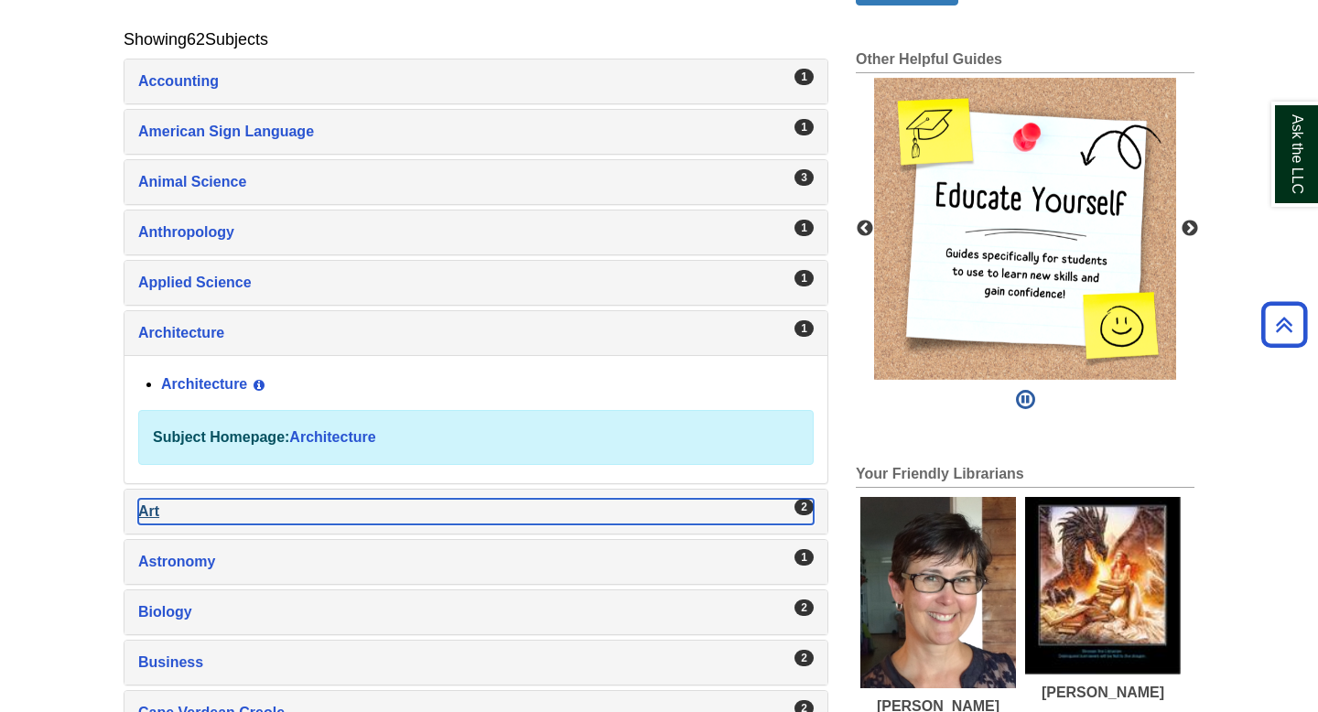
click at [268, 513] on div "Art , 2 guides" at bounding box center [475, 512] width 675 height 26
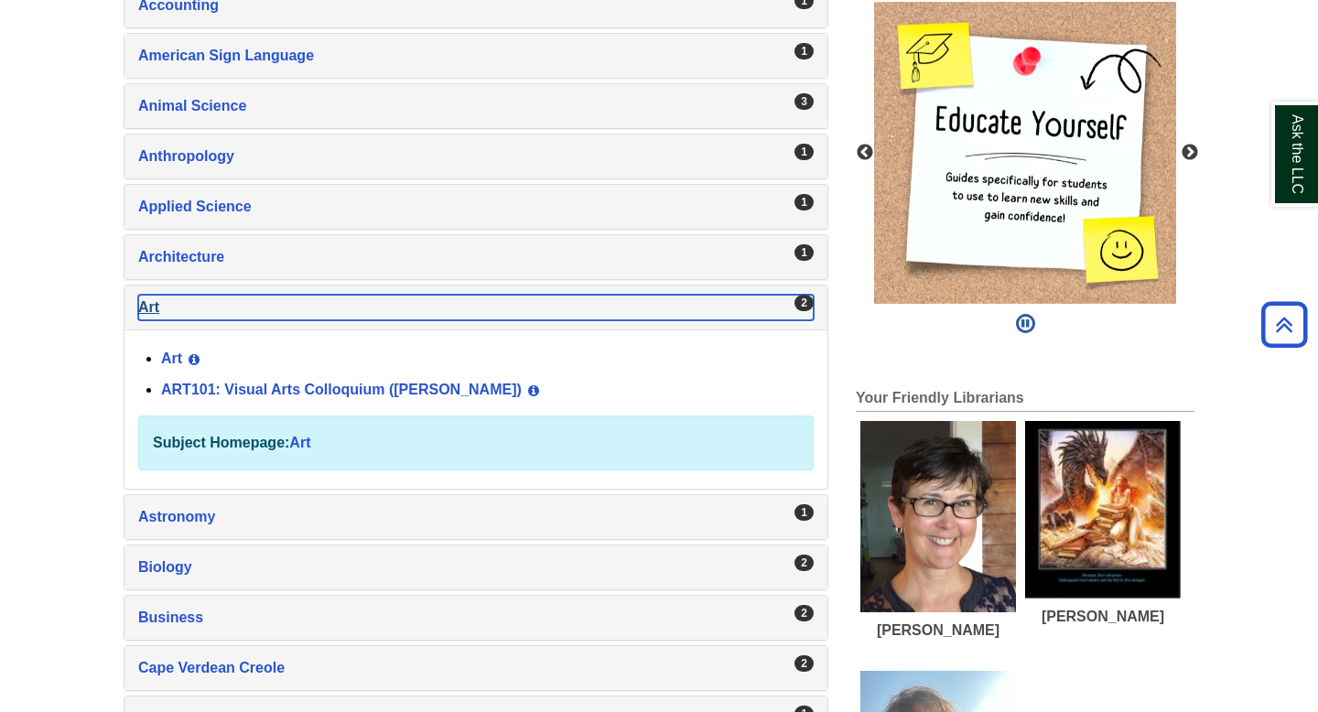
scroll to position [495, 0]
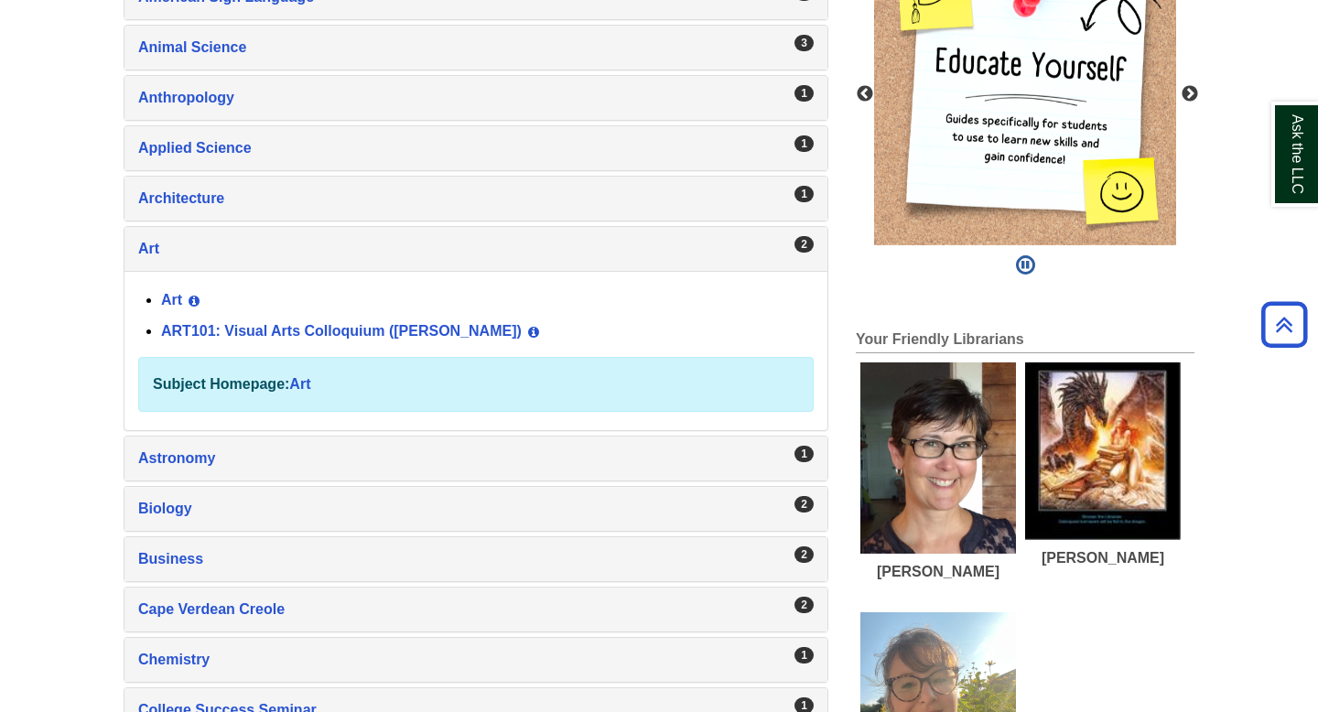
click at [268, 479] on div "1 Astronomy , 1 guides" at bounding box center [475, 459] width 703 height 44
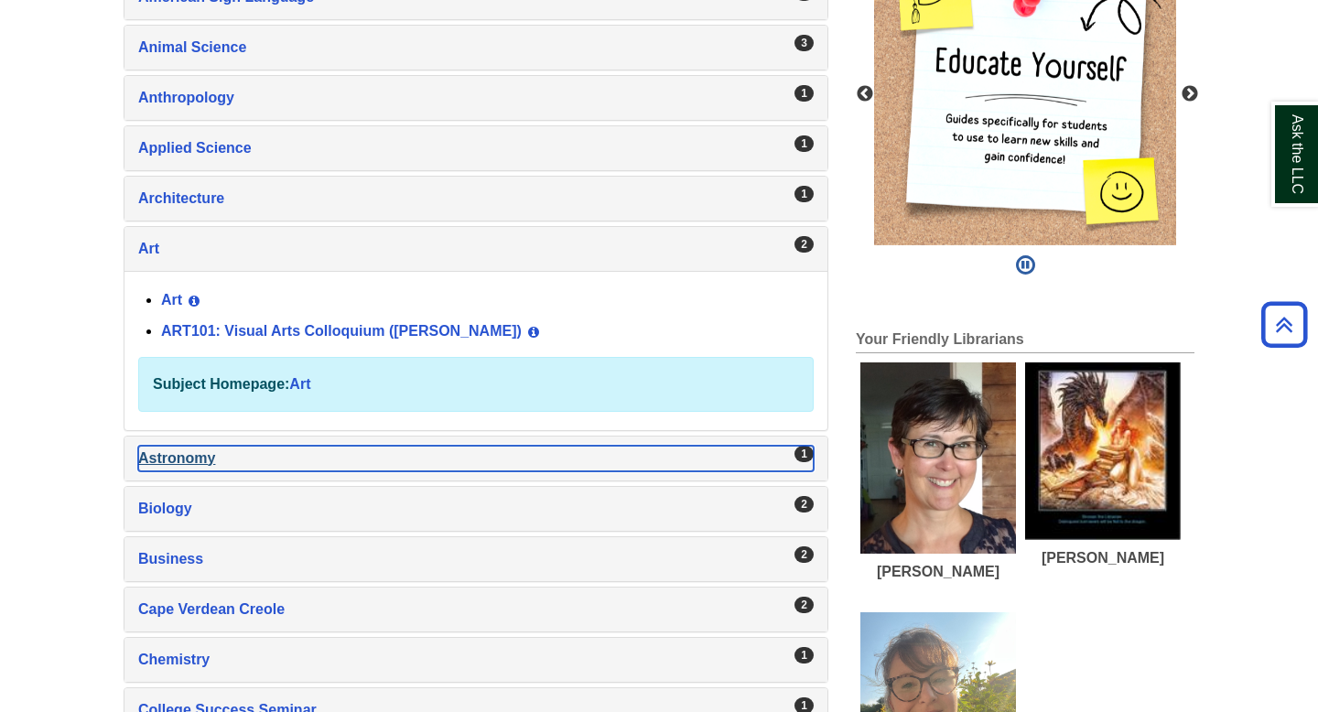
click at [271, 450] on div "Astronomy , 1 guides" at bounding box center [475, 459] width 675 height 26
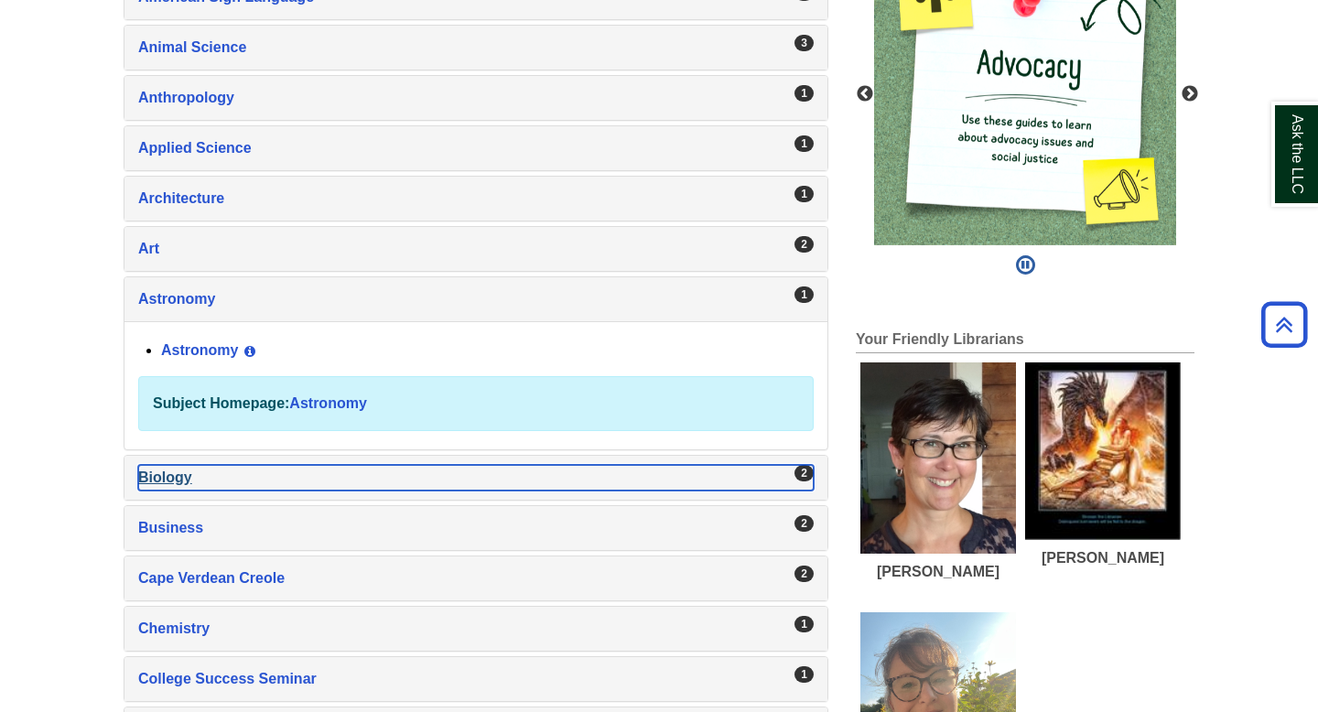
click at [268, 482] on div "Biology , 2 guides" at bounding box center [475, 478] width 675 height 26
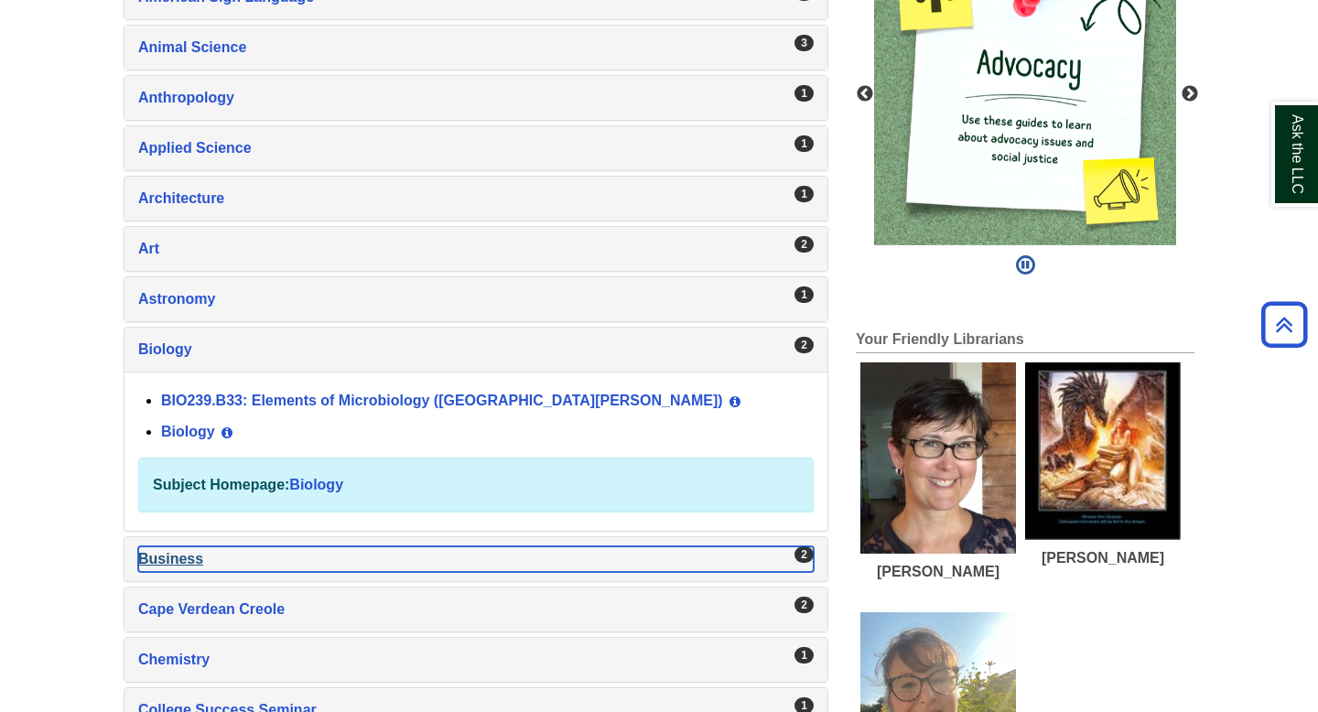
click at [269, 548] on div "Business , 2 guides" at bounding box center [475, 559] width 675 height 26
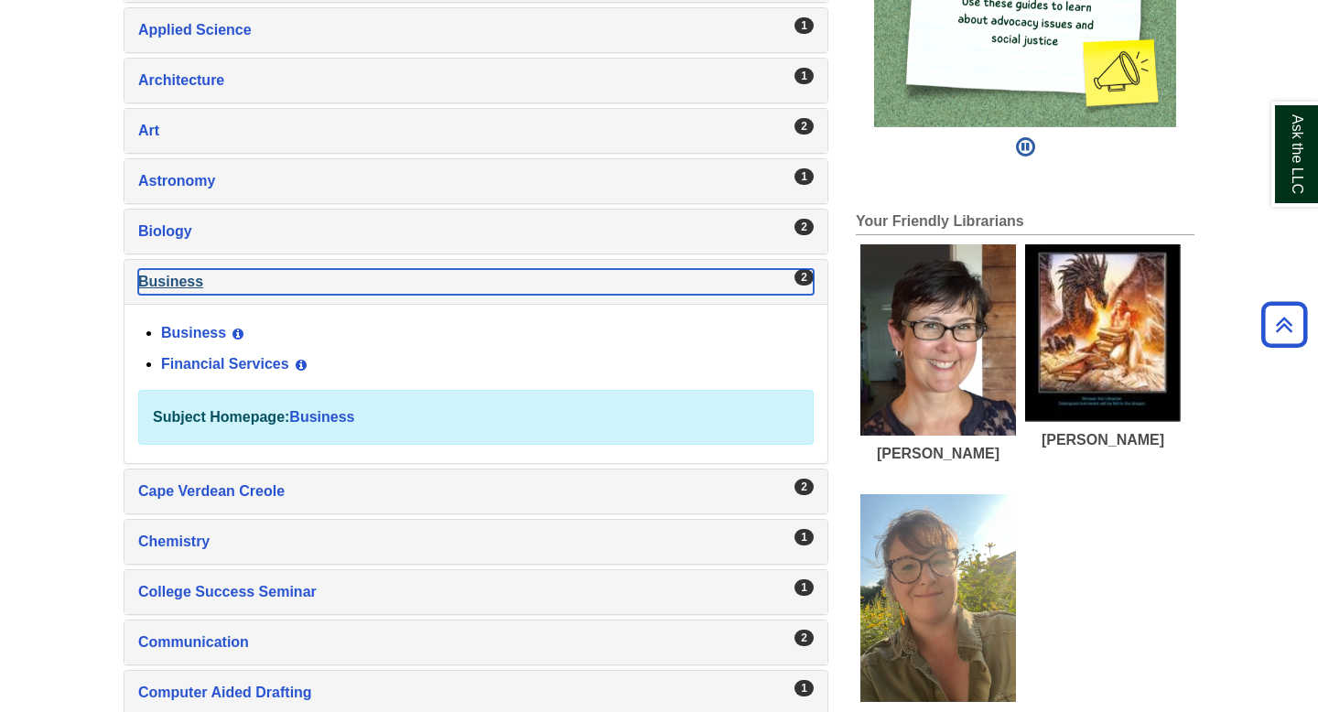
scroll to position [624, 0]
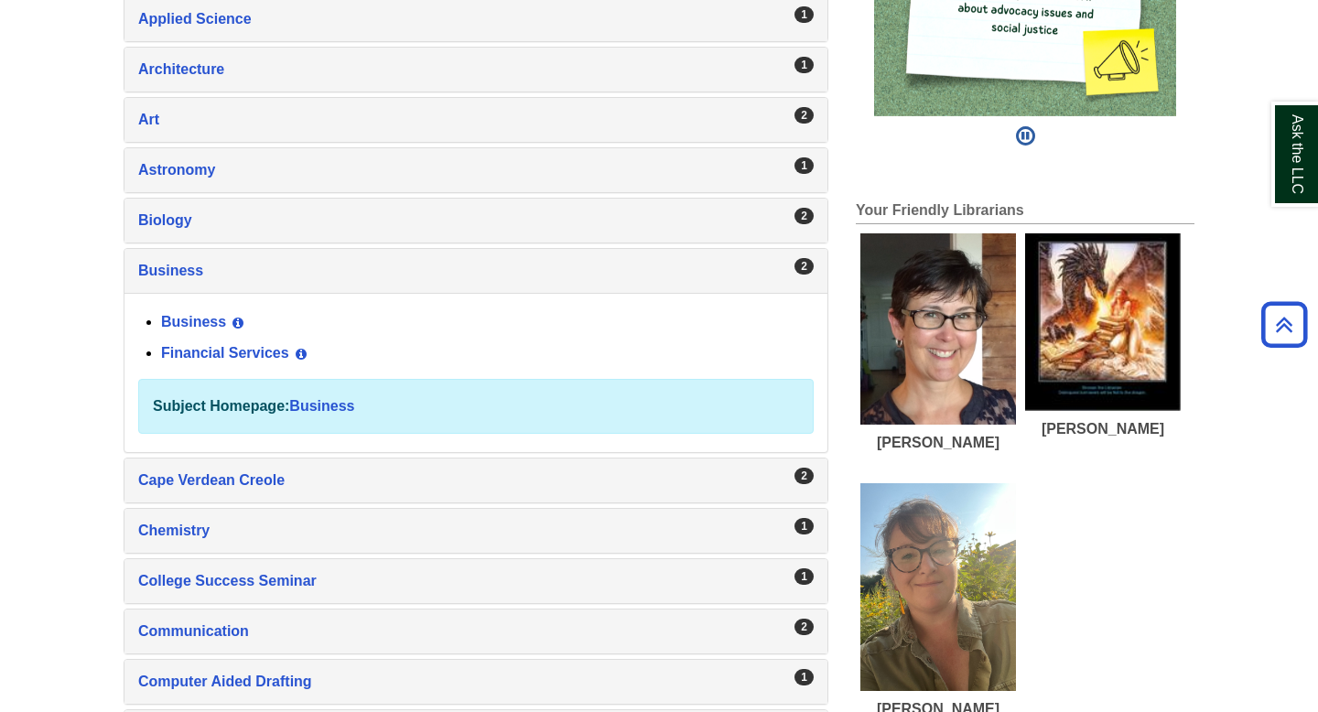
click at [309, 498] on div "2 Cape Verdean Creole , 2 guides" at bounding box center [475, 480] width 703 height 44
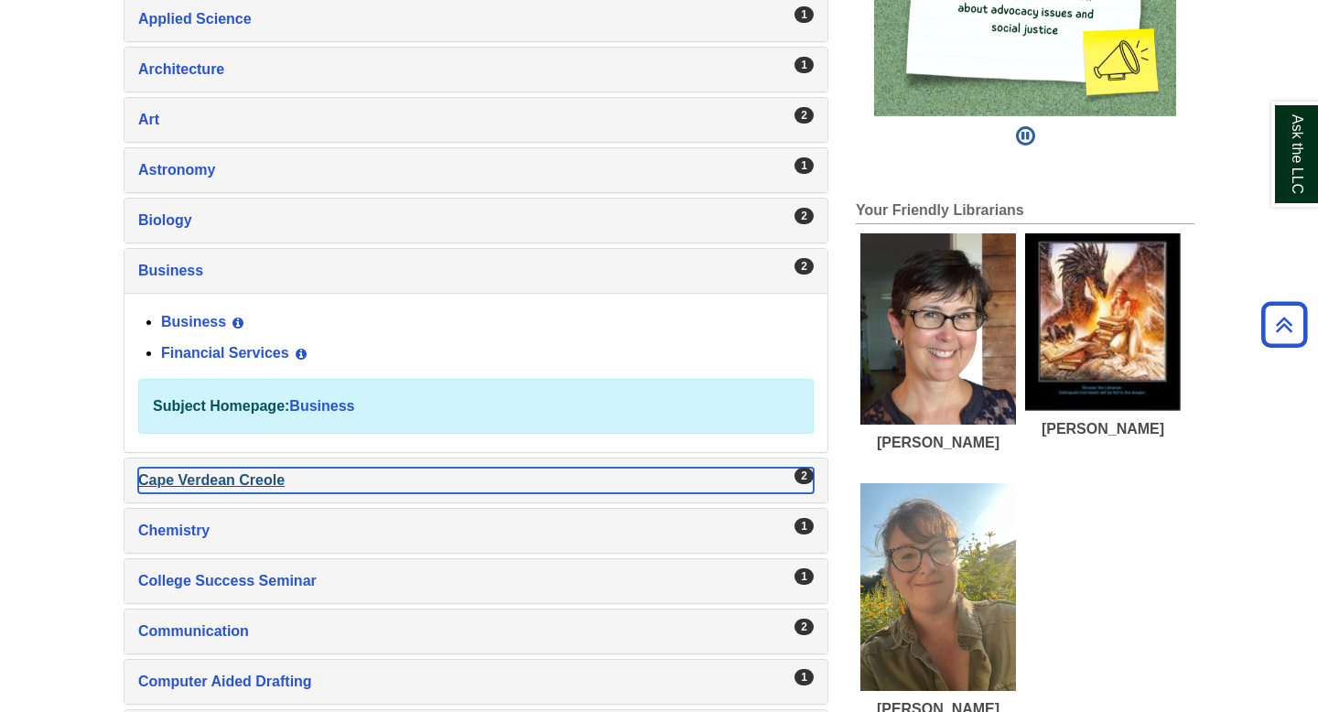
click at [308, 483] on div "Cape Verdean Creole , 2 guides" at bounding box center [475, 481] width 675 height 26
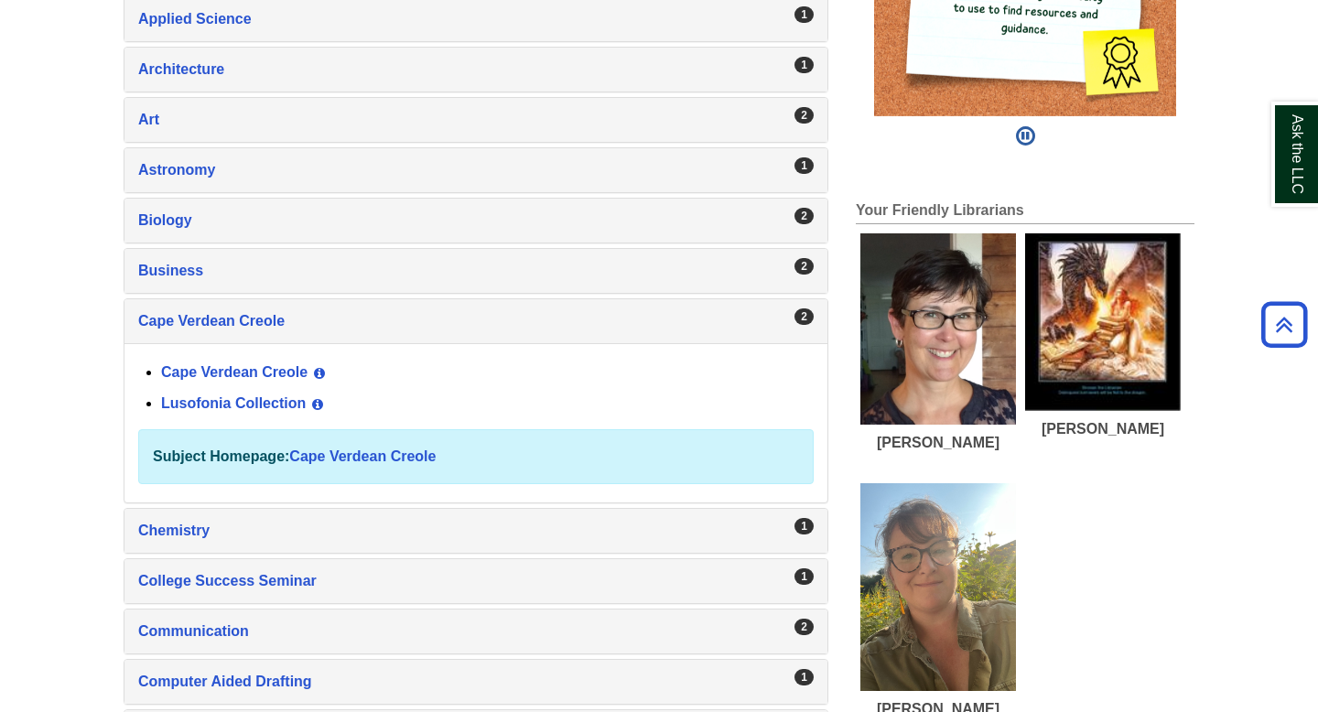
click at [308, 514] on div "1 Chemistry , 1 guides" at bounding box center [475, 531] width 703 height 44
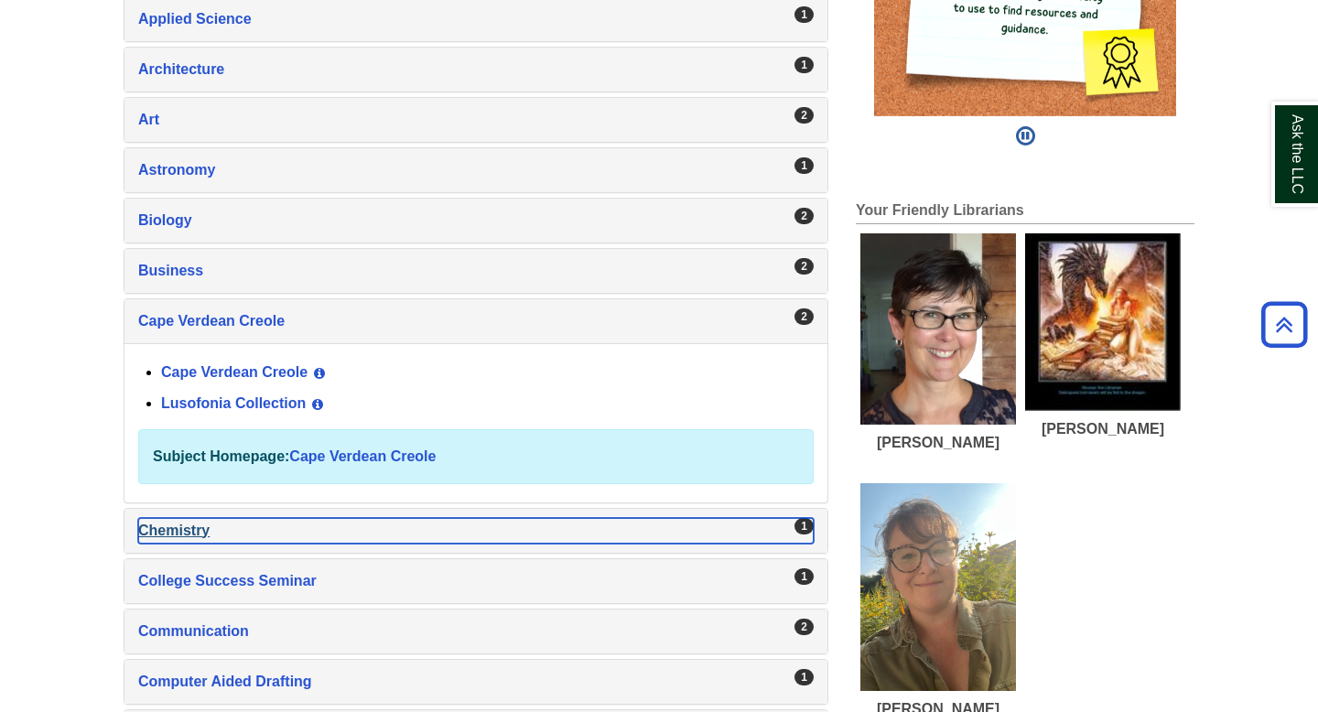
click at [265, 531] on div "Chemistry , 1 guides" at bounding box center [475, 531] width 675 height 26
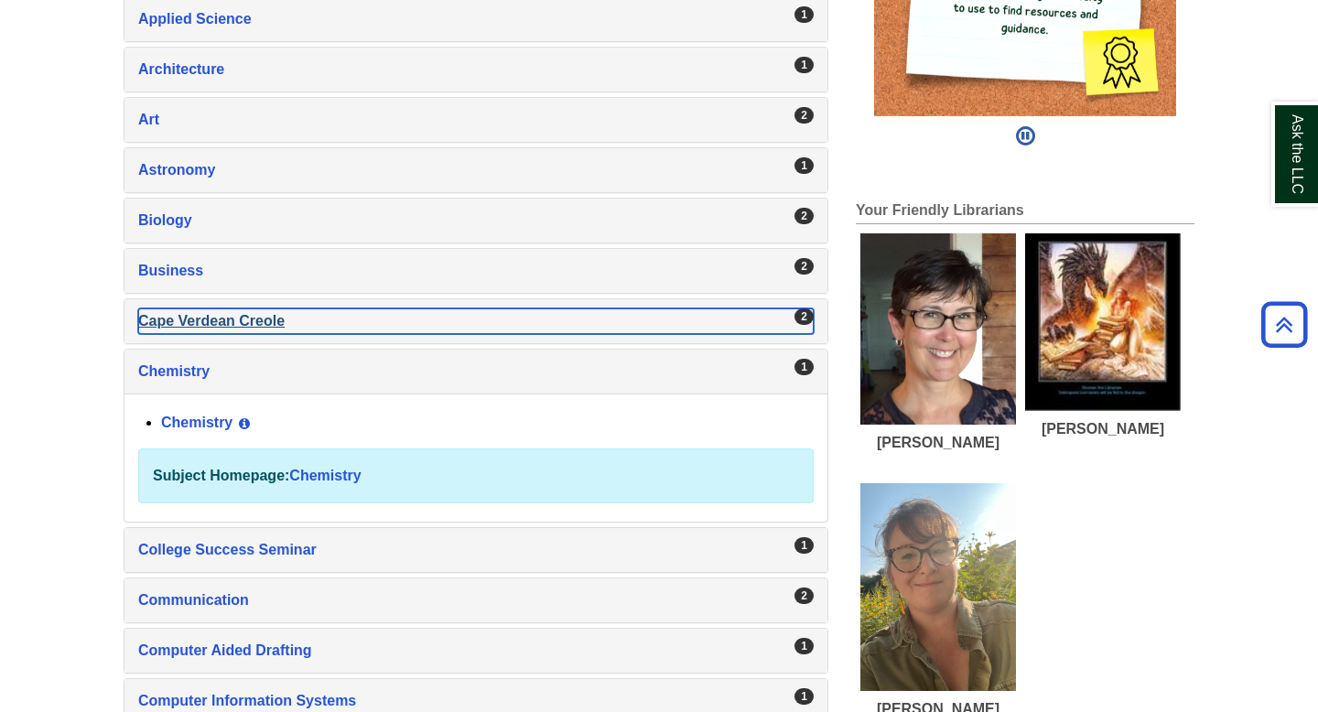
click at [350, 327] on div "Cape Verdean Creole , 2 guides" at bounding box center [475, 321] width 675 height 26
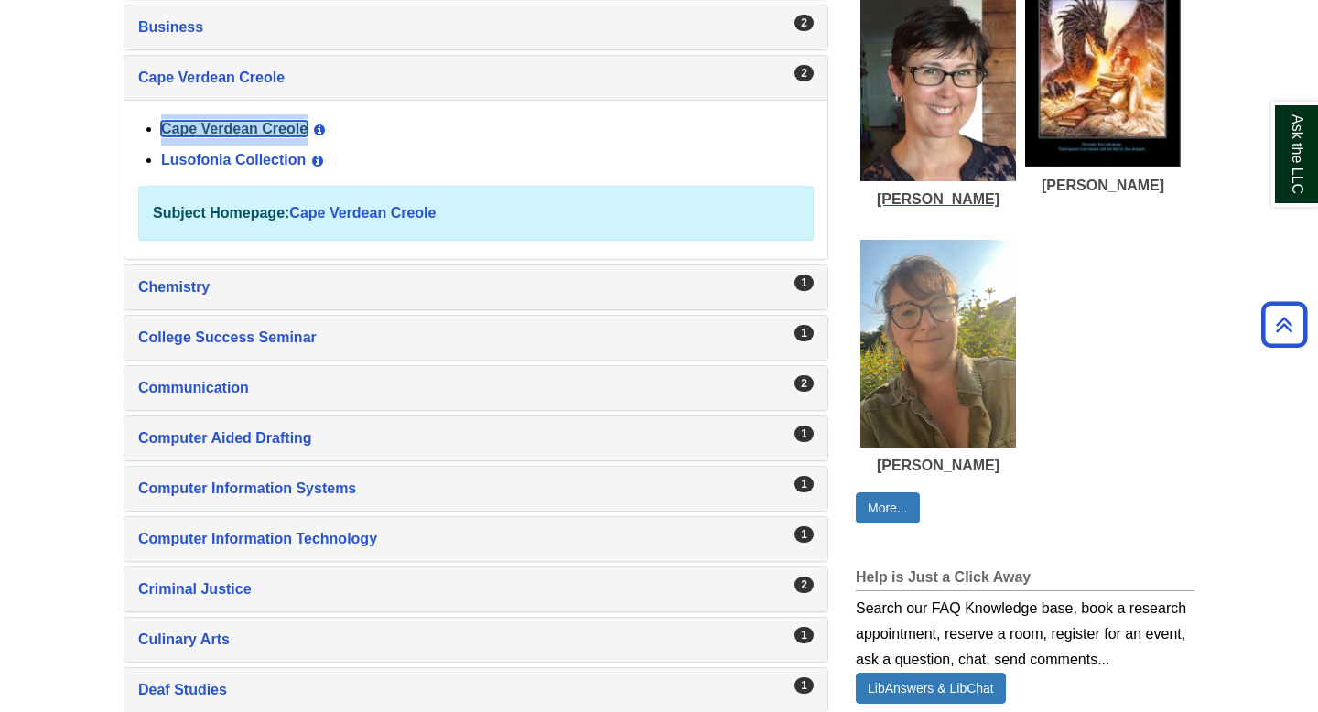
scroll to position [866, 0]
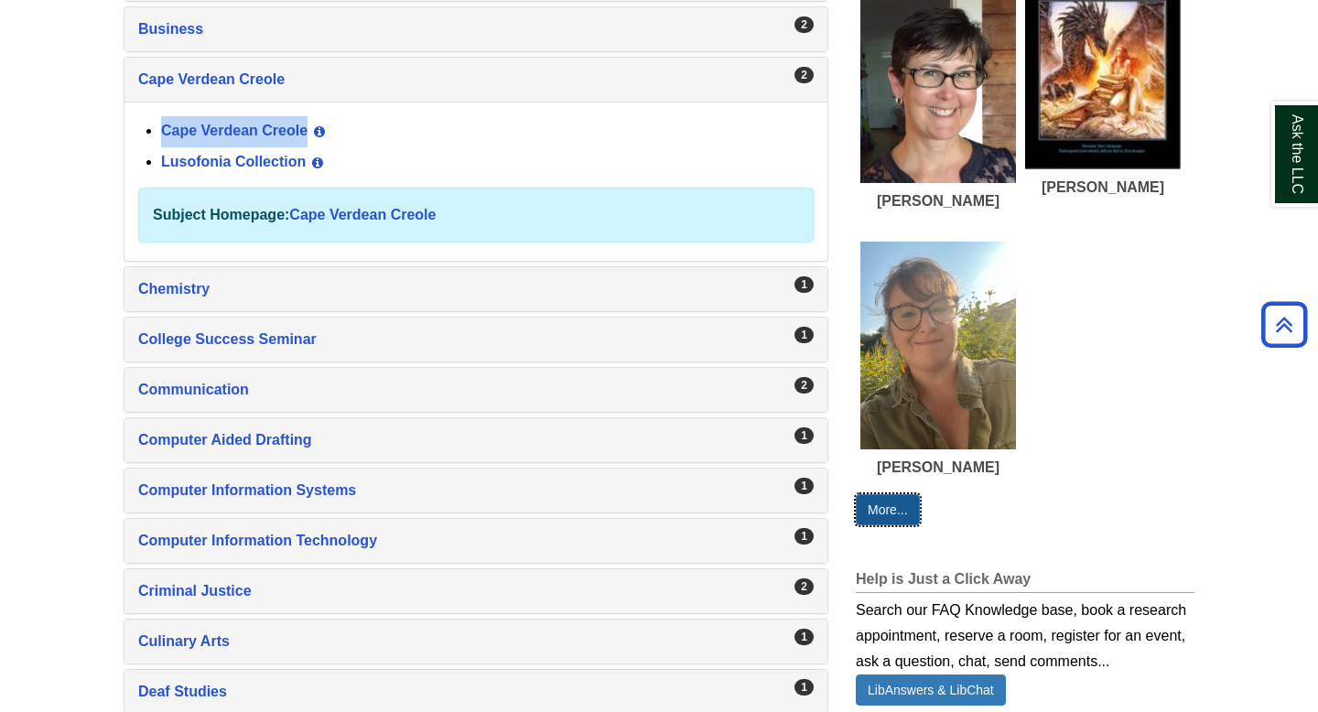
click at [890, 501] on link "More..." at bounding box center [888, 509] width 64 height 31
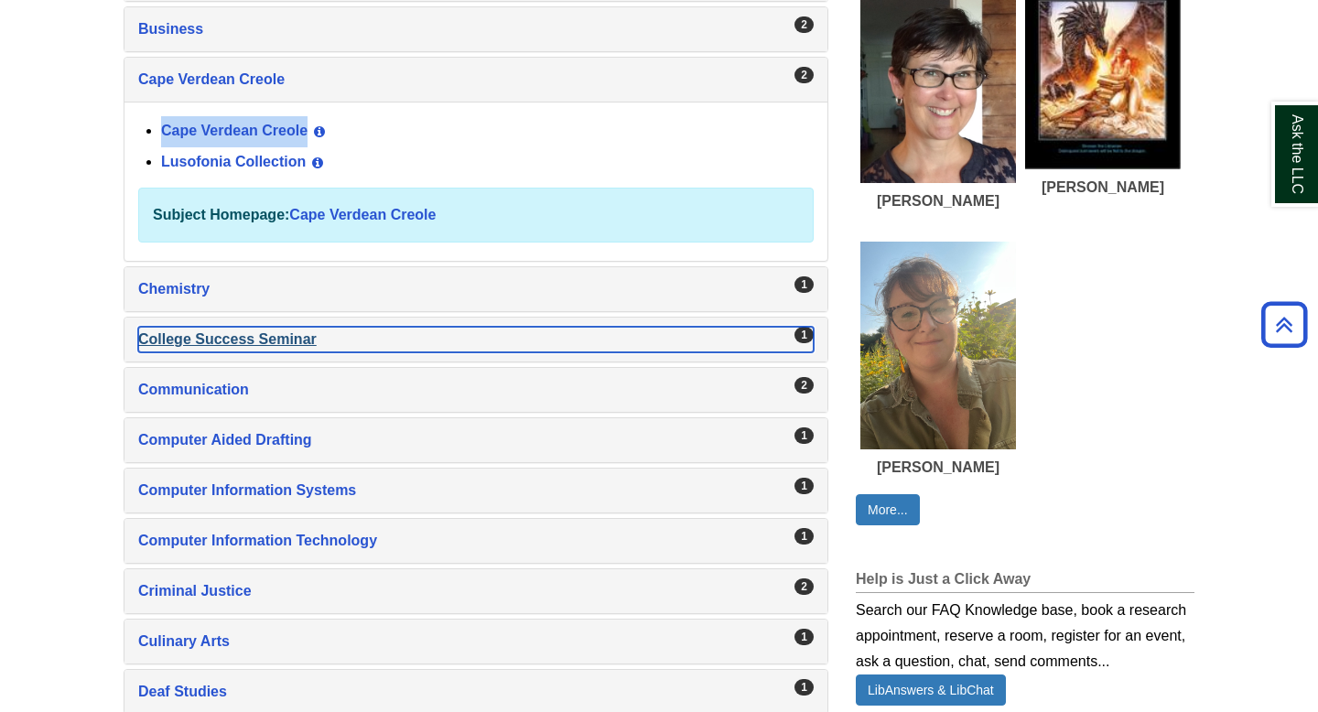
click at [583, 343] on div "College Success Seminar , 1 guides" at bounding box center [475, 340] width 675 height 26
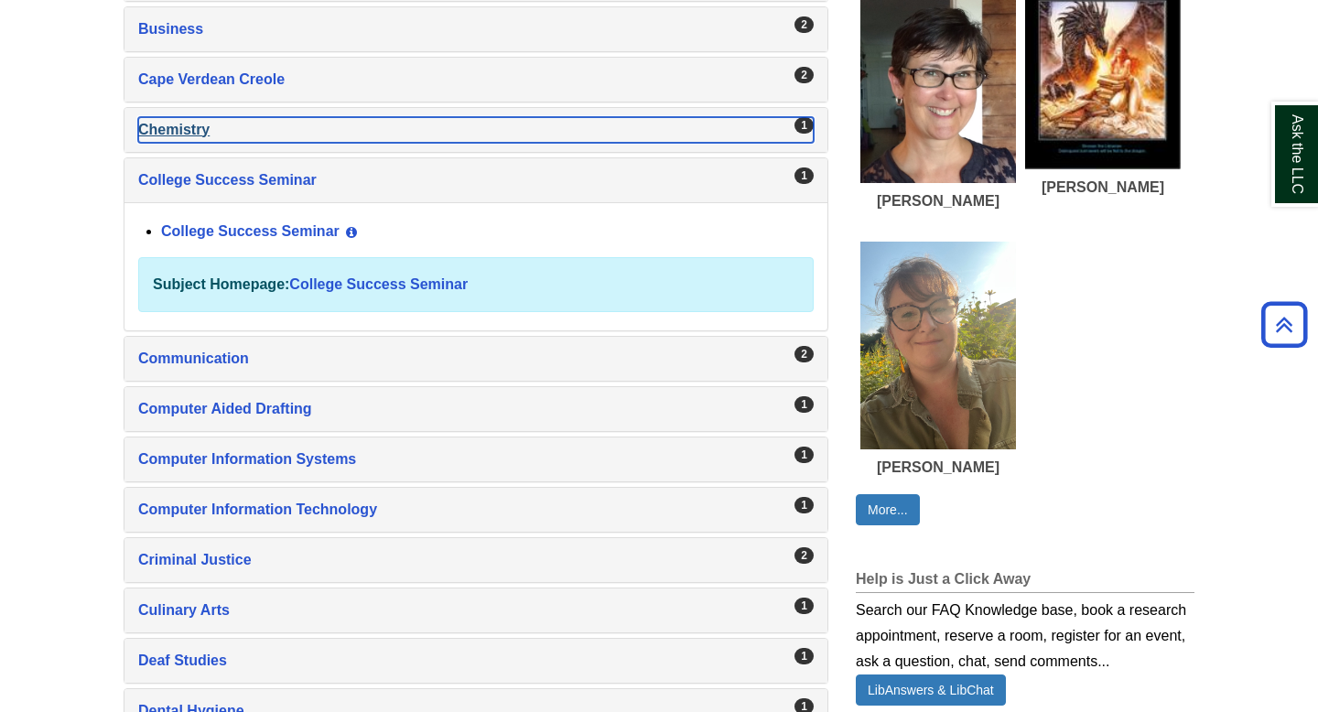
click at [570, 137] on div "Chemistry , 1 guides" at bounding box center [475, 130] width 675 height 26
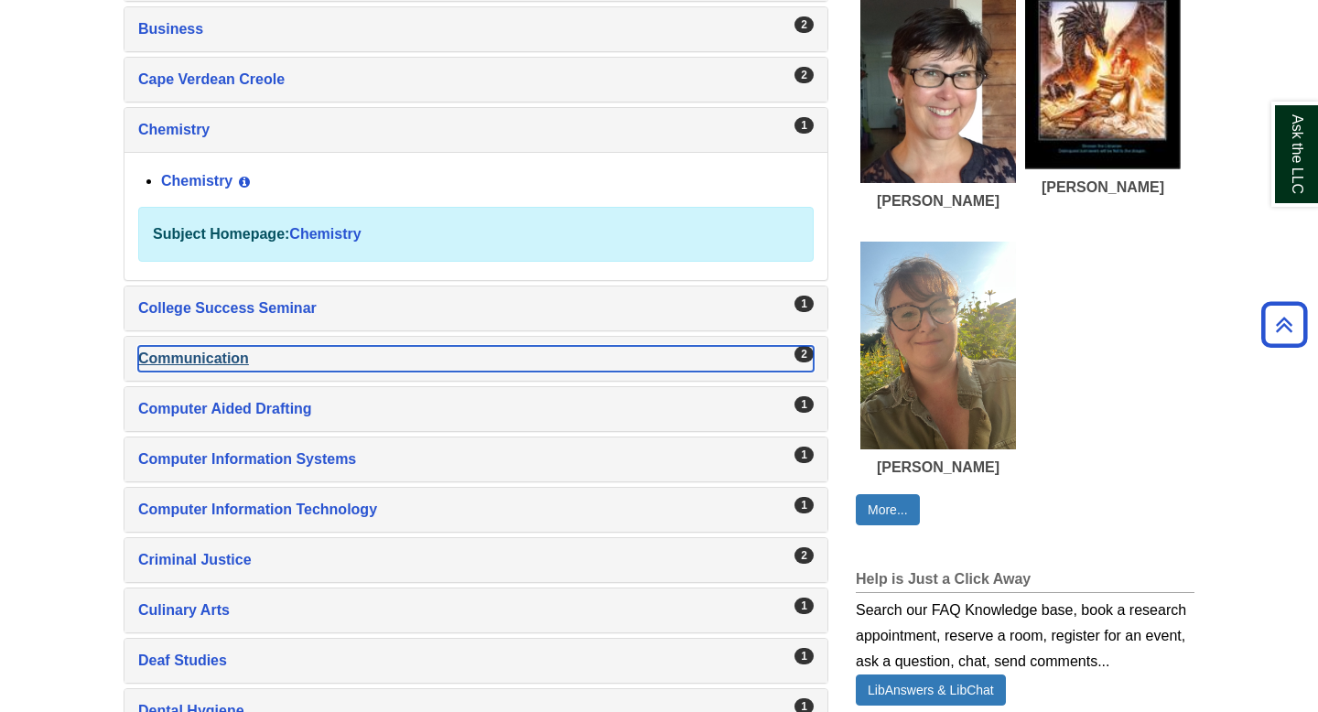
click at [506, 367] on div "Communication , 2 guides" at bounding box center [475, 359] width 675 height 26
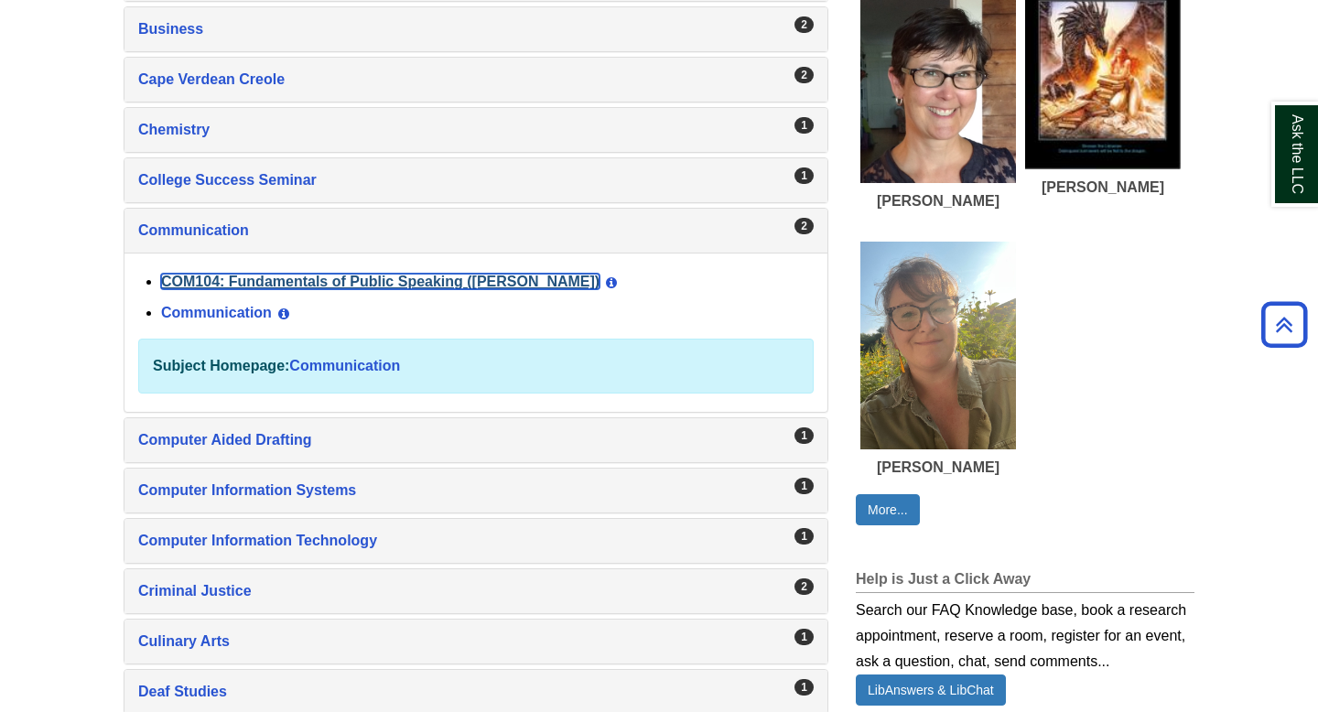
click at [474, 282] on link "COM104: Fundamentals of Public Speaking (Viens)" at bounding box center [380, 282] width 438 height 16
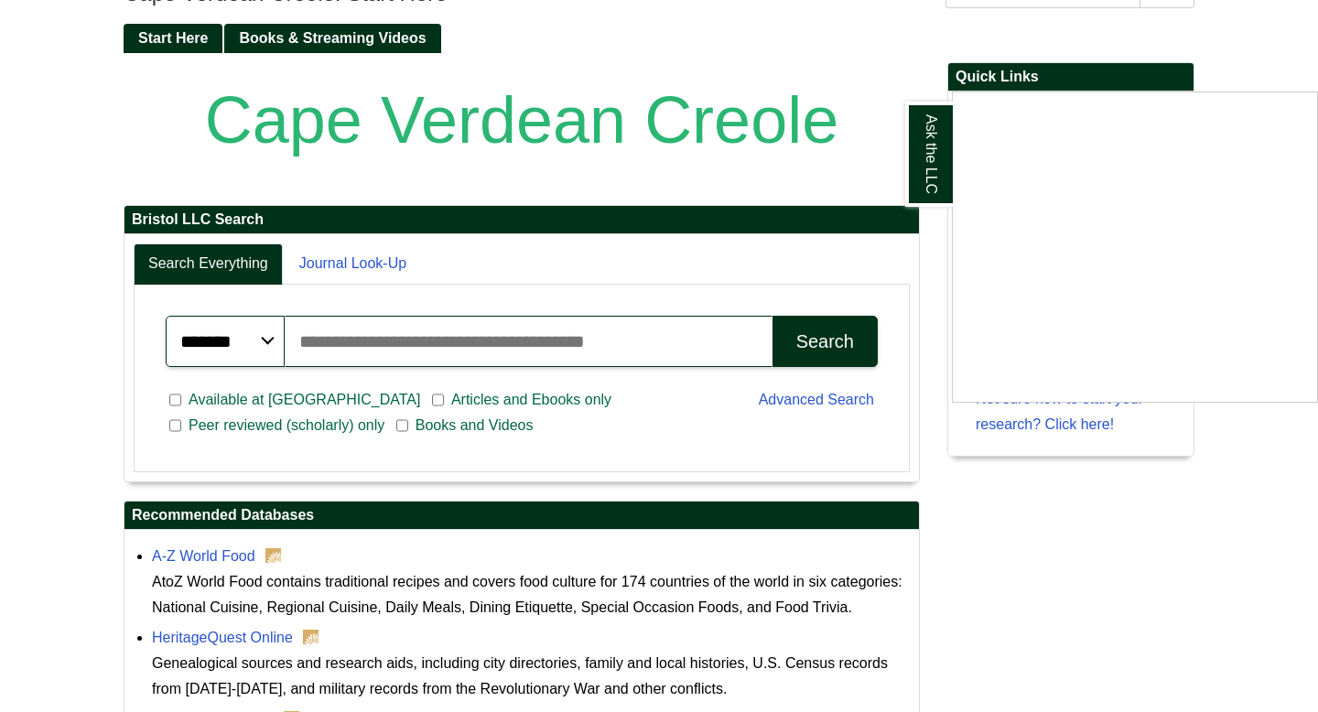
scroll to position [208, 0]
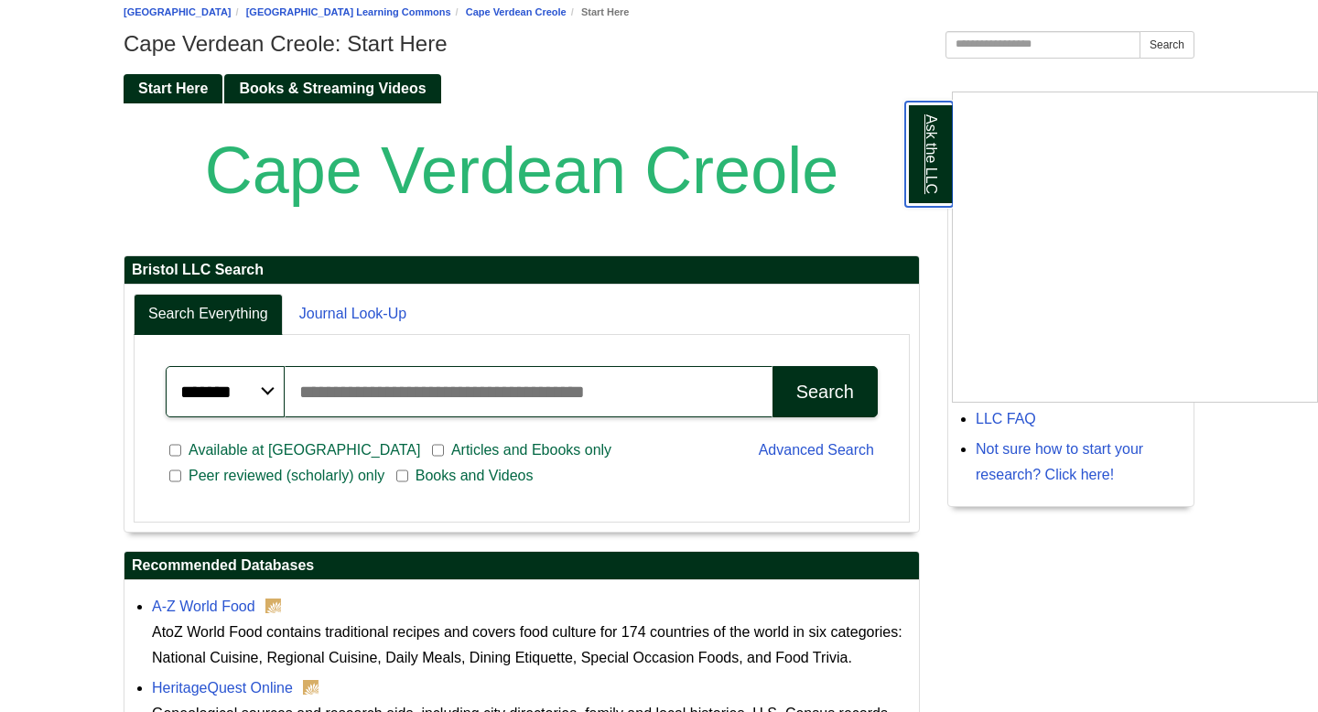
click at [921, 167] on link "Ask the LLC" at bounding box center [929, 154] width 48 height 105
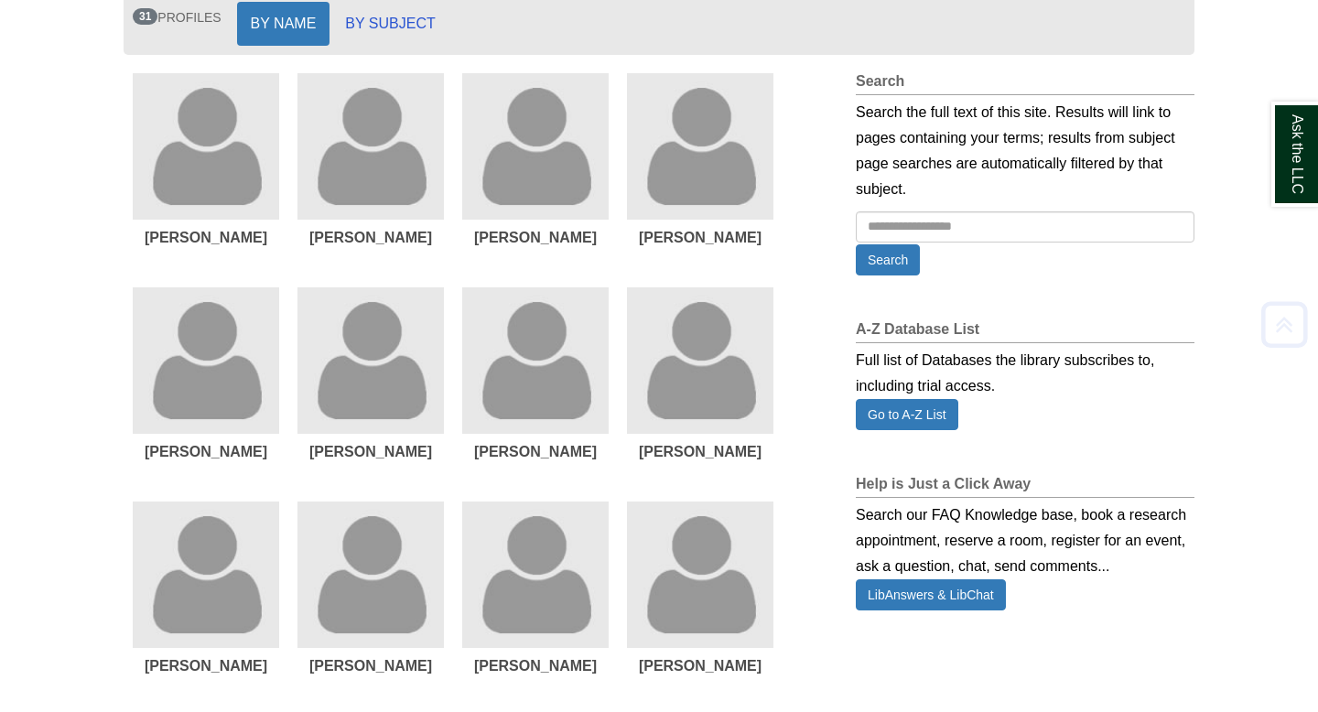
scroll to position [354, 0]
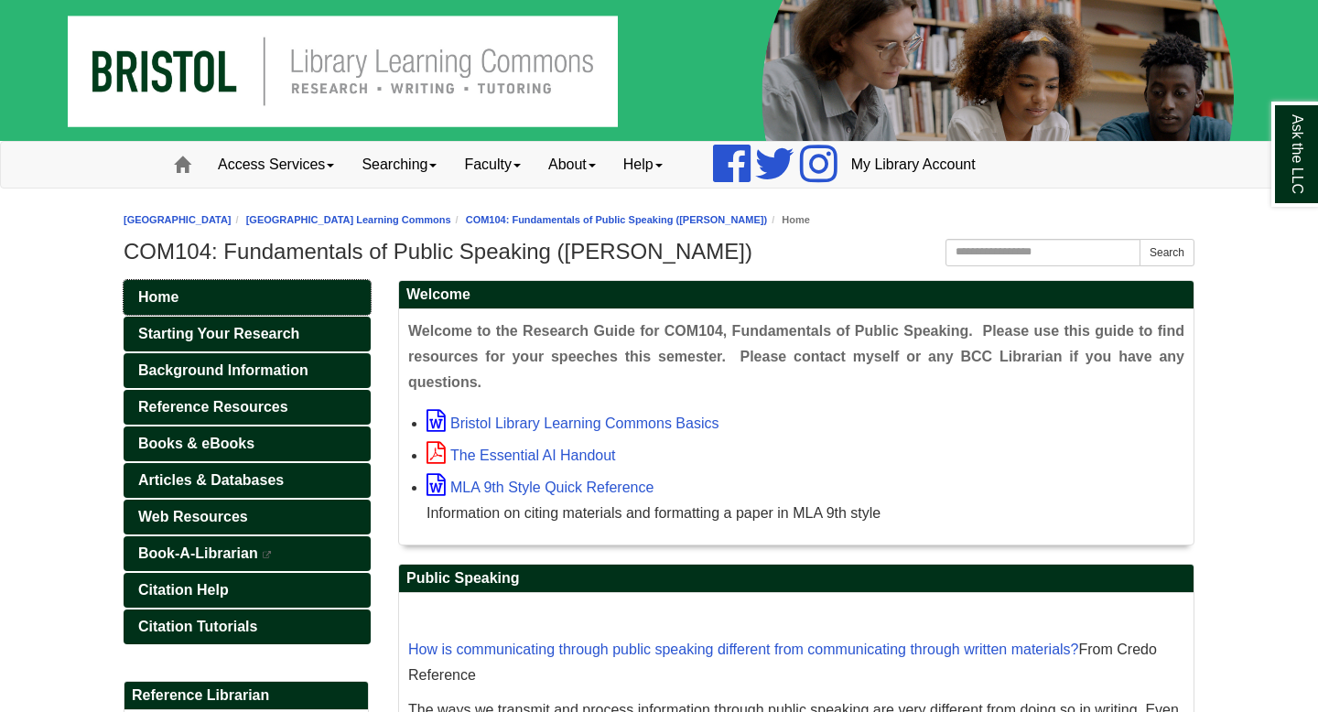
click at [269, 308] on link "Home" at bounding box center [247, 297] width 247 height 35
click at [267, 402] on span "Reference Resources" at bounding box center [213, 407] width 150 height 16
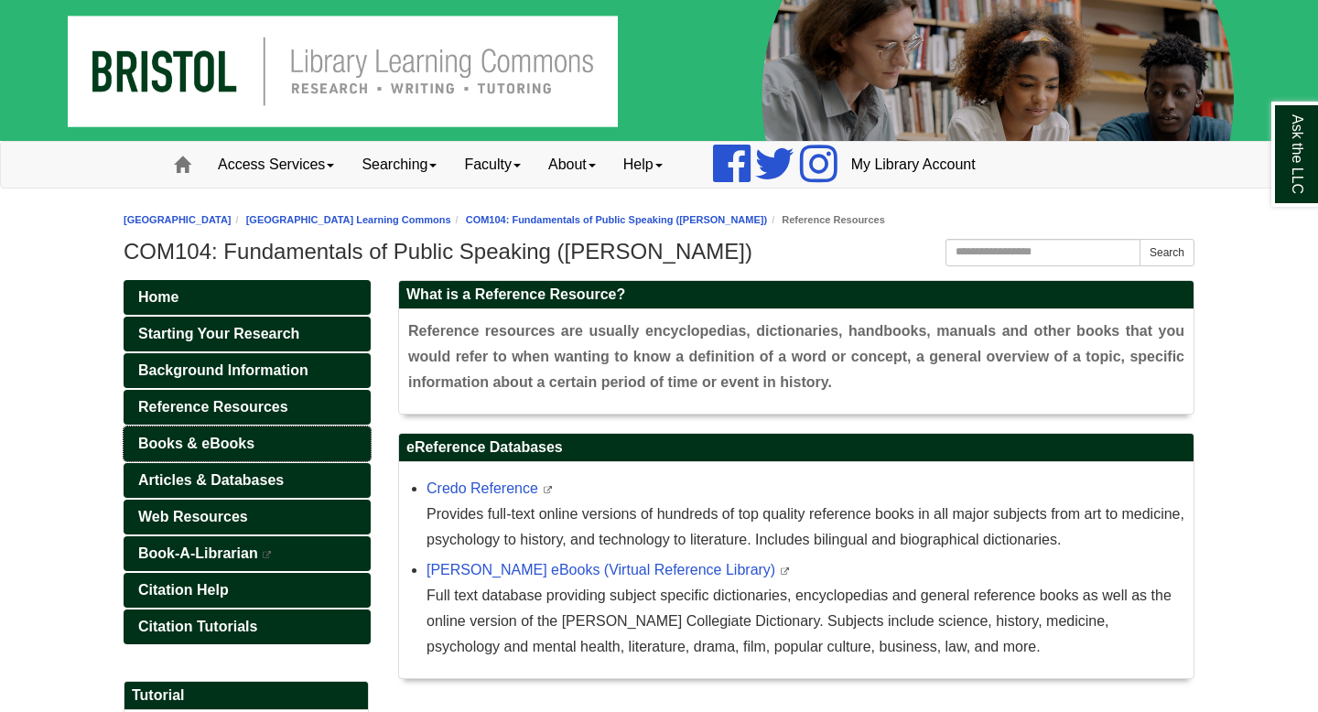
click at [266, 437] on link "Books & eBooks" at bounding box center [247, 443] width 247 height 35
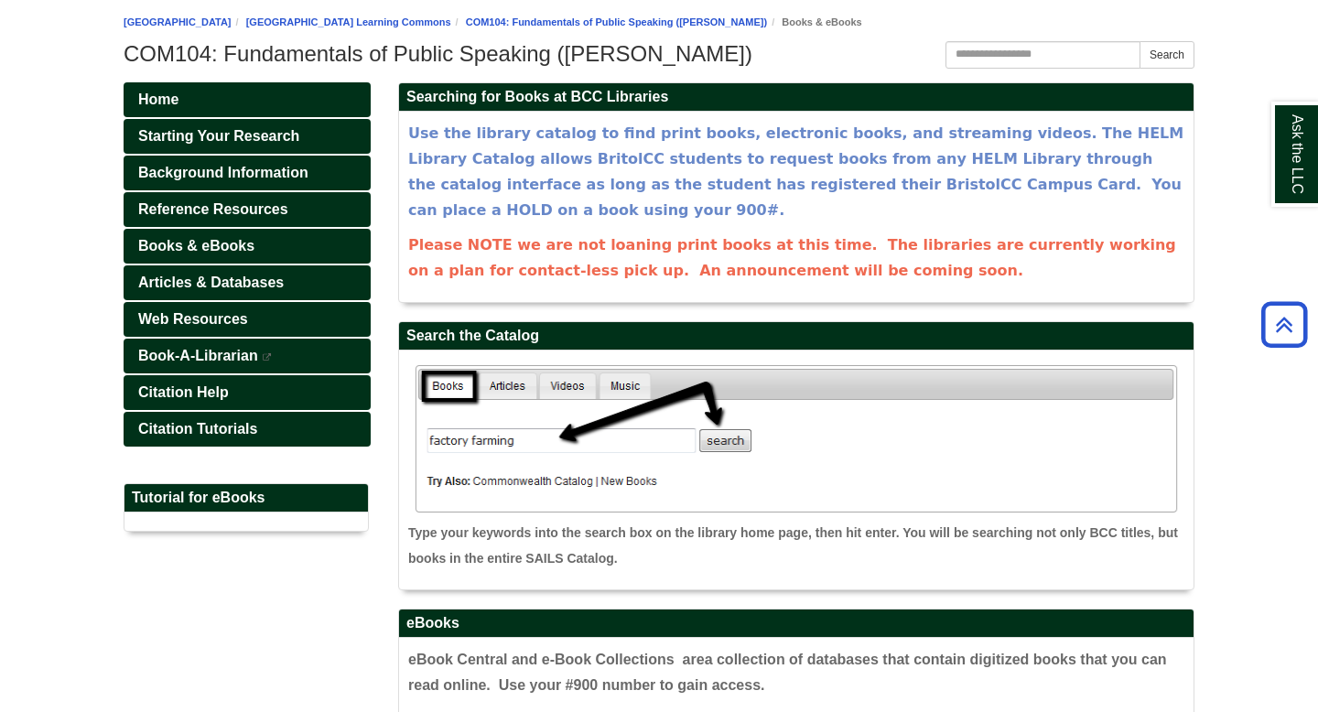
scroll to position [190, 0]
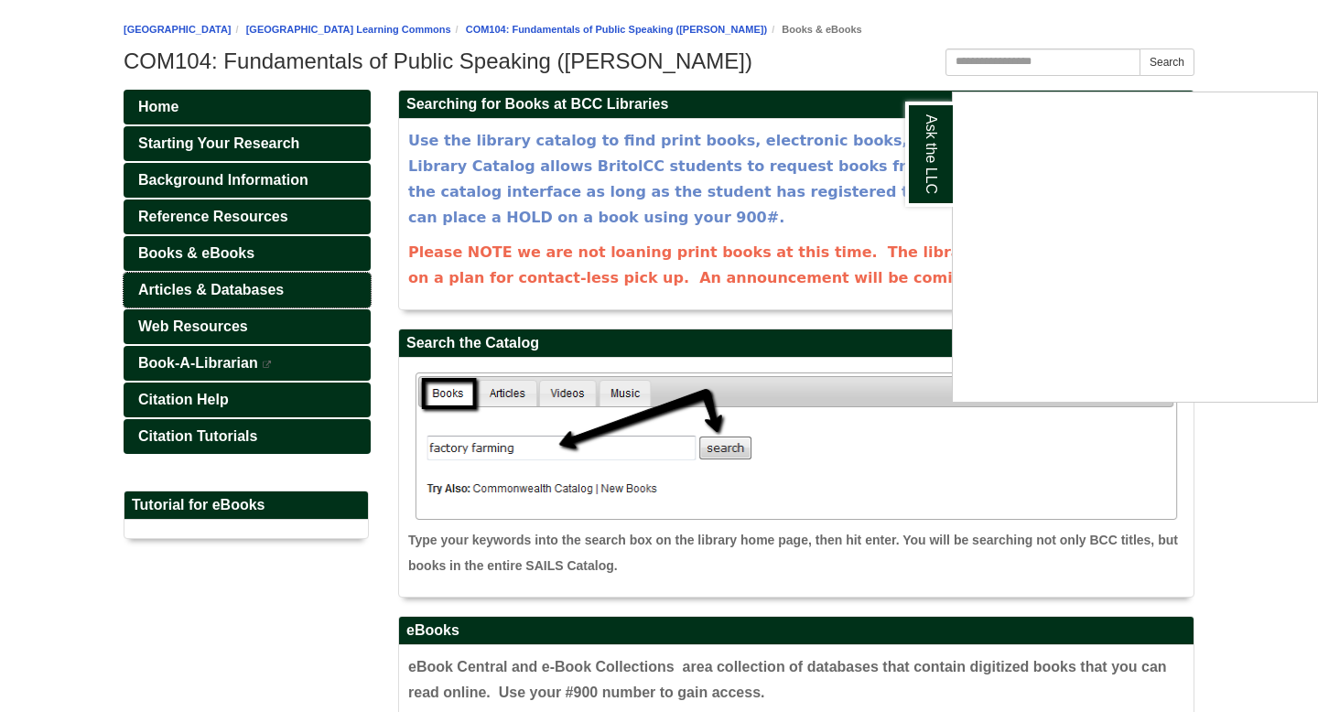
click at [234, 292] on div "Ask the LLC" at bounding box center [659, 356] width 1318 height 712
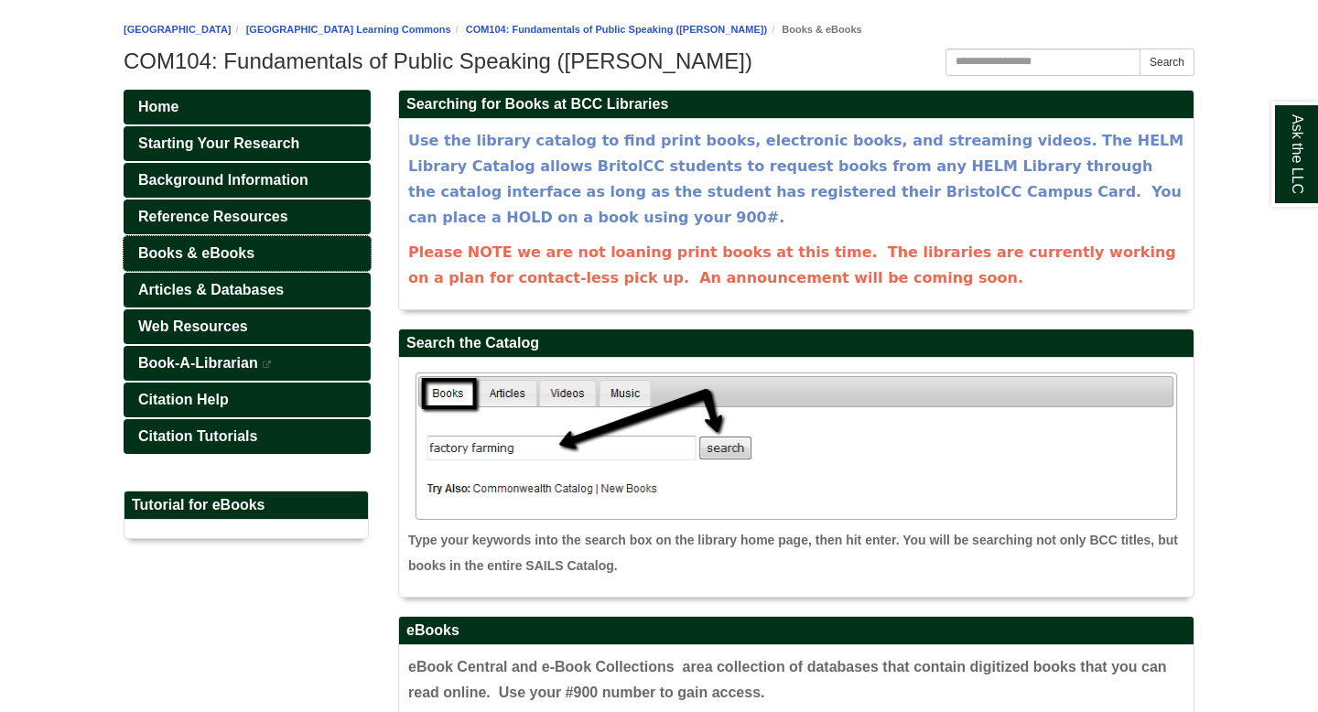
click at [218, 250] on span "Books & eBooks" at bounding box center [196, 253] width 116 height 16
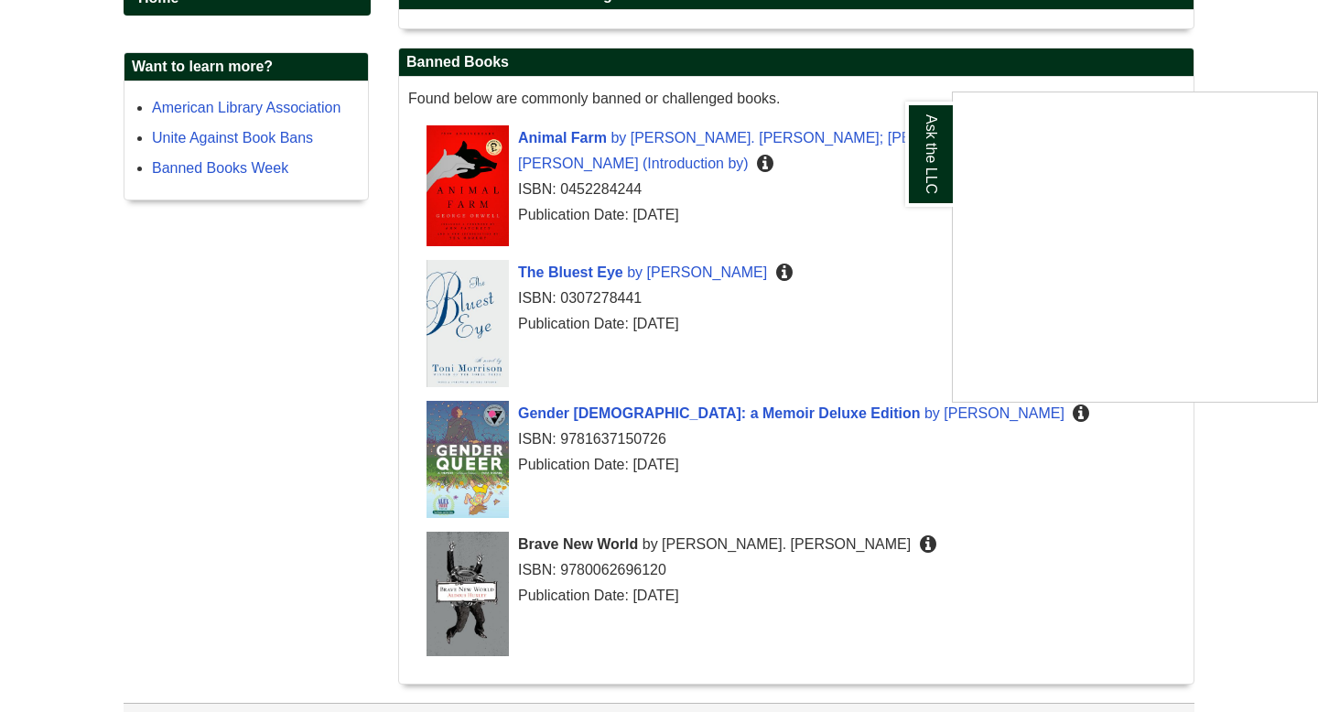
scroll to position [337, 0]
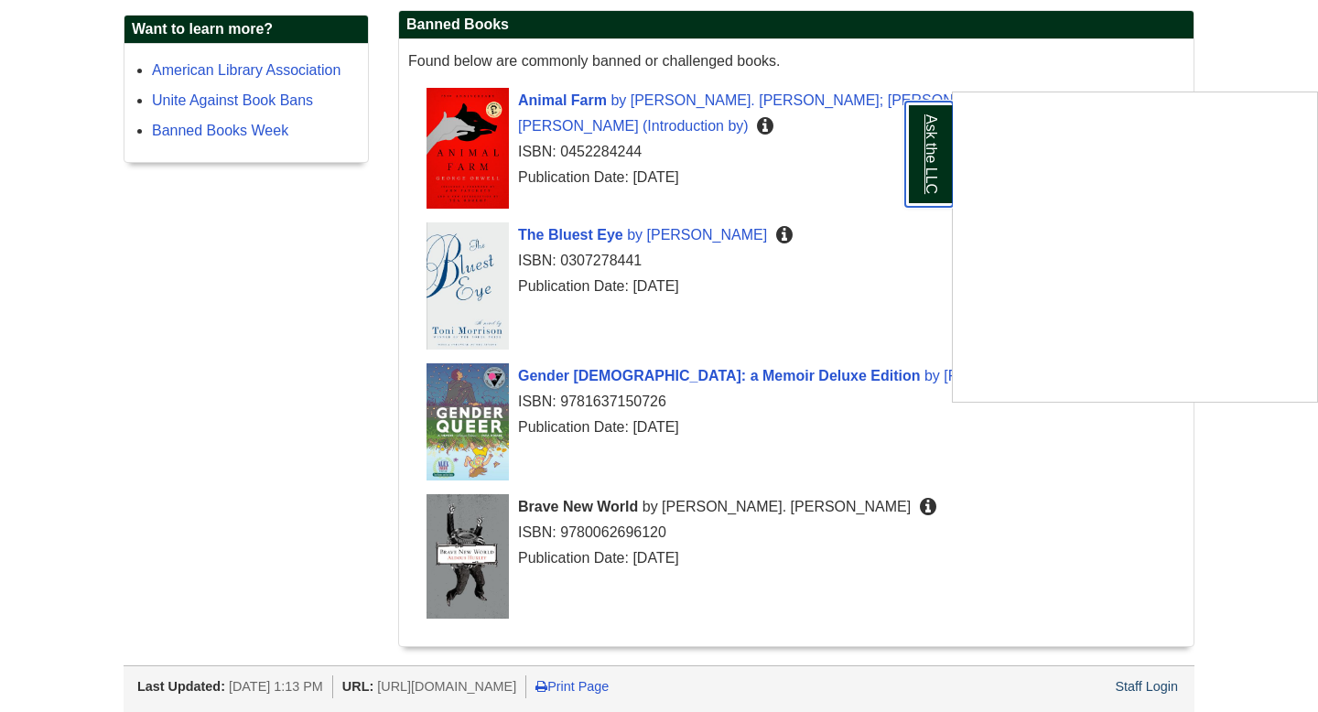
click at [926, 158] on link "Ask the LLC" at bounding box center [929, 154] width 48 height 105
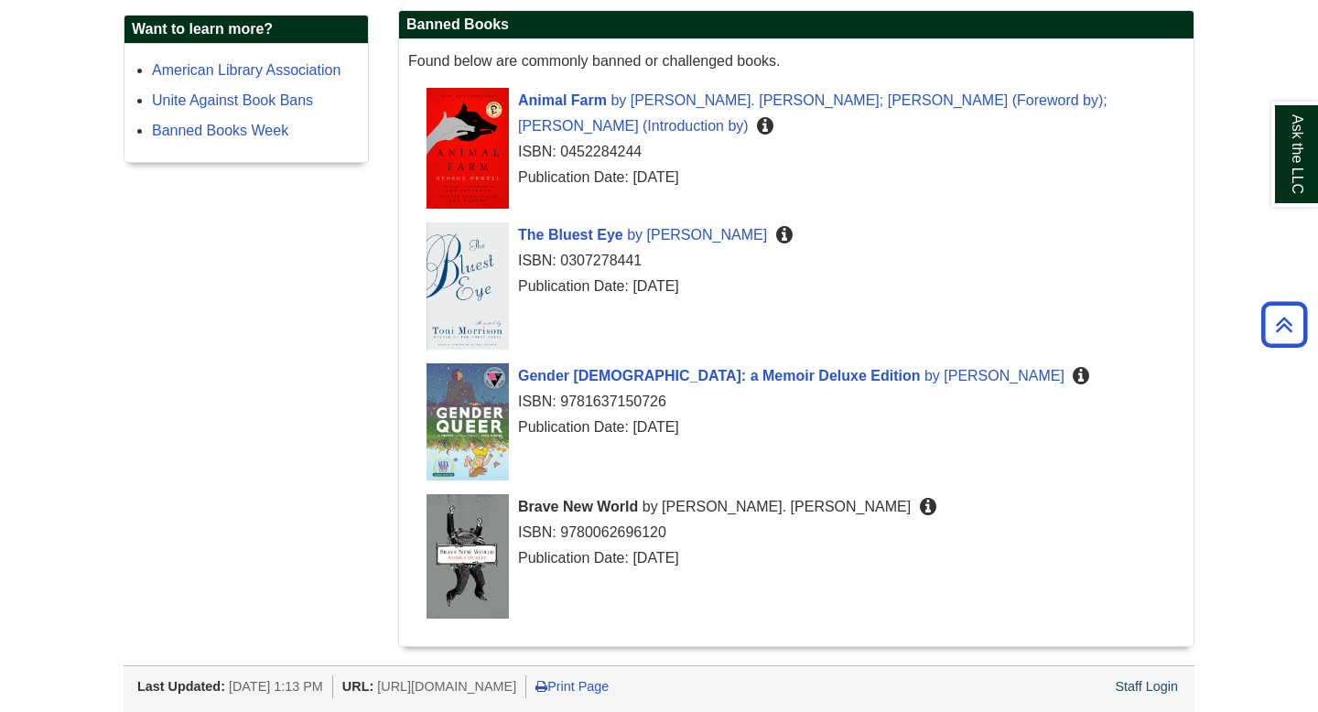
click at [773, 119] on icon "75th Anniversary Edition--Includes a New Introduction by [PERSON_NAME] [PERSON_…" at bounding box center [765, 126] width 16 height 15
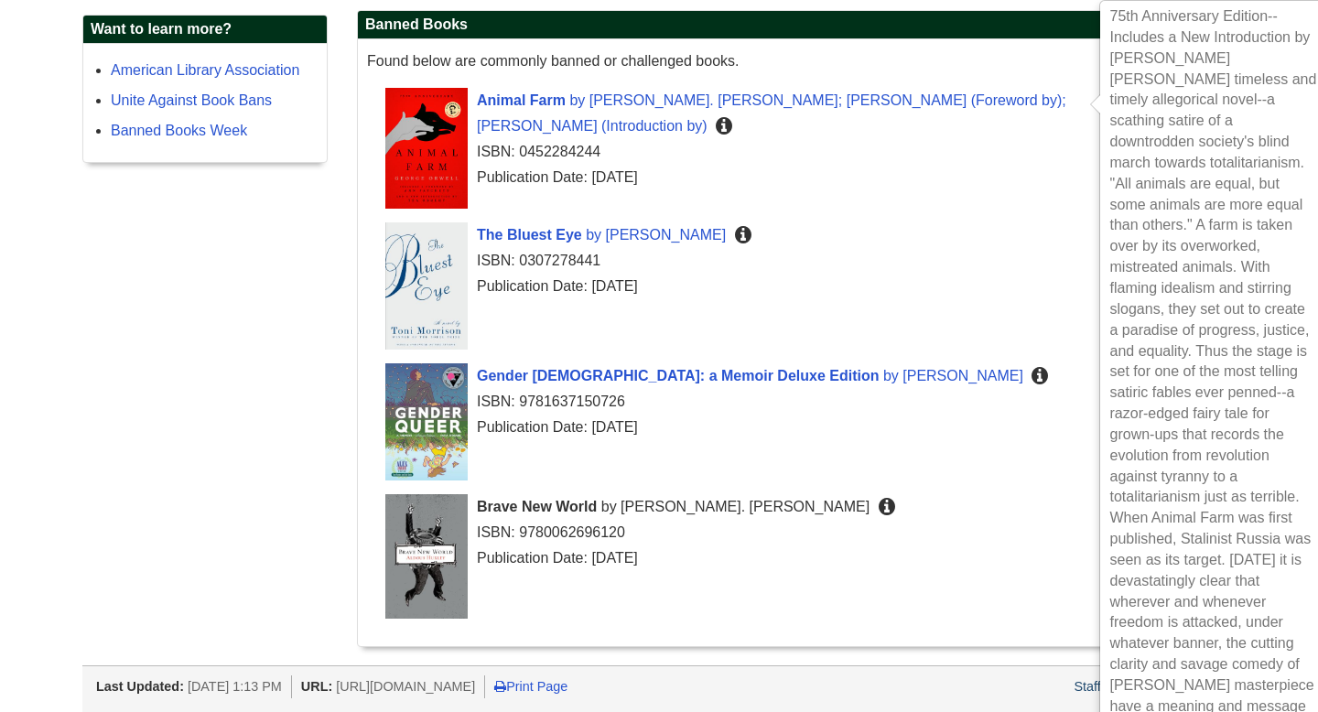
scroll to position [337, 51]
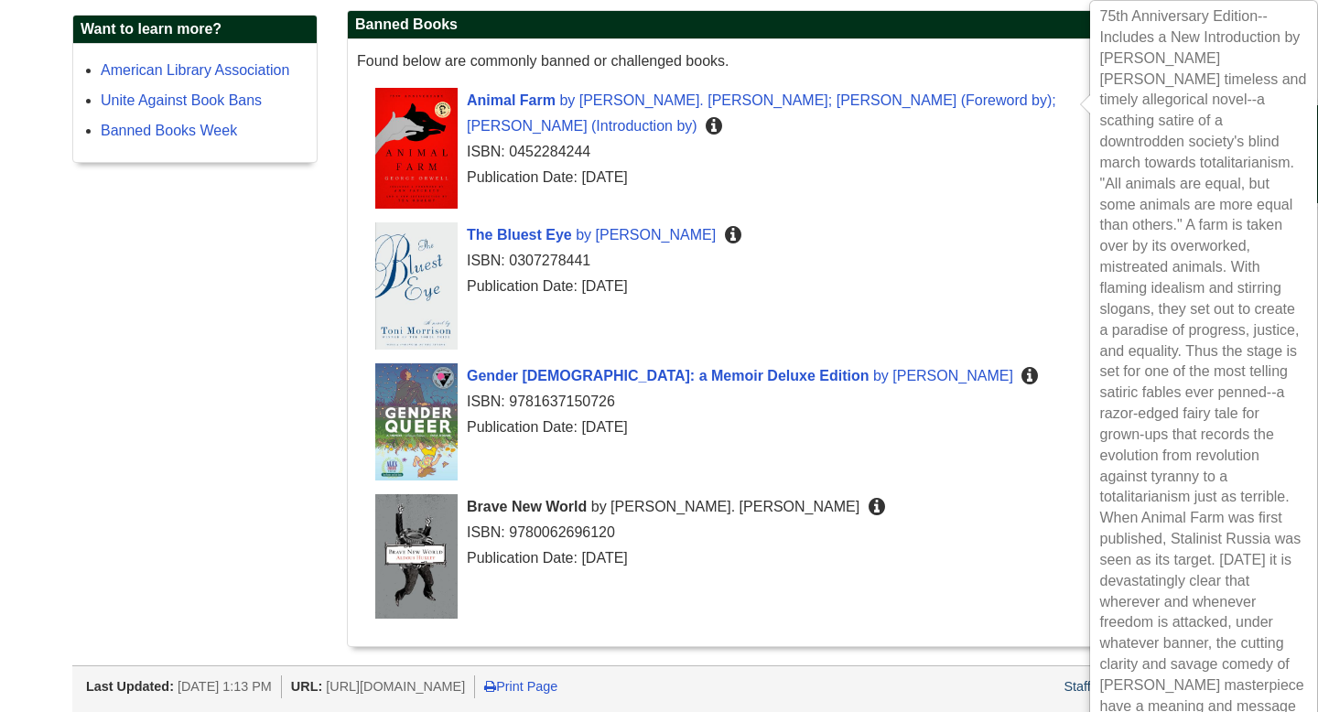
click at [725, 228] on icon "NATIONAL BESTSELLER * A PARADE BEST BOOK OF ALL TIME * From the acclaimed Nobel…" at bounding box center [733, 235] width 16 height 15
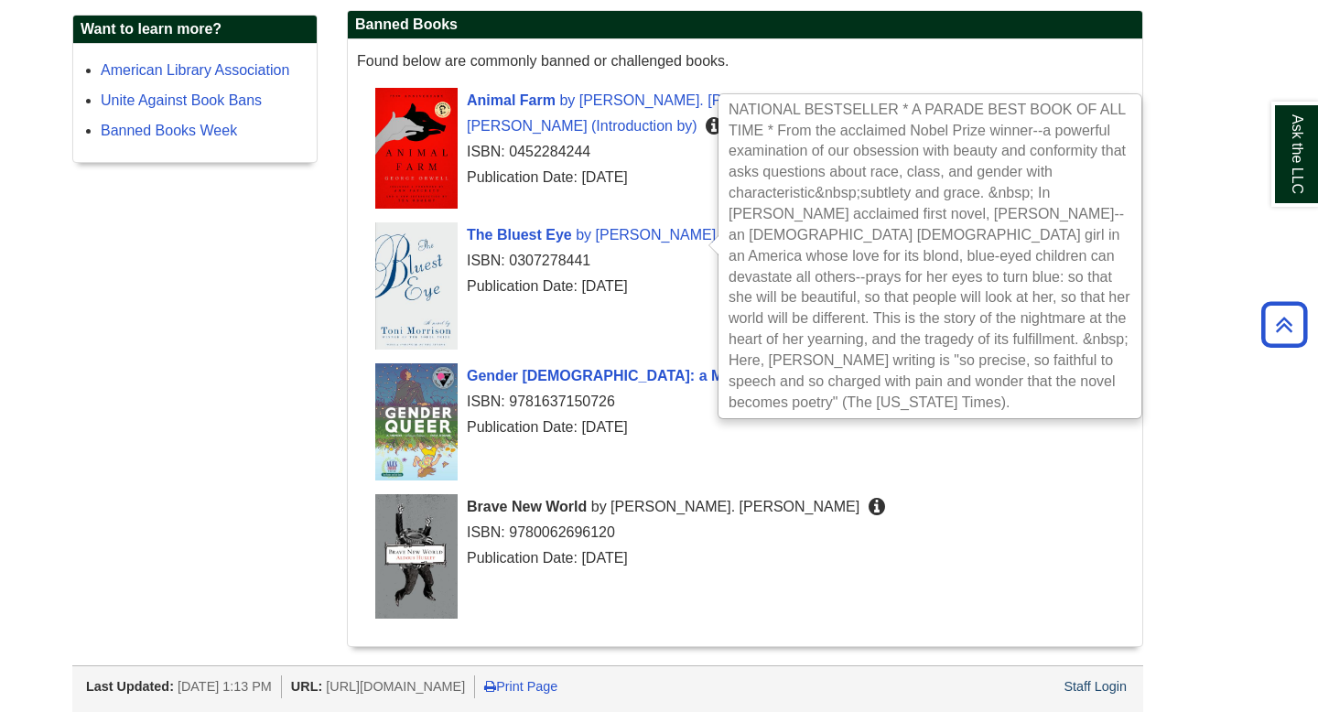
scroll to position [337, 0]
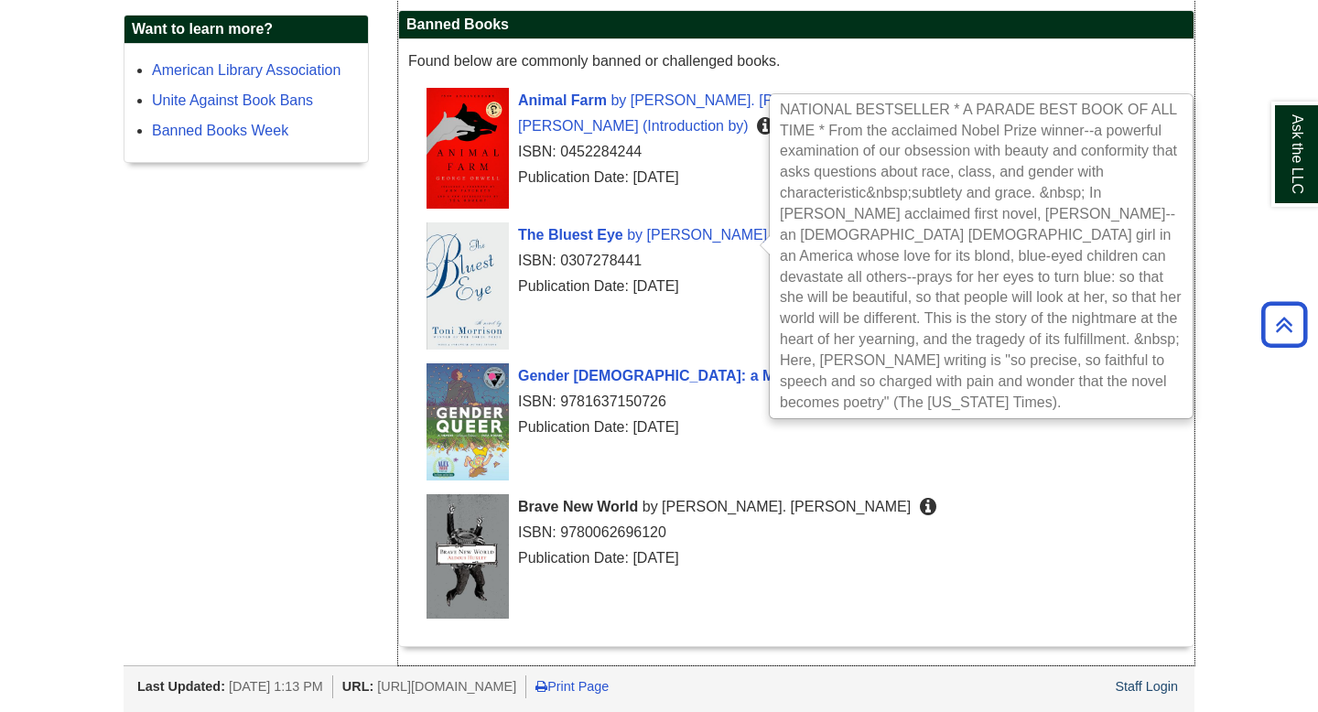
click at [748, 319] on div "The Bluest Eye by [PERSON_NAME] ISBN: 0307278441 Publication Date: [DATE]" at bounding box center [805, 290] width 758 height 136
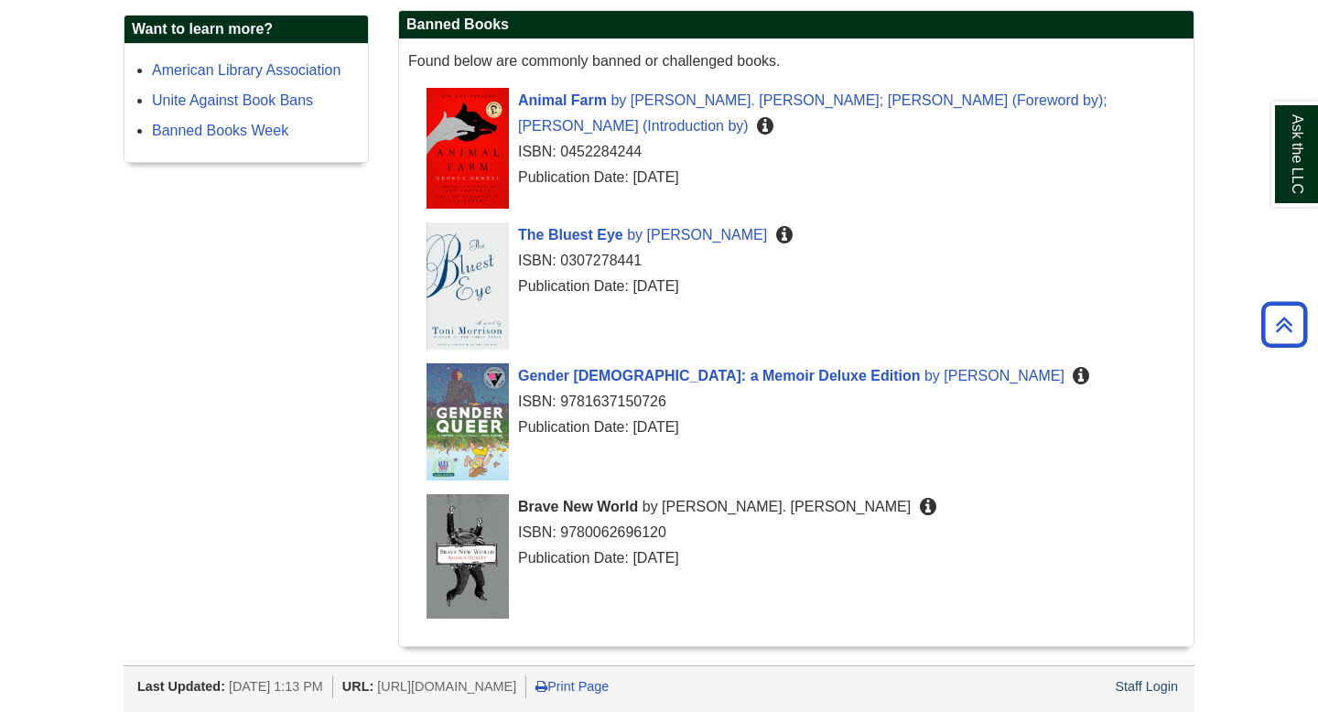
click at [1073, 375] on icon at bounding box center [1081, 376] width 16 height 15
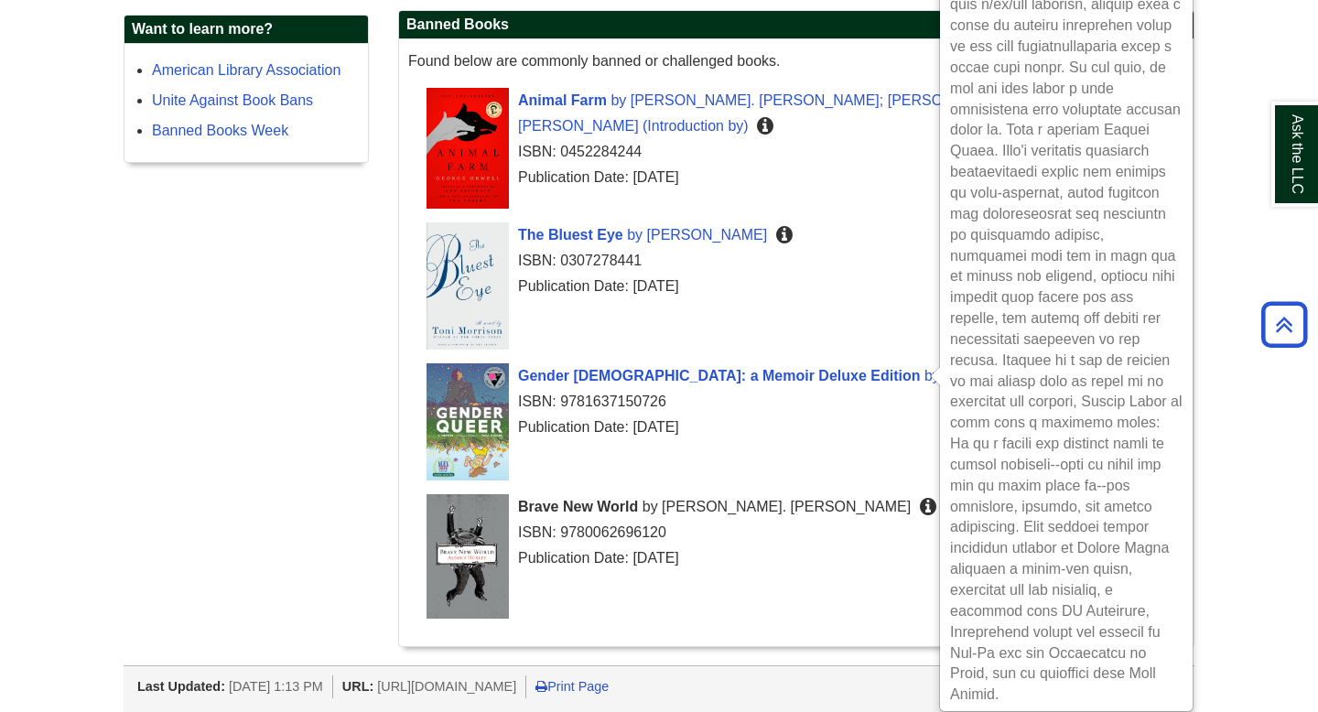
click at [920, 507] on icon at bounding box center [928, 507] width 16 height 15
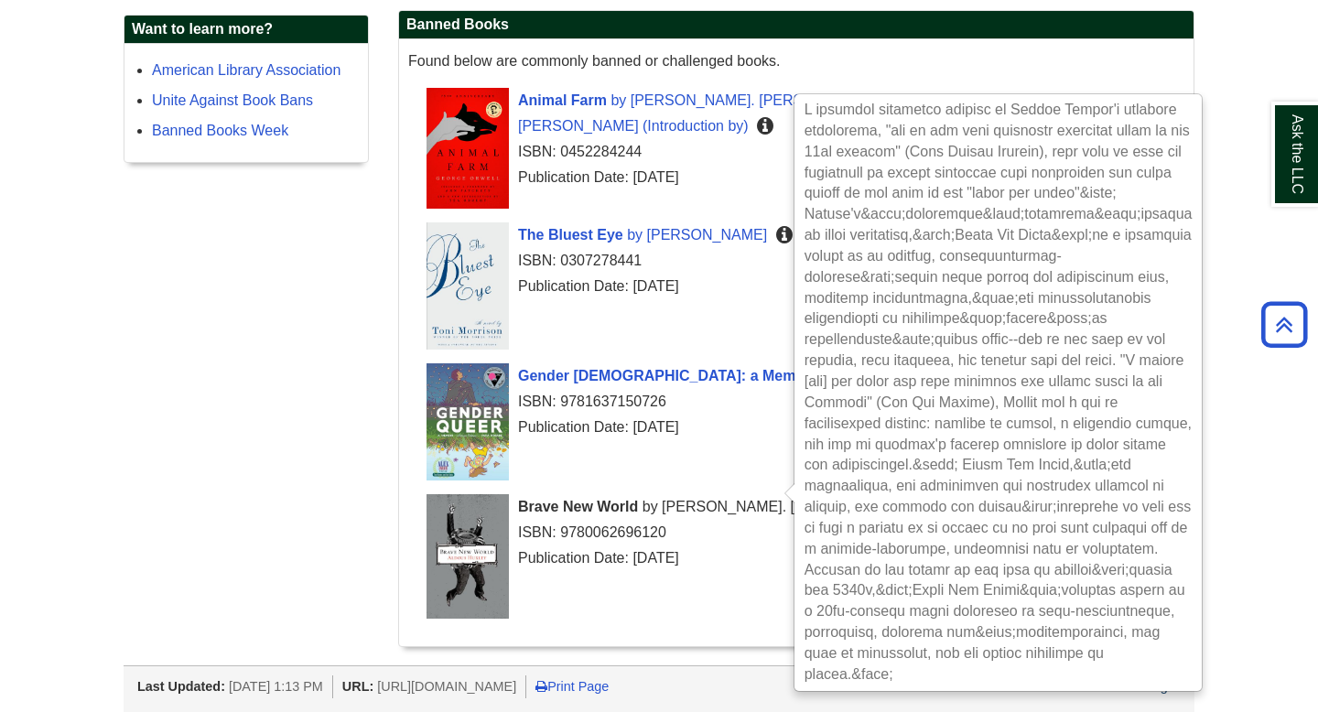
click at [135, 326] on div "Home Want to learn more? American Library Association Unite Against Book Bans B…" at bounding box center [659, 304] width 1098 height 722
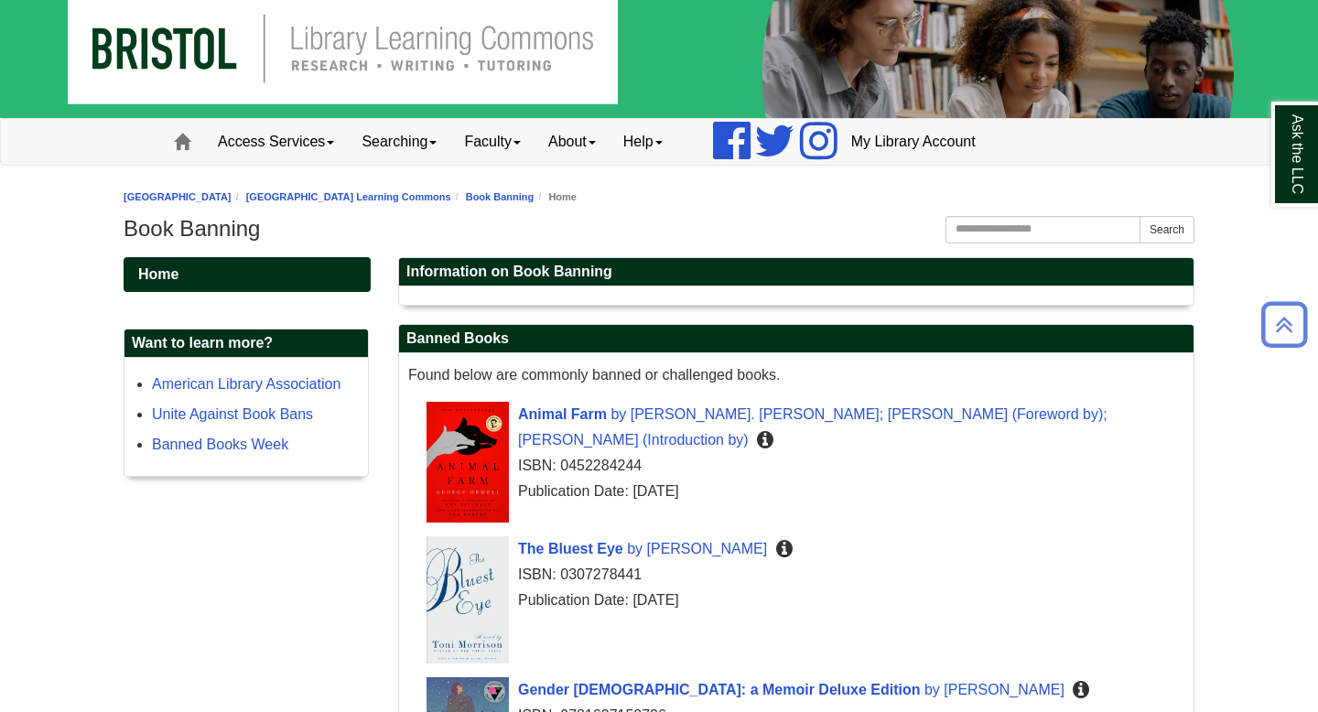
scroll to position [0, 0]
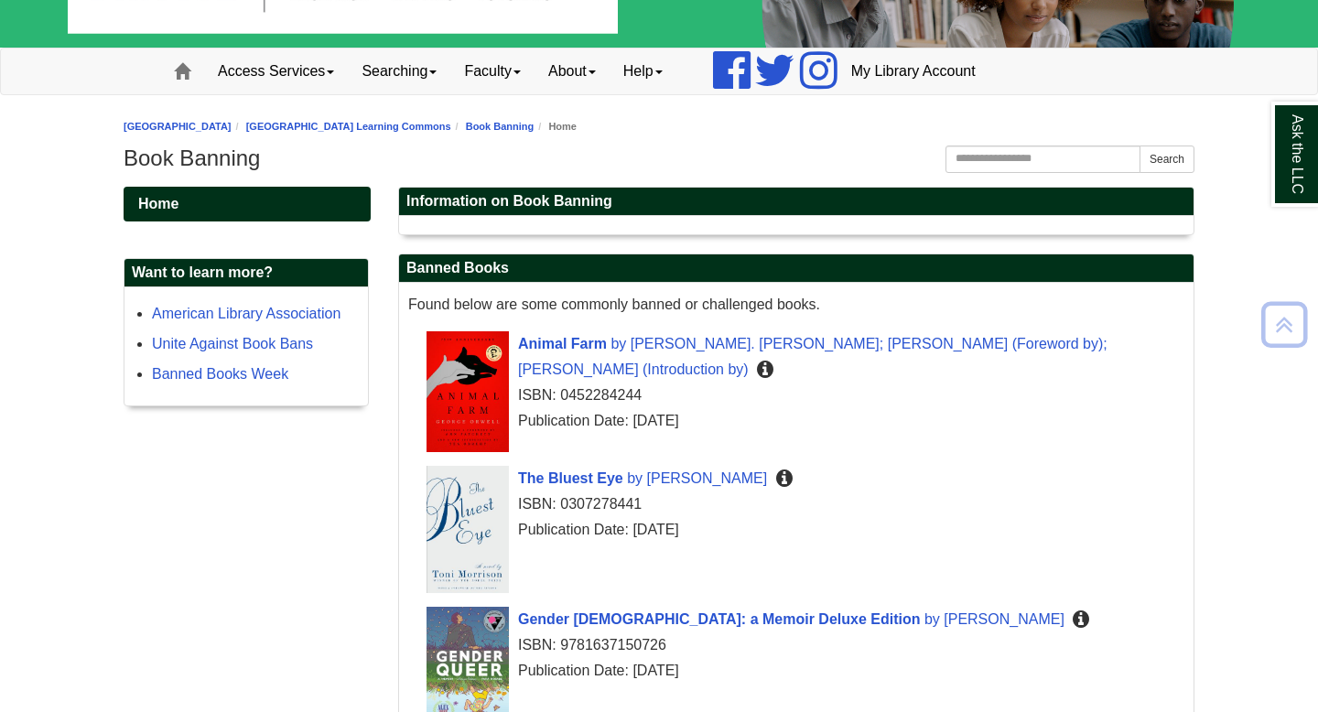
scroll to position [92, 0]
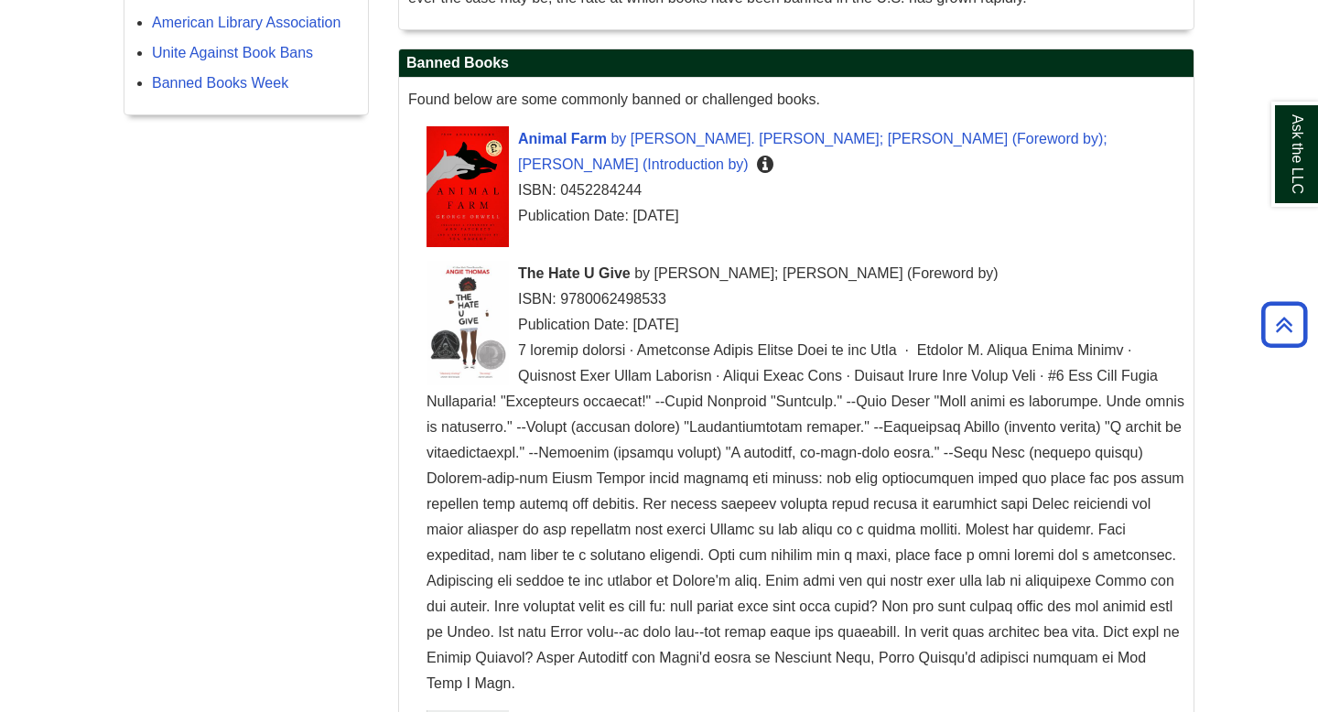
scroll to position [397, 0]
